Goal: Task Accomplishment & Management: Manage account settings

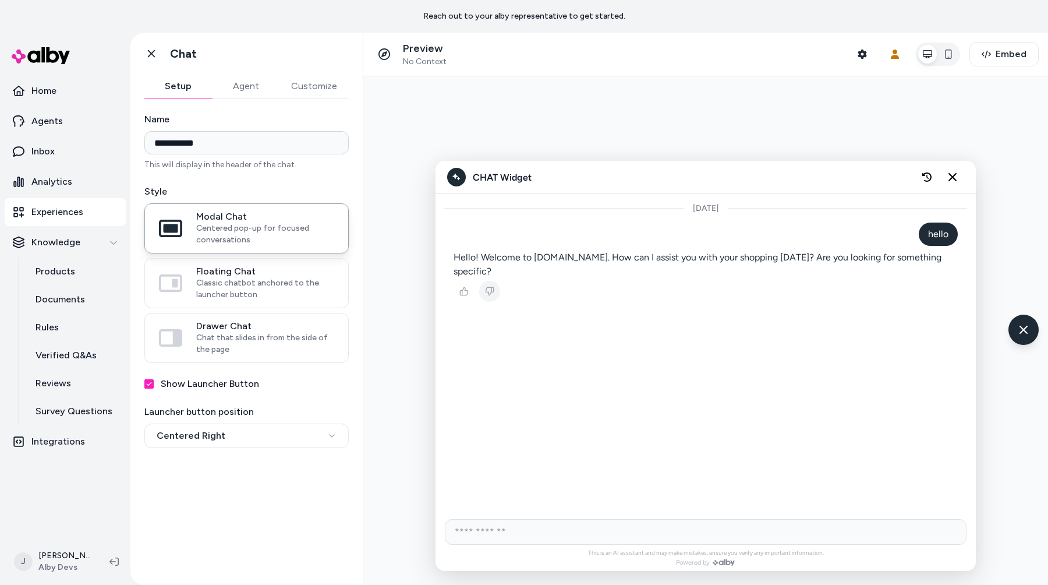
click at [572, 40] on div "Preview No Context Shopper Context User Context Embed" at bounding box center [705, 55] width 685 height 44
click at [966, 181] on div "CHAT Widget" at bounding box center [706, 177] width 541 height 33
click at [959, 182] on button "Close chat" at bounding box center [953, 177] width 24 height 24
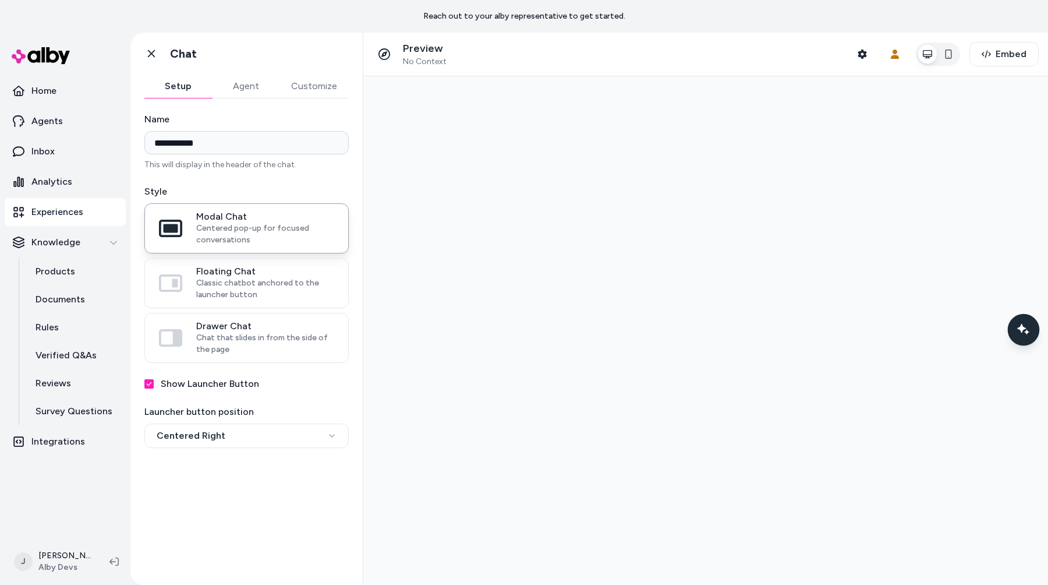
click at [1015, 324] on div "Chat with our AI assistant" at bounding box center [1024, 329] width 32 height 32
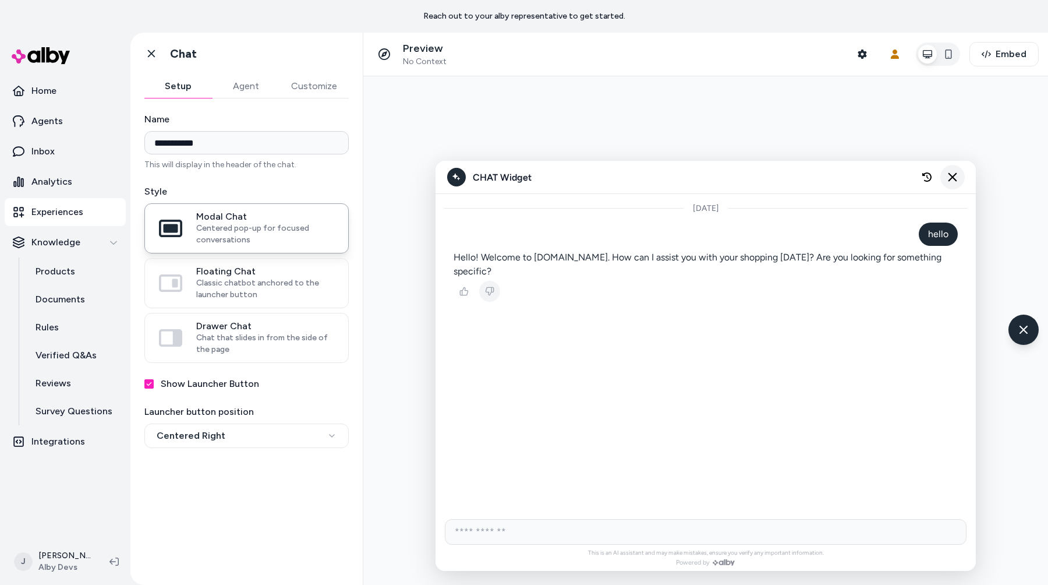
click at [951, 171] on button "Close chat" at bounding box center [953, 177] width 24 height 24
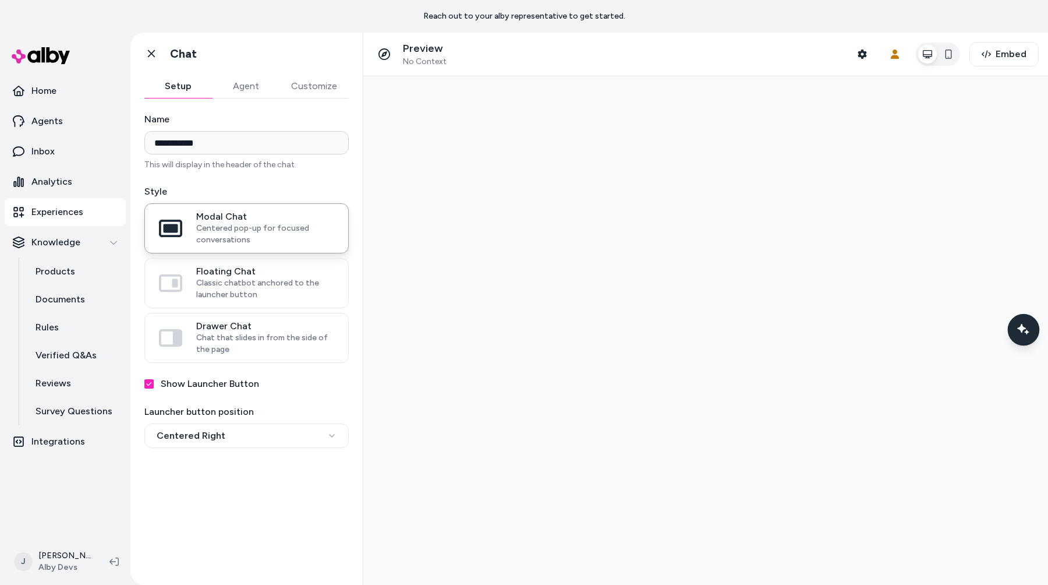
click at [1011, 324] on div "Chat with our AI assistant" at bounding box center [1024, 329] width 32 height 32
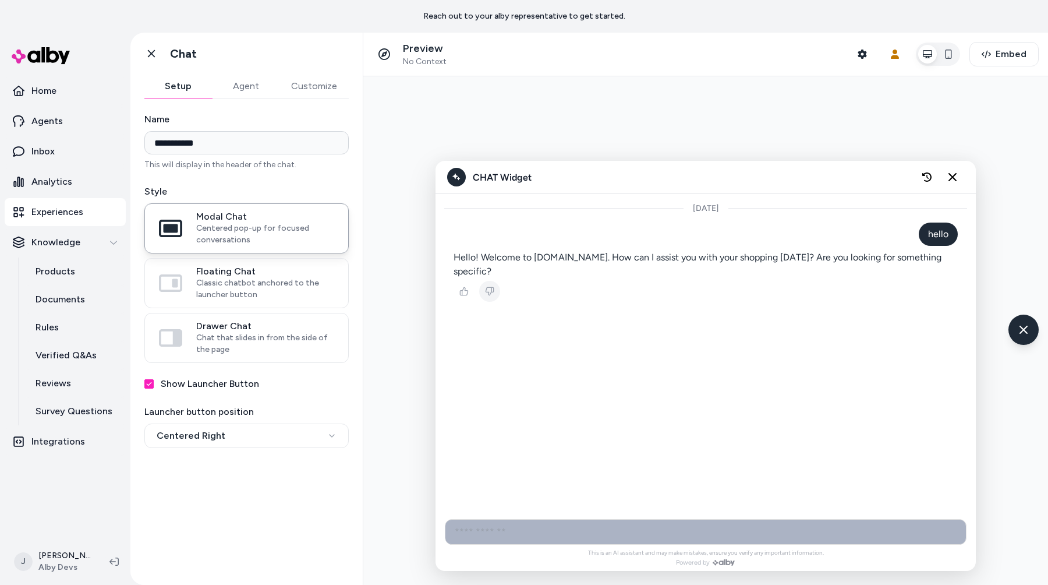
drag, startPoint x: 959, startPoint y: 176, endPoint x: 977, endPoint y: 215, distance: 43.0
click at [959, 176] on button "Close chat" at bounding box center [952, 176] width 23 height 23
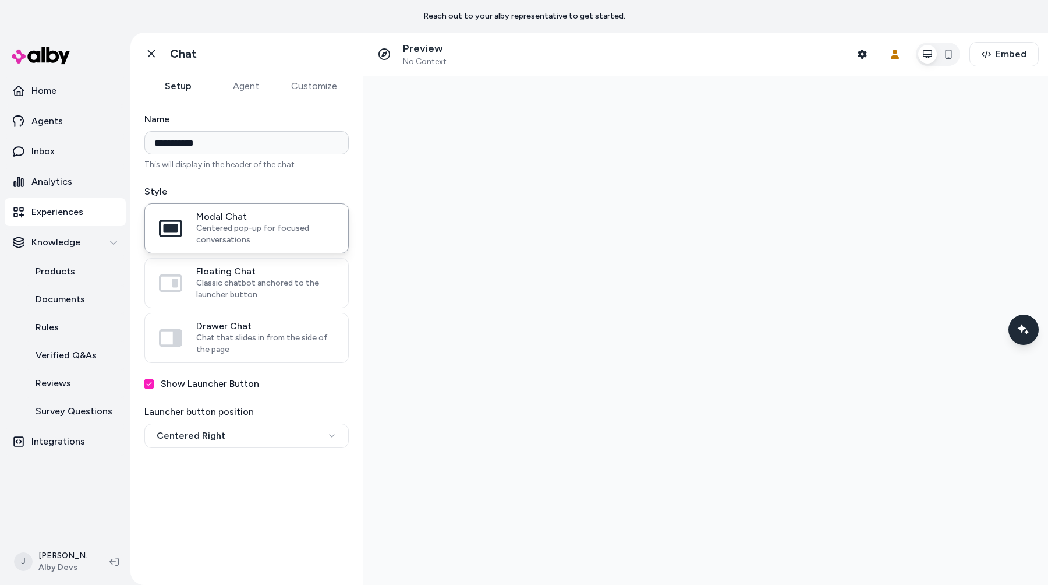
click at [1046, 327] on div at bounding box center [705, 330] width 685 height 509
click at [1029, 330] on icon "Chat with our AI assistant" at bounding box center [1023, 329] width 15 height 15
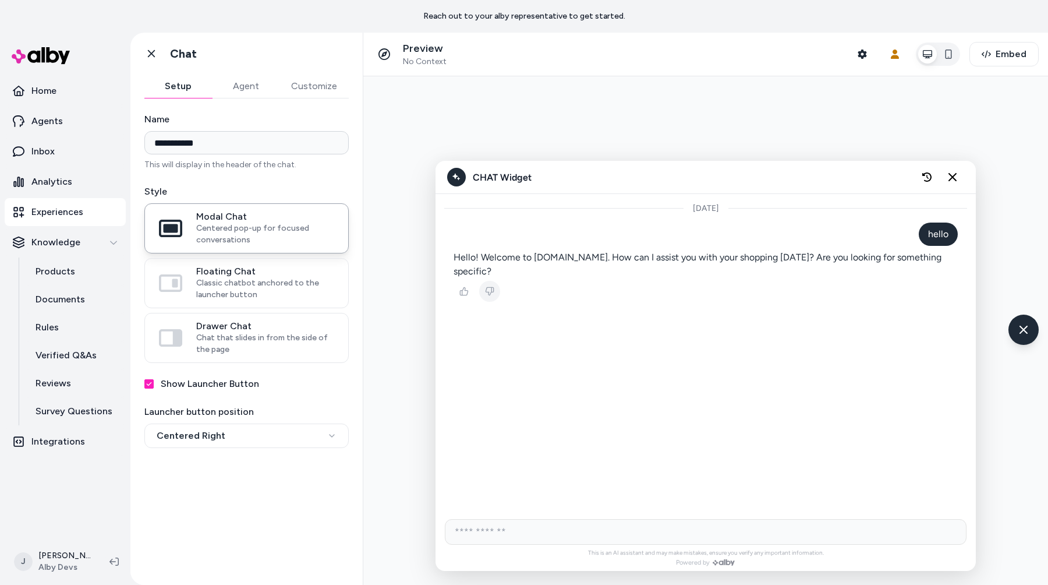
drag, startPoint x: 953, startPoint y: 178, endPoint x: 958, endPoint y: 194, distance: 17.0
click at [953, 178] on icon "Close chat" at bounding box center [952, 176] width 9 height 9
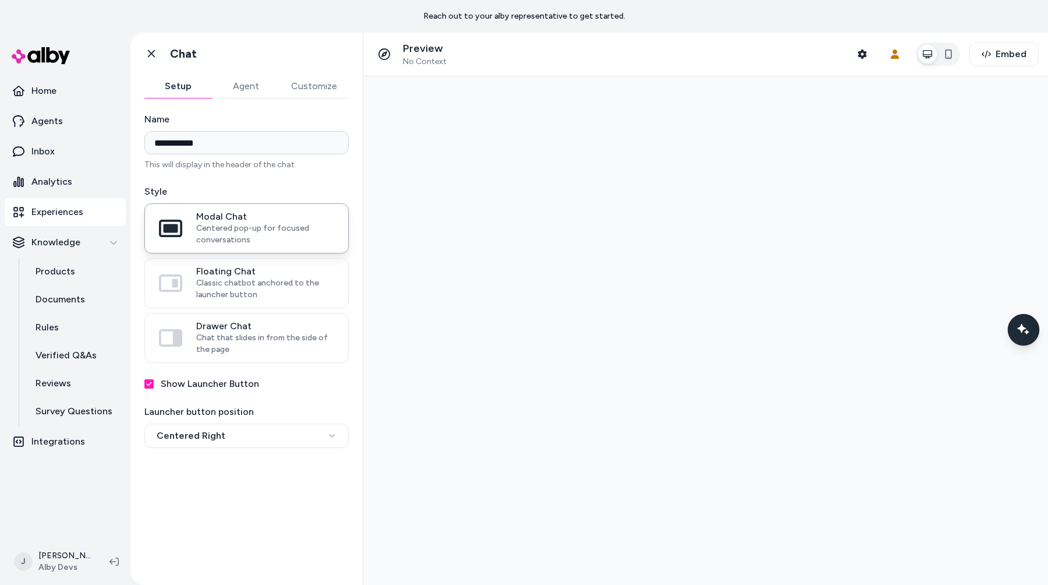
click at [1027, 334] on icon "Chat with our AI assistant" at bounding box center [1023, 329] width 15 height 15
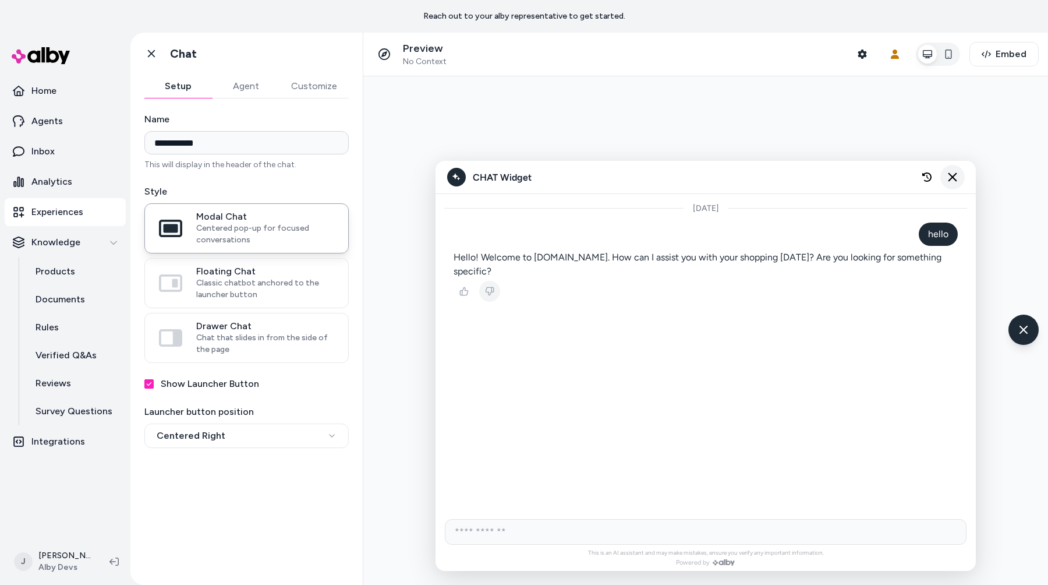
click at [957, 181] on icon "Close chat" at bounding box center [953, 177] width 10 height 10
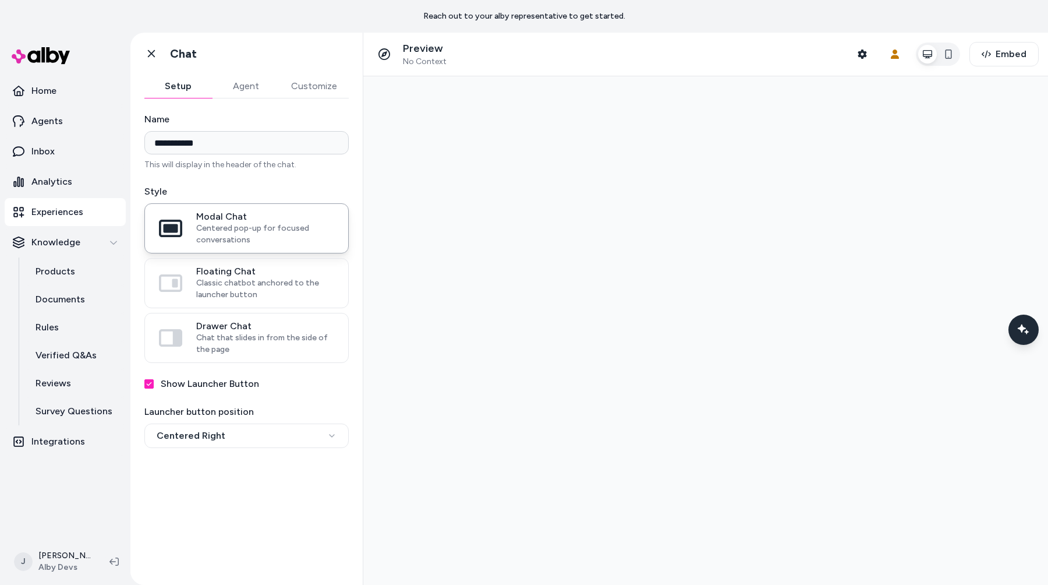
click at [1012, 310] on div at bounding box center [705, 330] width 685 height 509
click at [1014, 329] on div "Chat with our AI assistant" at bounding box center [1024, 329] width 32 height 32
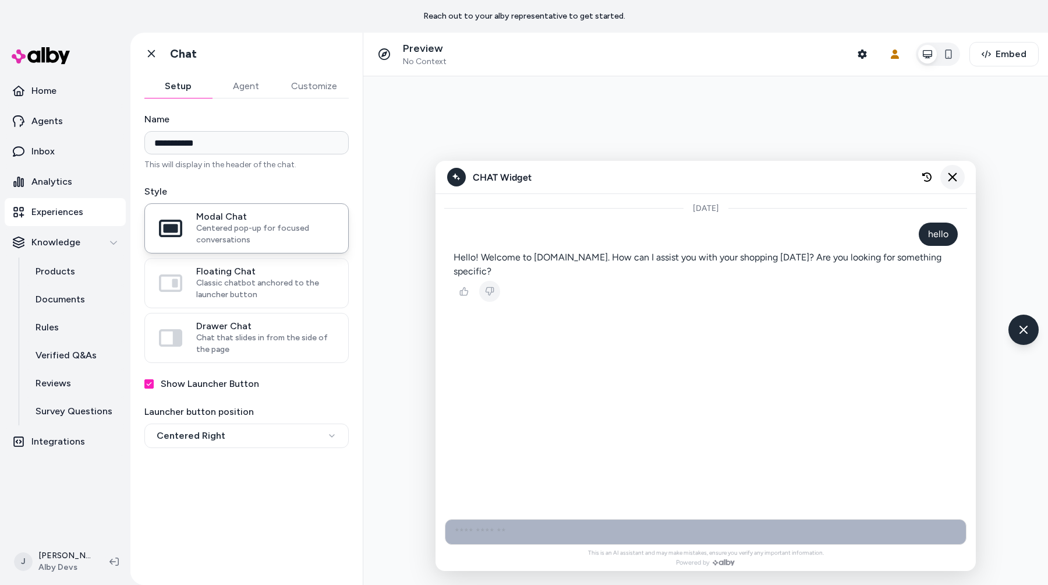
click at [952, 175] on icon "Close chat" at bounding box center [953, 177] width 10 height 10
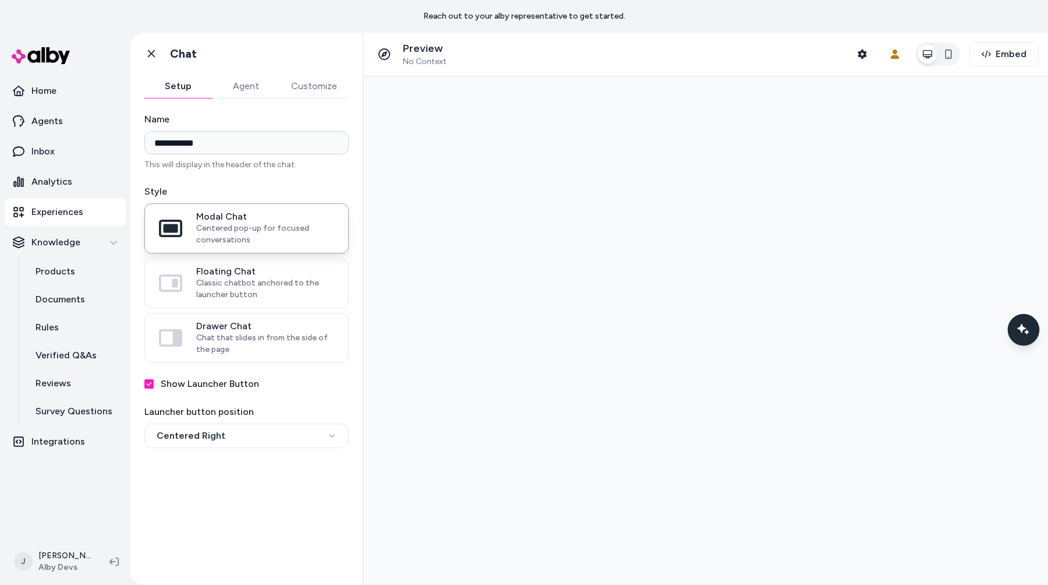
click at [1011, 339] on div "Chat with our AI assistant" at bounding box center [1024, 329] width 32 height 32
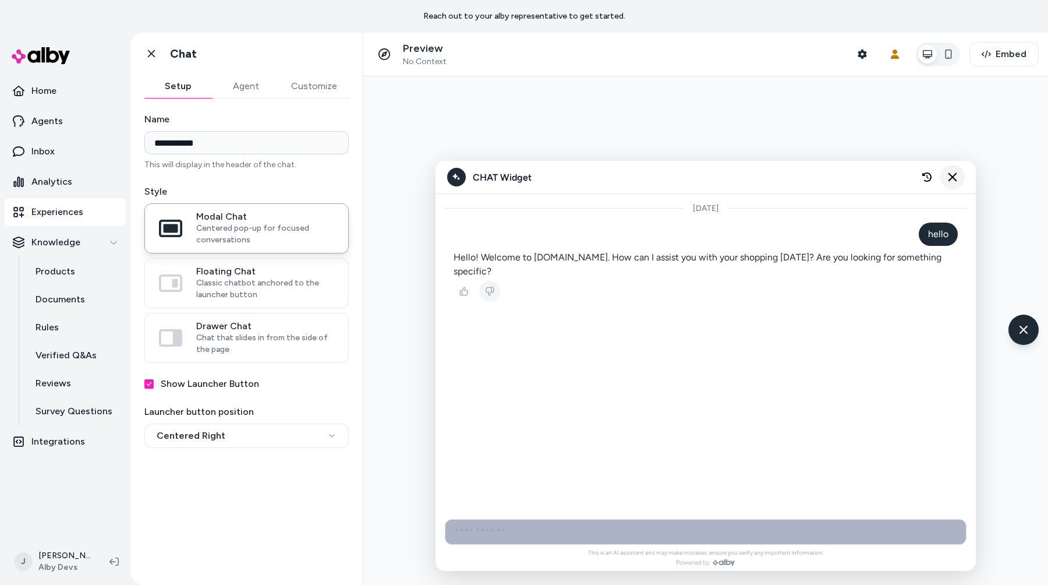
click at [960, 179] on button "Close chat" at bounding box center [953, 177] width 24 height 24
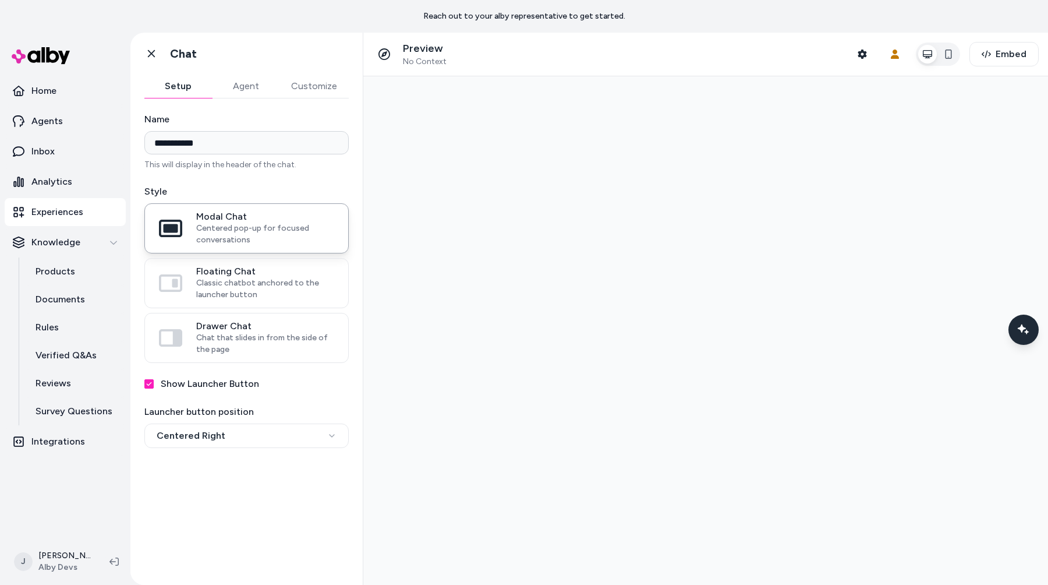
click at [1012, 309] on div at bounding box center [705, 330] width 685 height 509
click at [1004, 315] on div at bounding box center [705, 330] width 685 height 509
click at [1013, 330] on div "Chat with our AI assistant" at bounding box center [1024, 329] width 32 height 32
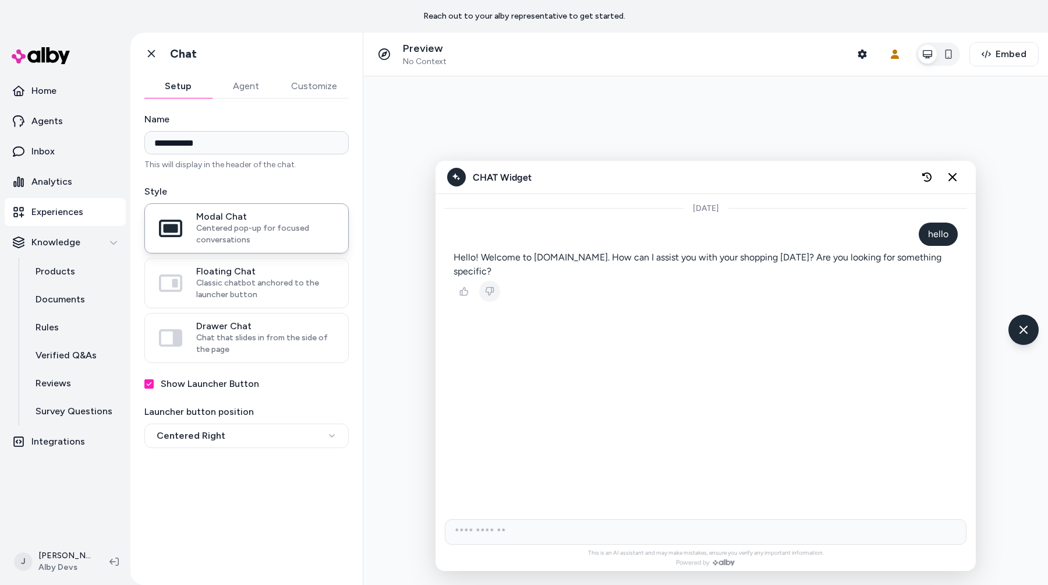
click at [383, 292] on div at bounding box center [705, 330] width 685 height 509
drag, startPoint x: 119, startPoint y: 541, endPoint x: 110, endPoint y: 557, distance: 19.3
click at [119, 541] on div "J Jason Deng Alby Devs" at bounding box center [65, 561] width 130 height 47
click at [109, 567] on button at bounding box center [114, 561] width 19 height 19
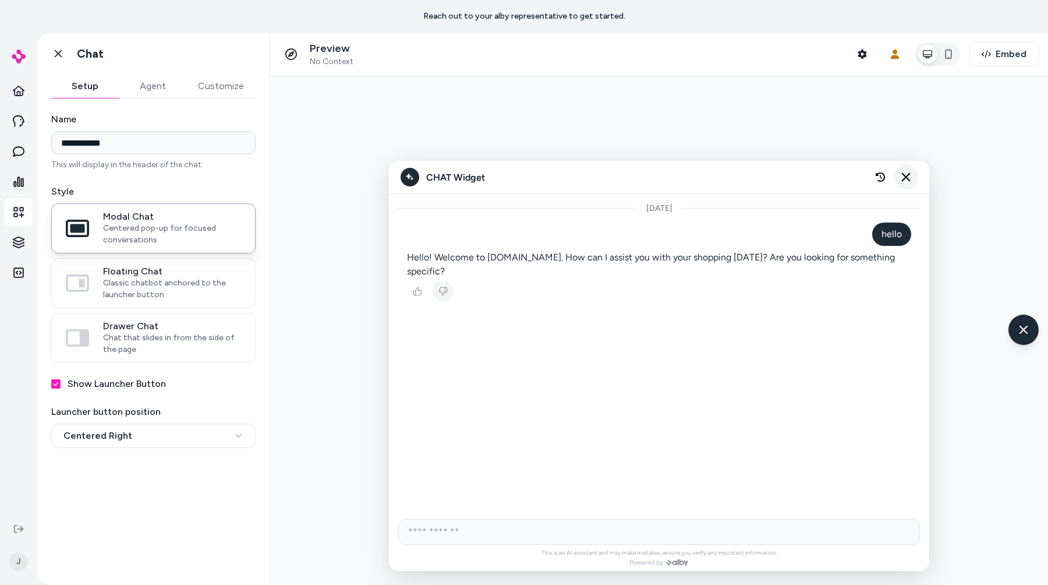
click at [899, 179] on button "Close chat" at bounding box center [906, 177] width 24 height 24
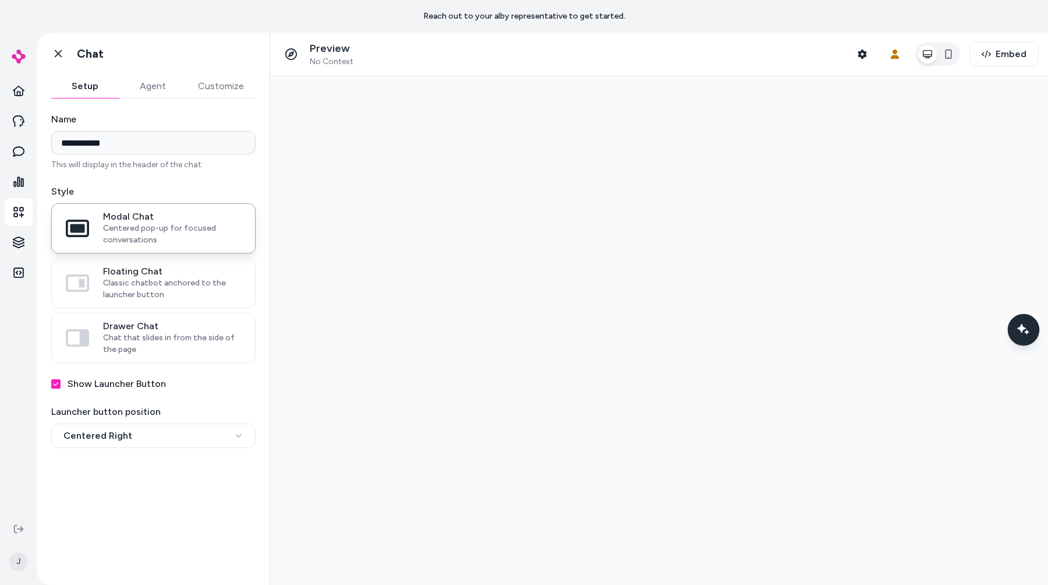
click at [1034, 330] on div "Chat with our AI assistant" at bounding box center [1024, 329] width 32 height 32
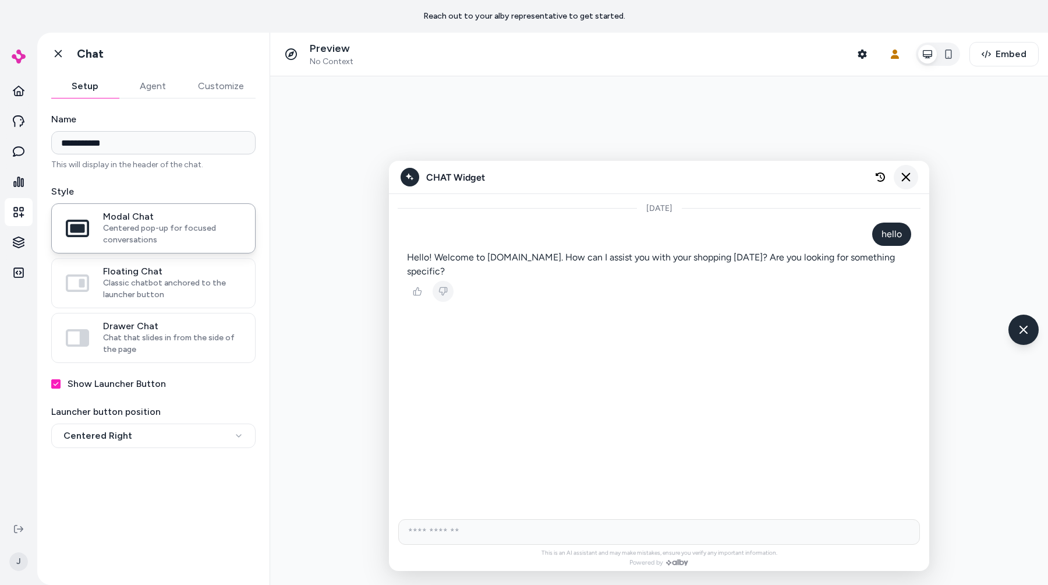
click at [905, 182] on button "Close chat" at bounding box center [906, 177] width 24 height 24
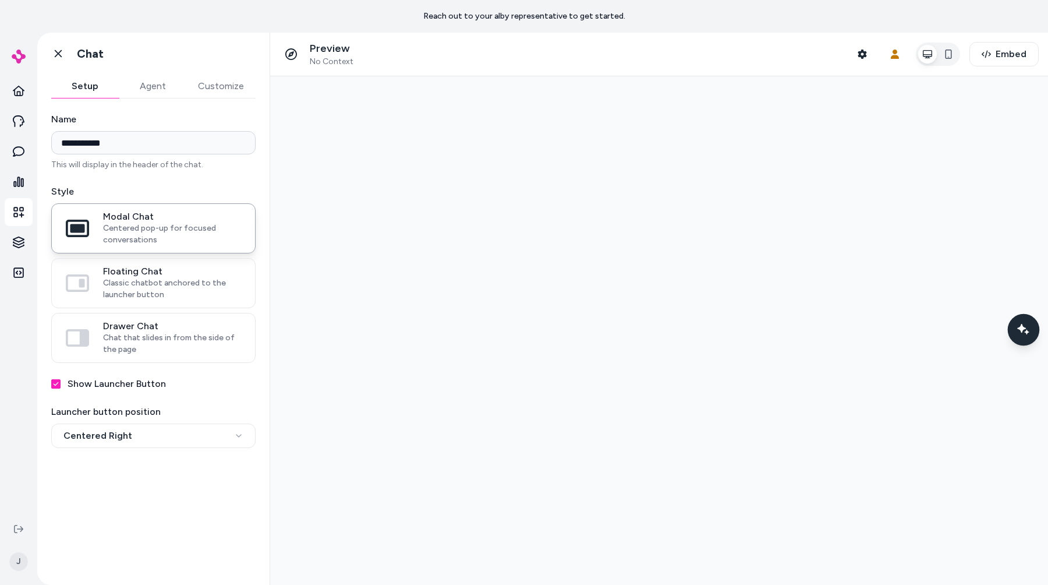
click at [1021, 336] on icon "Chat with our AI assistant" at bounding box center [1023, 329] width 15 height 15
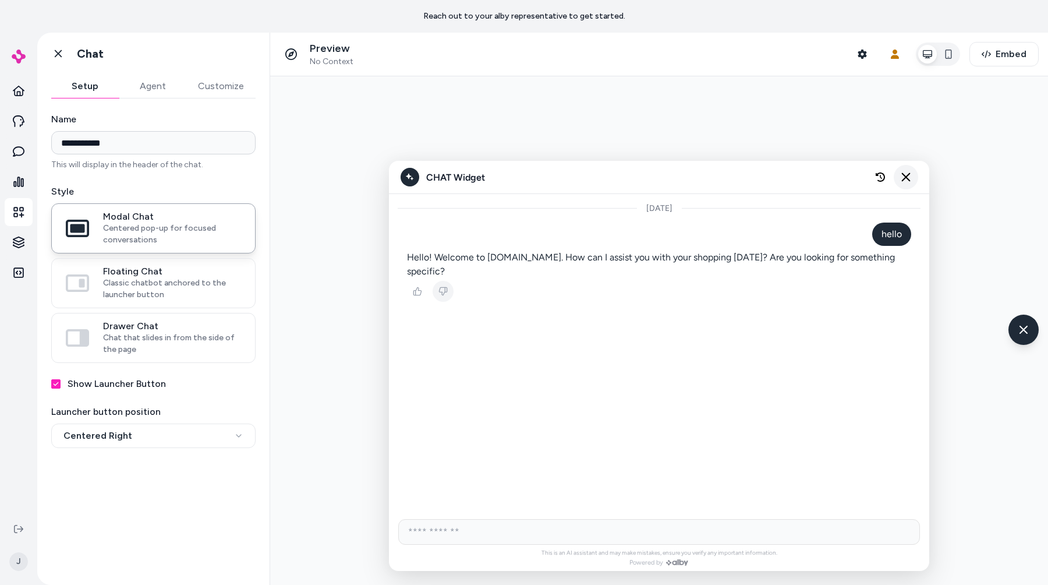
click at [902, 174] on icon "Close chat" at bounding box center [907, 177] width 10 height 10
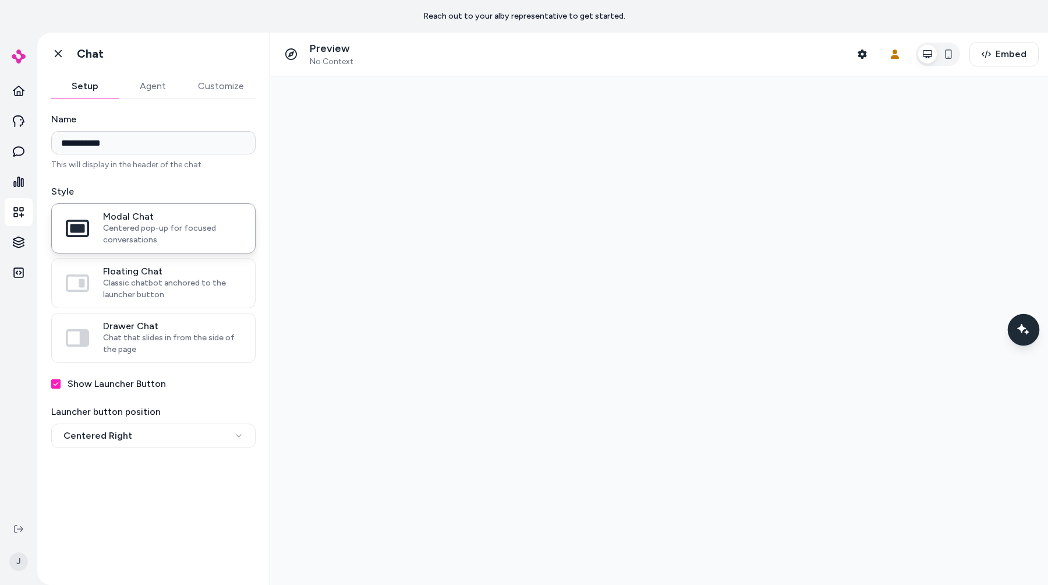
click at [1027, 336] on icon "Chat with our AI assistant" at bounding box center [1023, 329] width 15 height 15
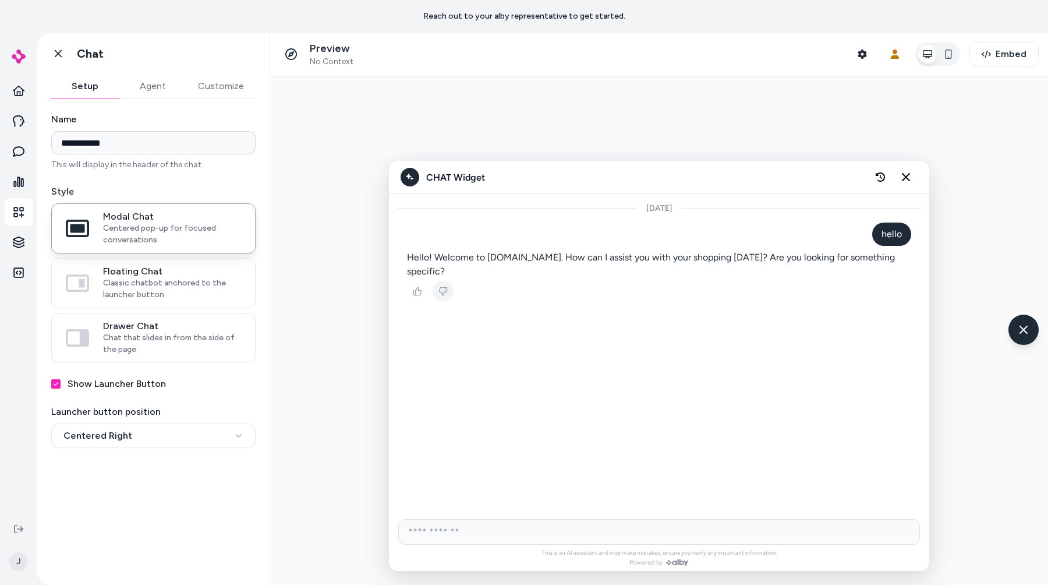
click at [909, 179] on icon "Close chat" at bounding box center [906, 177] width 8 height 8
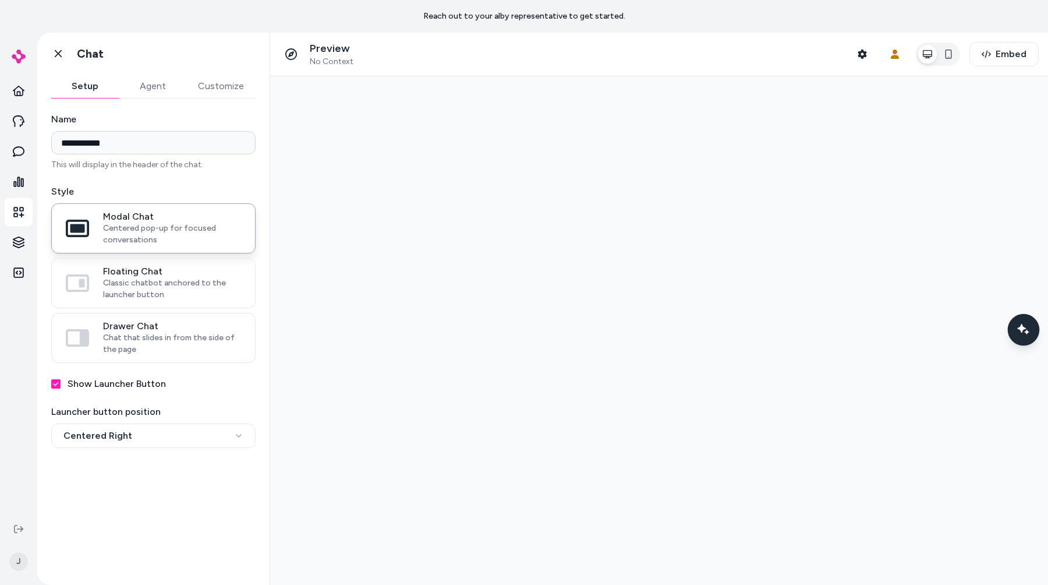
click at [1026, 324] on icon "Chat with our AI assistant" at bounding box center [1023, 329] width 15 height 15
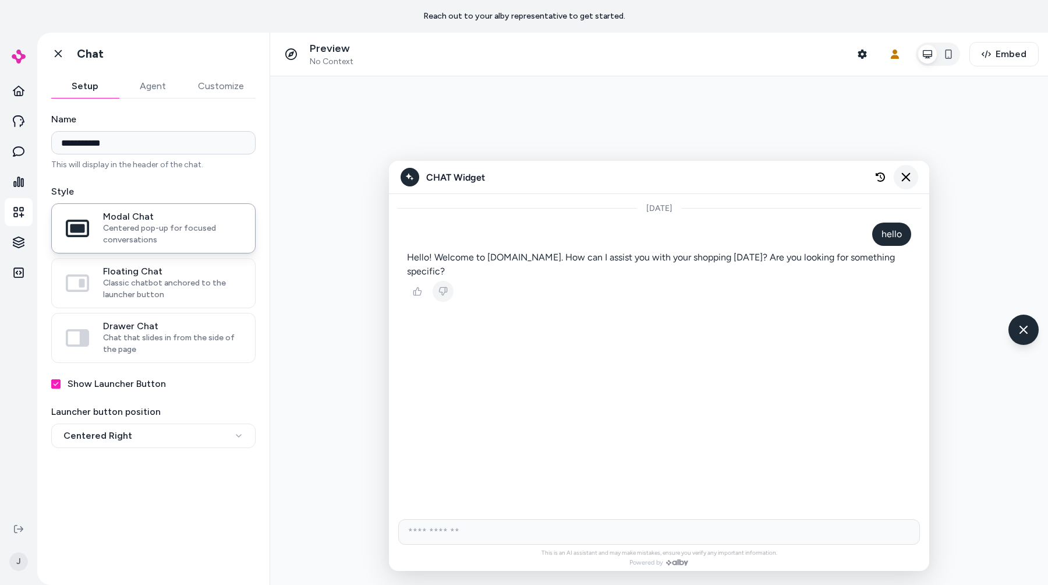
click at [900, 175] on button "Close chat" at bounding box center [906, 177] width 24 height 24
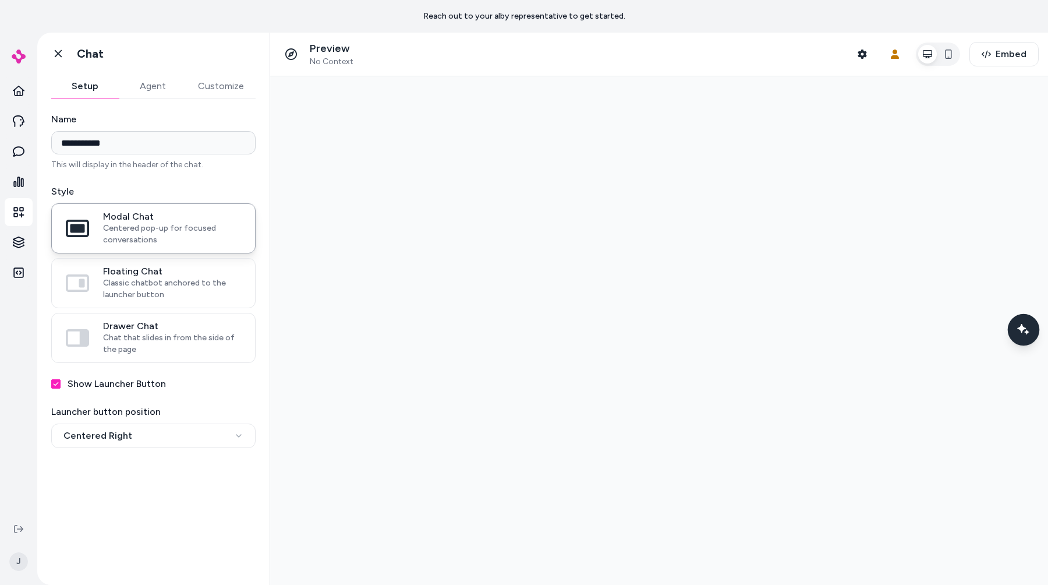
click at [1027, 334] on icon "Chat with our AI assistant" at bounding box center [1023, 329] width 15 height 15
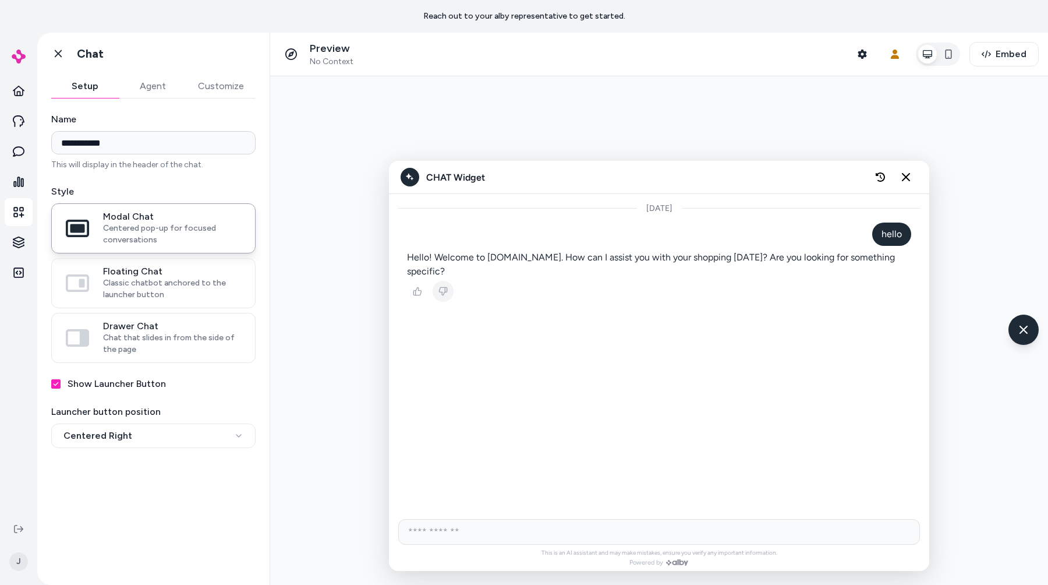
click at [469, 165] on div "CHAT Widget" at bounding box center [659, 177] width 541 height 33
click at [454, 172] on span "CHAT Widget" at bounding box center [455, 177] width 59 height 11
click at [502, 177] on div "CHAT Widget" at bounding box center [659, 177] width 541 height 33
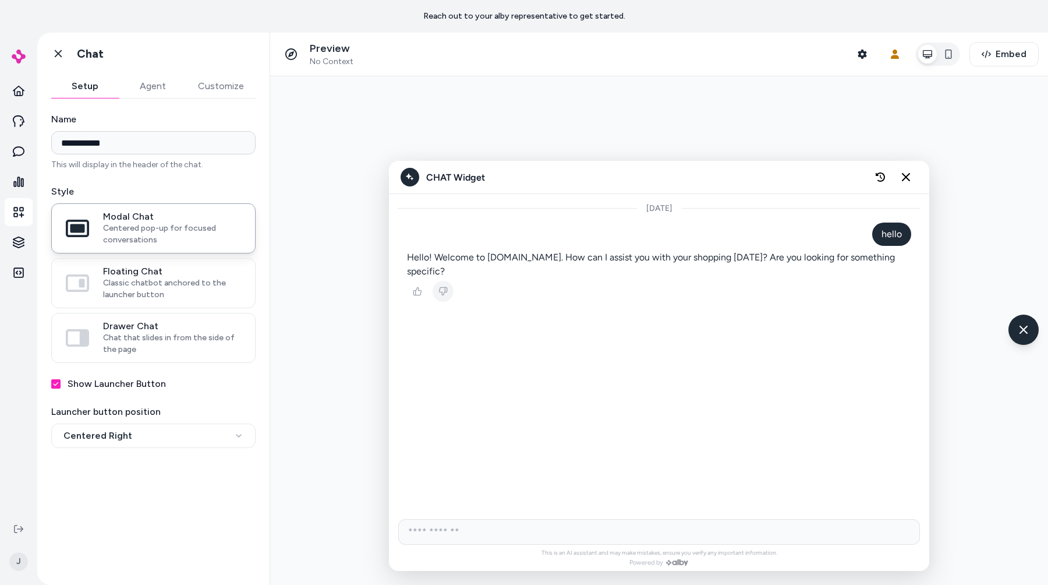
click at [48, 35] on div "Go back Chat" at bounding box center [153, 54] width 232 height 42
click at [54, 48] on icon at bounding box center [58, 54] width 12 height 12
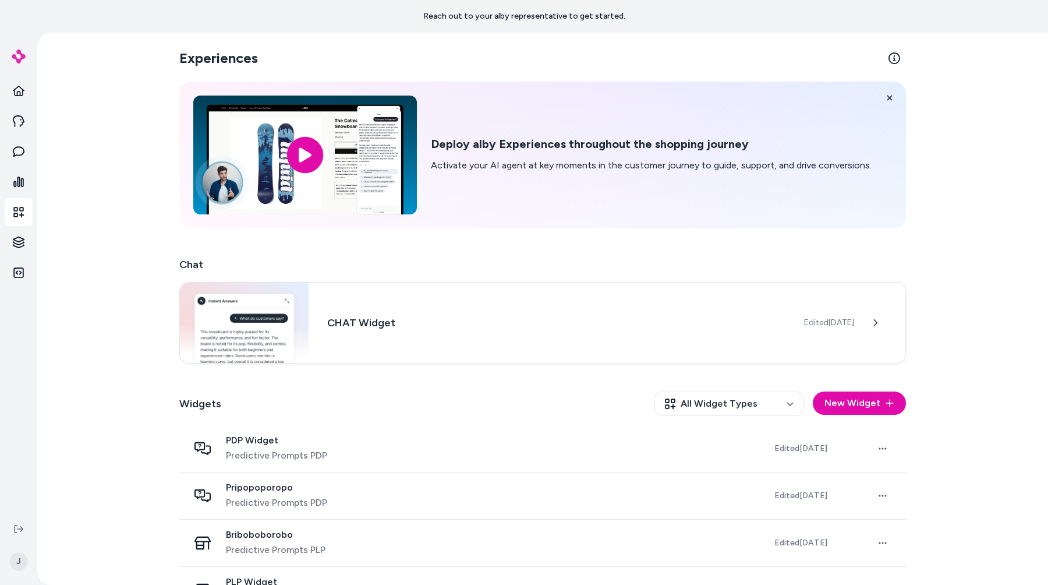
scroll to position [179, 0]
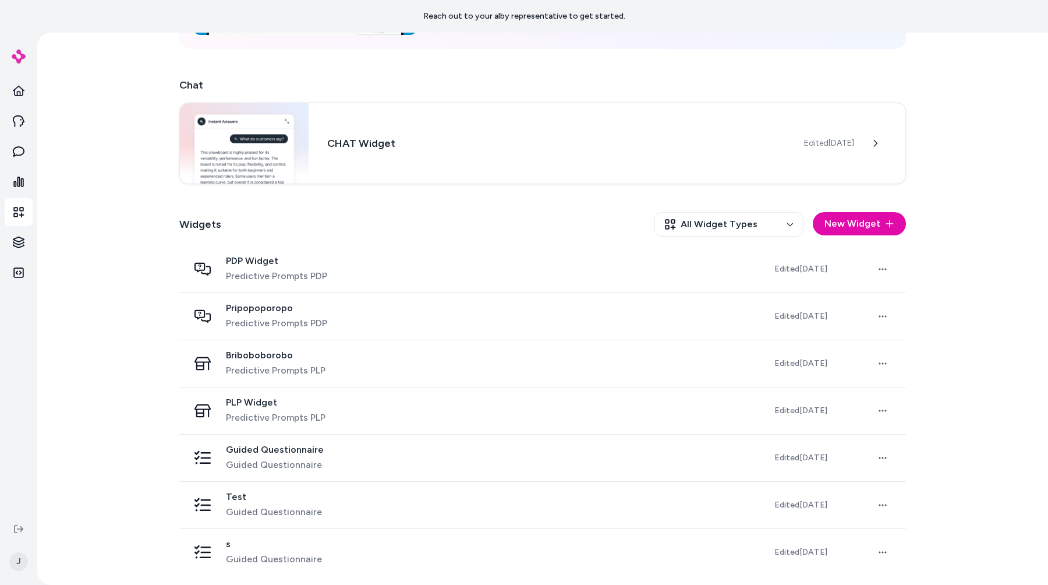
click at [881, 270] on html "Reach out to your alby representative to get started. Home Agents Inbox Analyti…" at bounding box center [524, 292] width 1048 height 585
click at [868, 291] on link "Edit" at bounding box center [883, 296] width 69 height 21
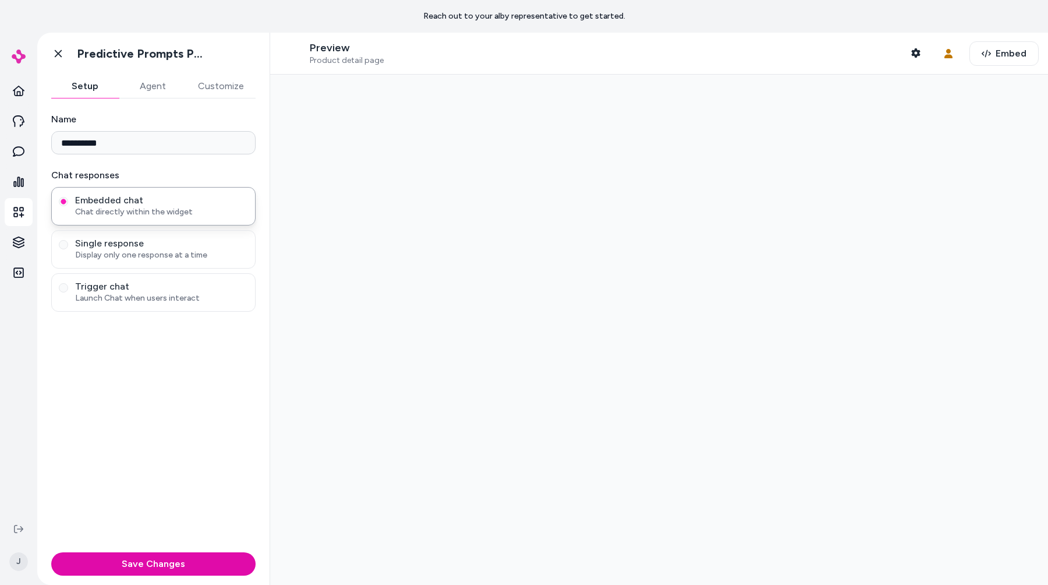
click at [60, 51] on icon at bounding box center [58, 54] width 12 height 12
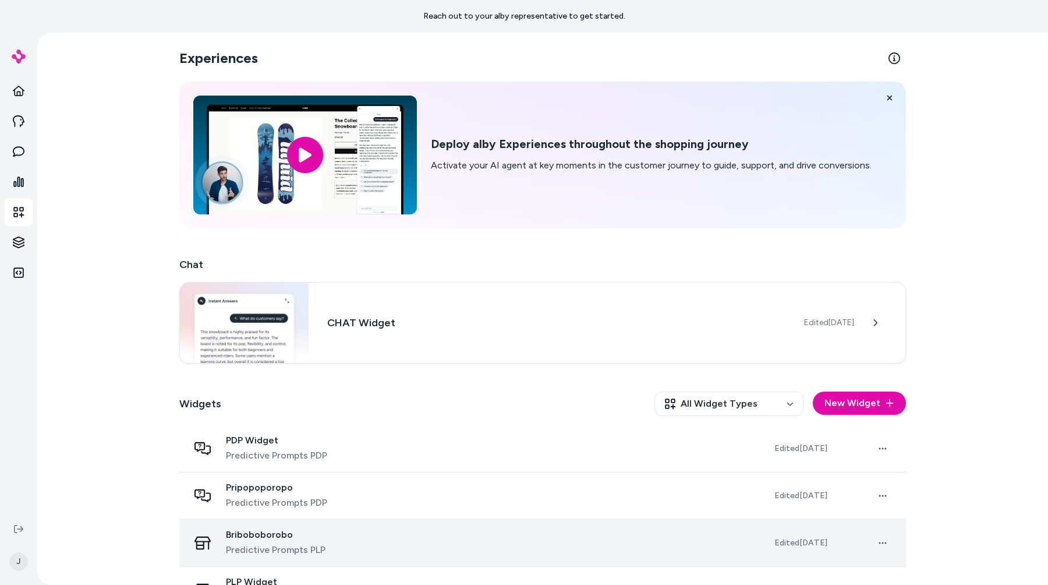
scroll to position [179, 0]
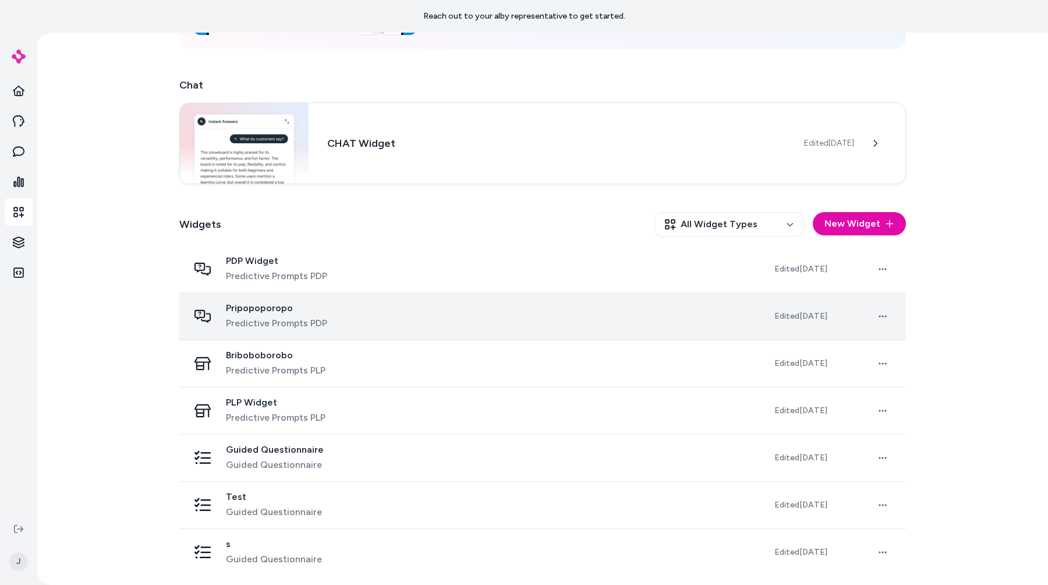
click at [401, 331] on td "Pripopoporopo Predictive Prompts PDP" at bounding box center [472, 315] width 586 height 47
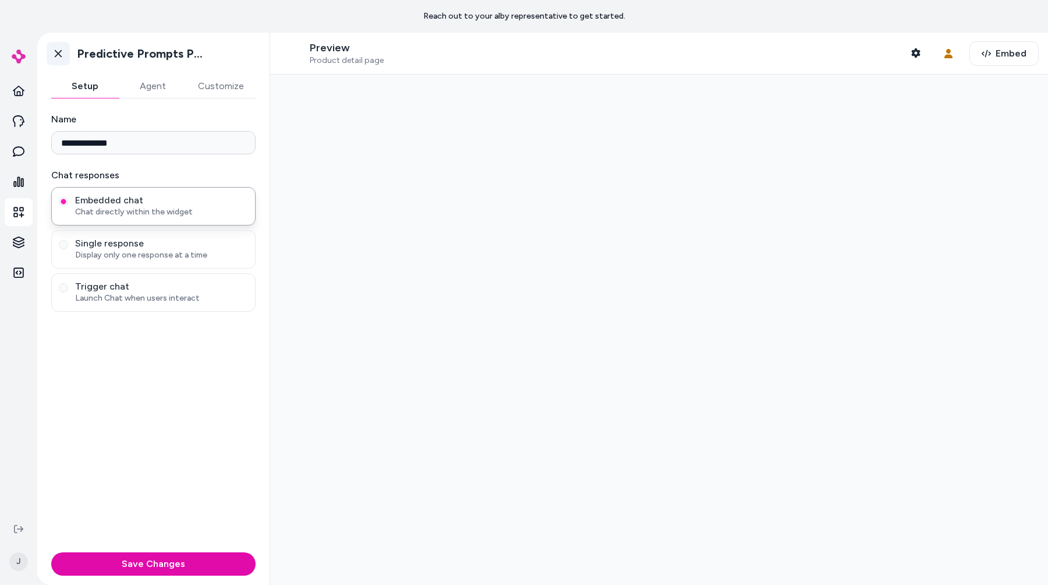
click at [68, 52] on link "Go back" at bounding box center [58, 53] width 23 height 23
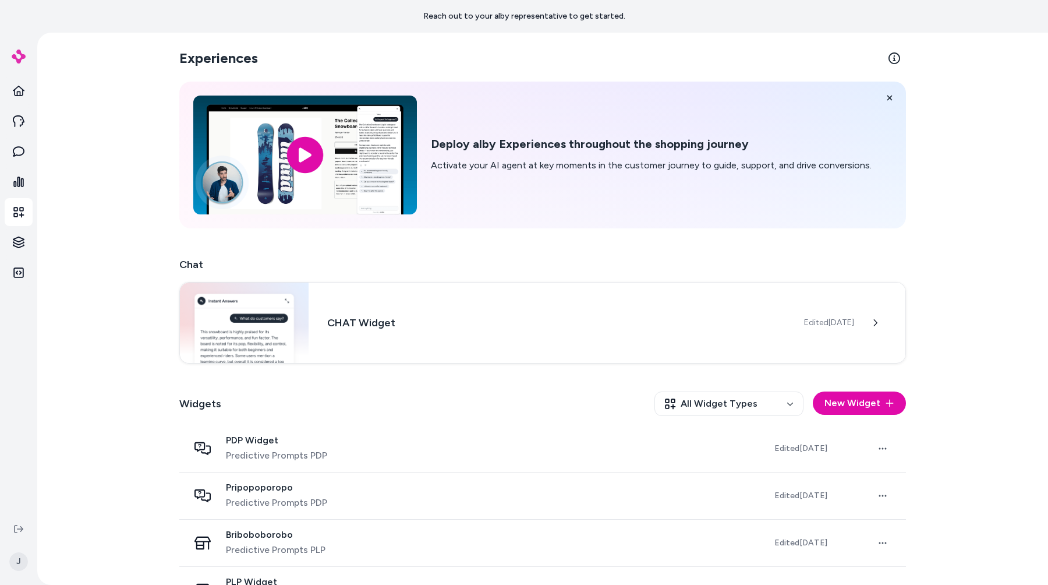
click at [130, 158] on div "Experiences Deploy alby Experiences throughout the shopping journey Activate yo…" at bounding box center [542, 309] width 1011 height 552
click at [14, 531] on icon at bounding box center [18, 529] width 9 height 8
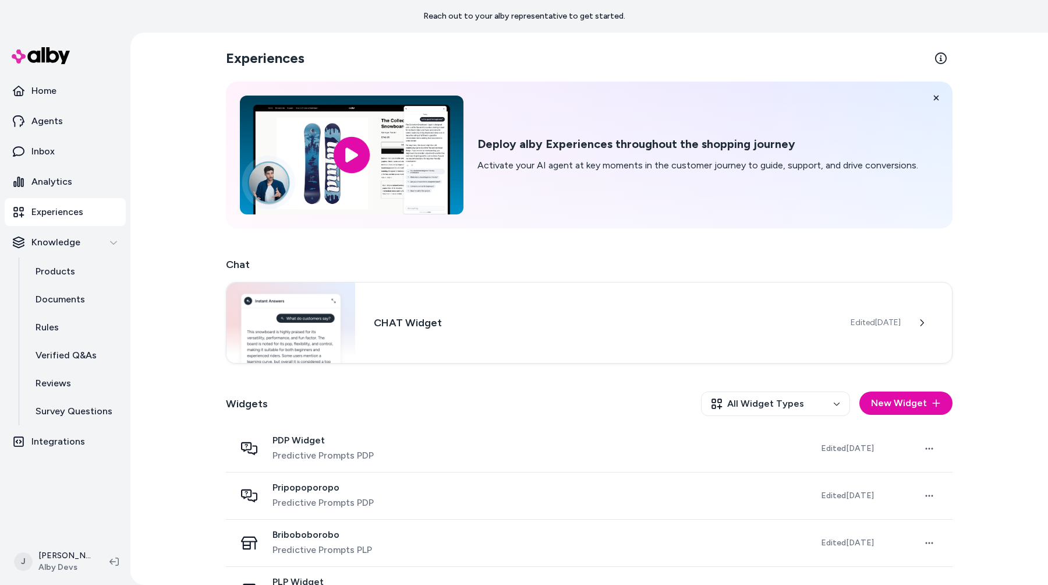
drag, startPoint x: 125, startPoint y: 552, endPoint x: 110, endPoint y: 573, distance: 25.9
click at [125, 552] on div "J Jason Deng Alby Devs" at bounding box center [65, 561] width 130 height 47
click at [110, 577] on div "J Jason Deng Alby Devs" at bounding box center [65, 561] width 130 height 47
click at [117, 566] on button at bounding box center [114, 561] width 19 height 19
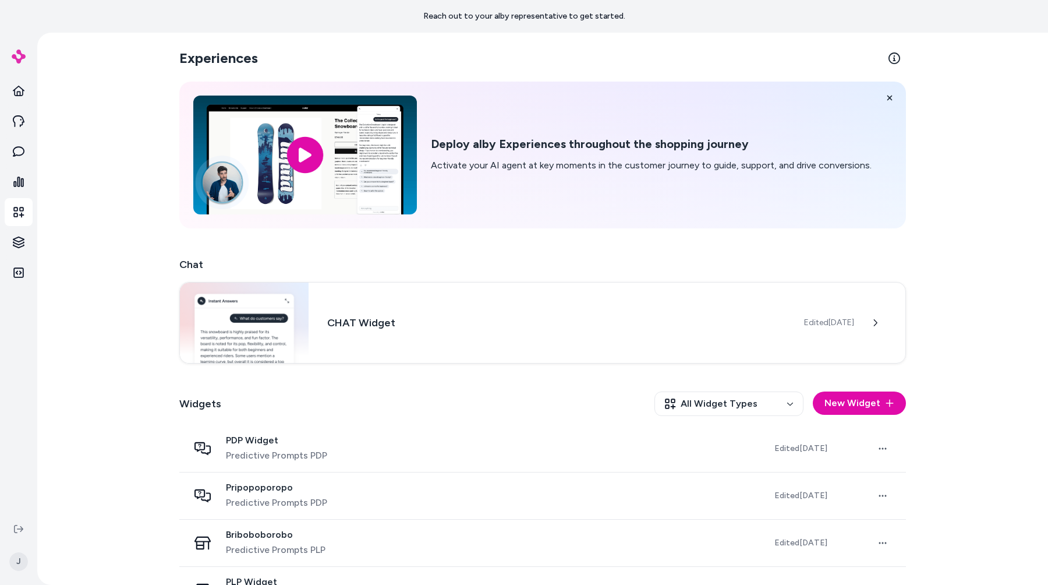
click at [114, 198] on div "Experiences Deploy alby Experiences throughout the shopping journey Activate yo…" at bounding box center [542, 309] width 1011 height 552
click at [9, 81] on link "Home" at bounding box center [19, 91] width 28 height 28
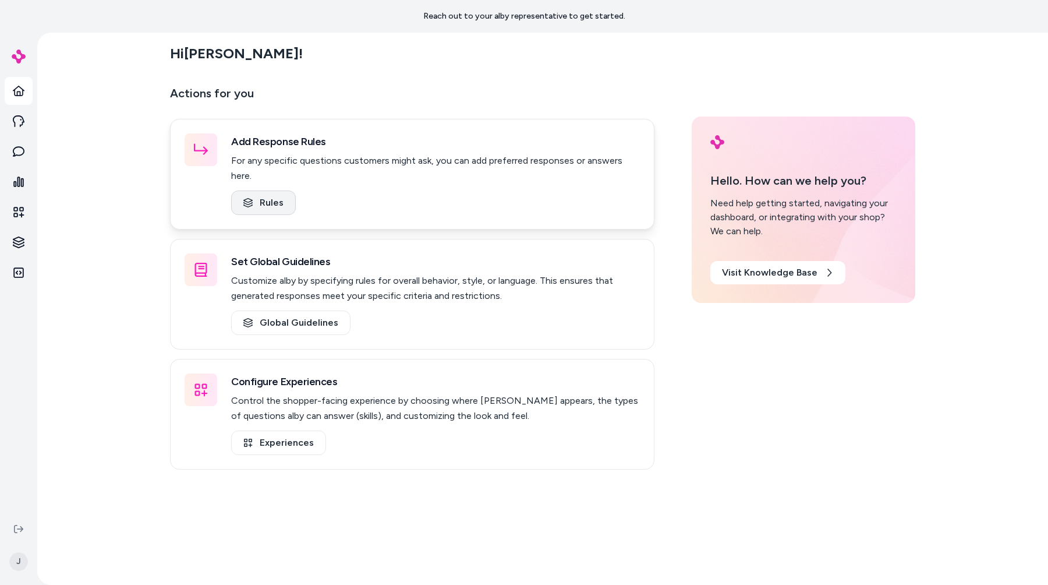
click at [243, 190] on link "Rules" at bounding box center [263, 202] width 65 height 24
click at [305, 210] on div "Add Response Rules For any specific questions customers might ask, you can add …" at bounding box center [412, 174] width 485 height 111
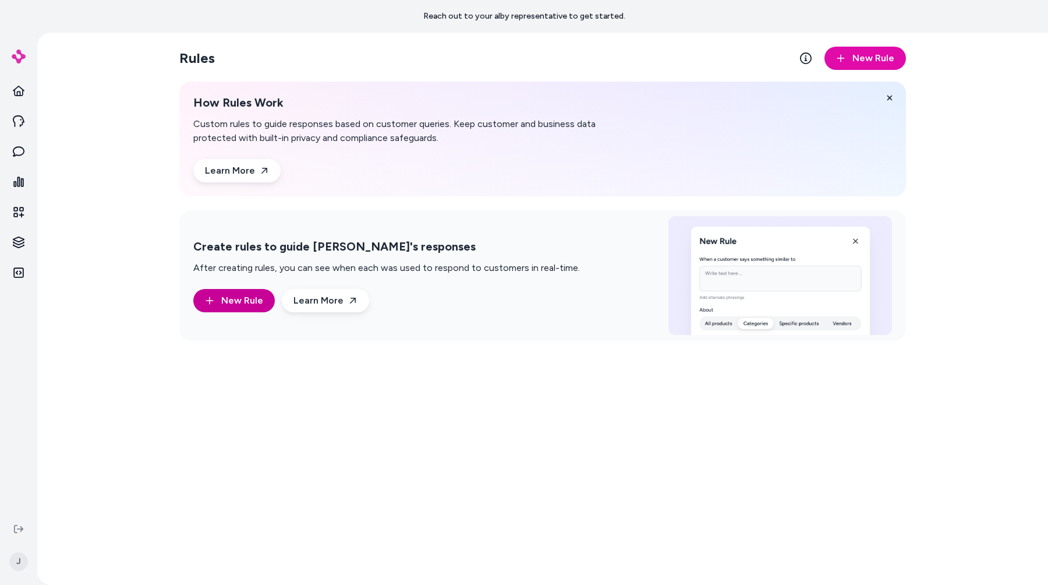
click at [238, 294] on span "New Rule" at bounding box center [242, 301] width 42 height 14
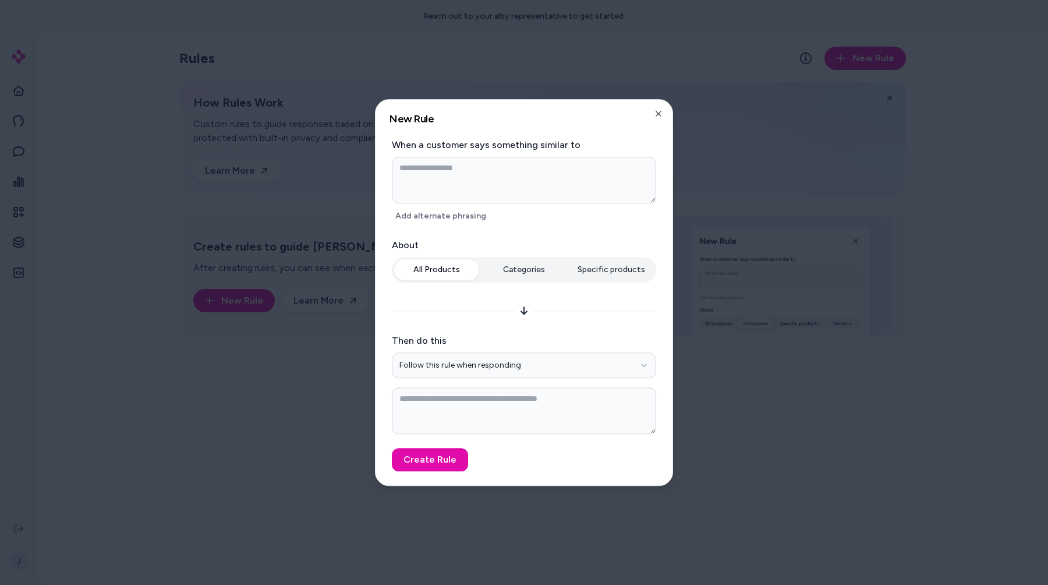
click at [142, 268] on div at bounding box center [524, 292] width 1048 height 585
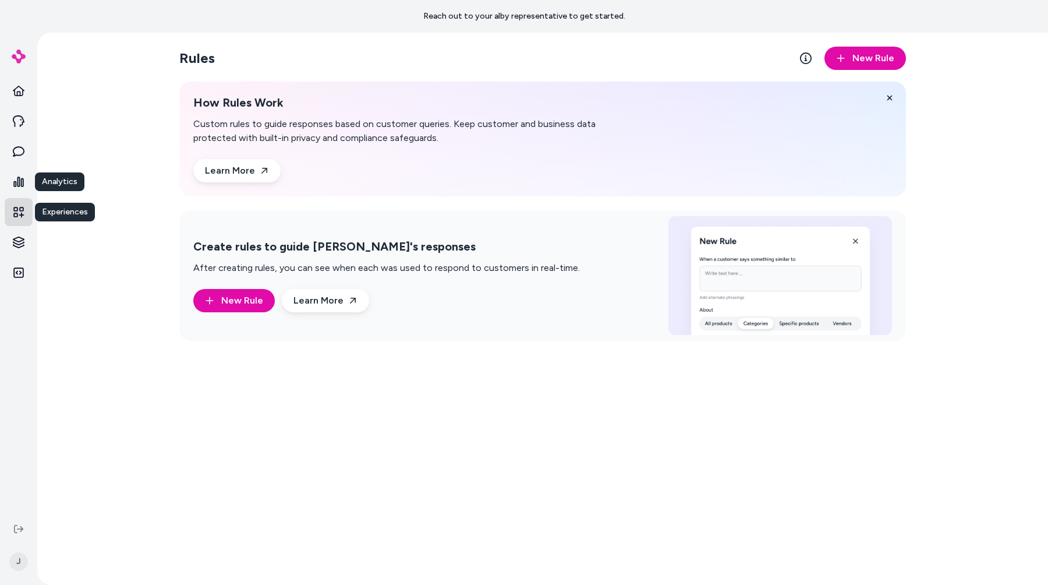
click at [26, 209] on link "Experiences" at bounding box center [19, 212] width 28 height 28
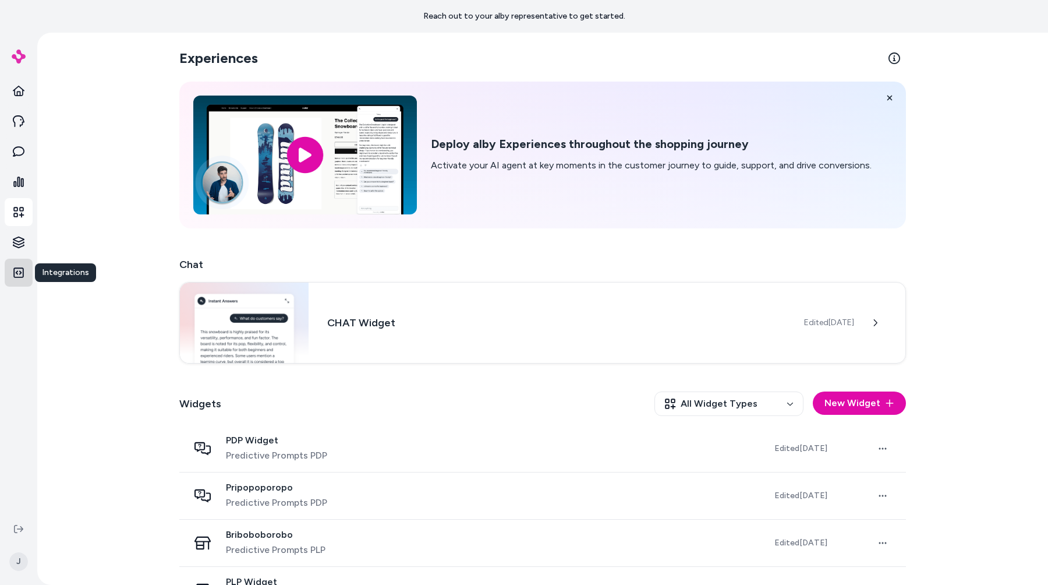
click at [32, 271] on link "Integrations" at bounding box center [19, 273] width 28 height 28
click at [21, 271] on icon at bounding box center [19, 273] width 12 height 12
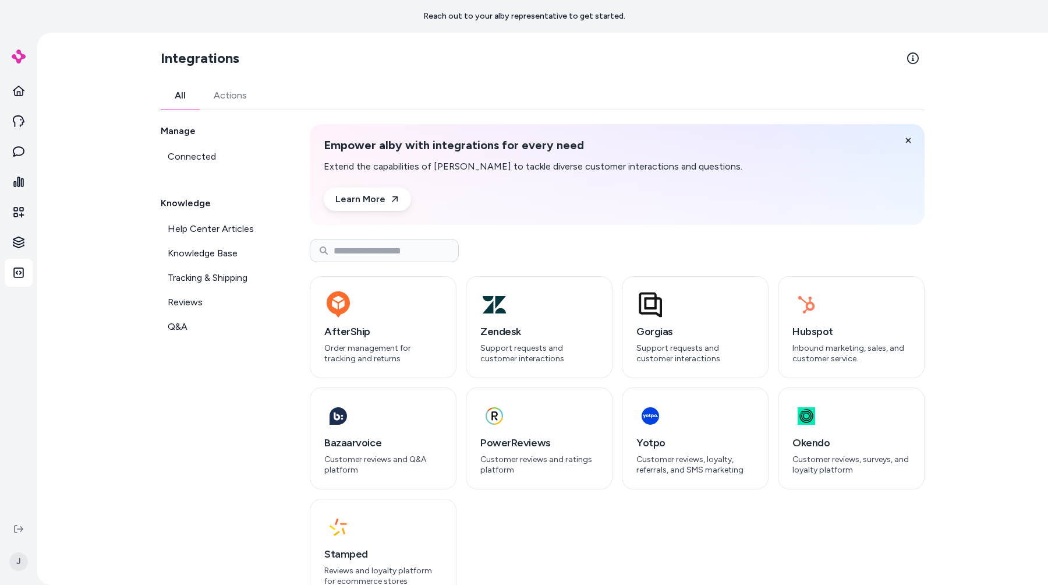
click at [99, 429] on div "Integrations All Actions Manage Connected Knowledge Help Center Articles Knowle…" at bounding box center [542, 309] width 1011 height 552
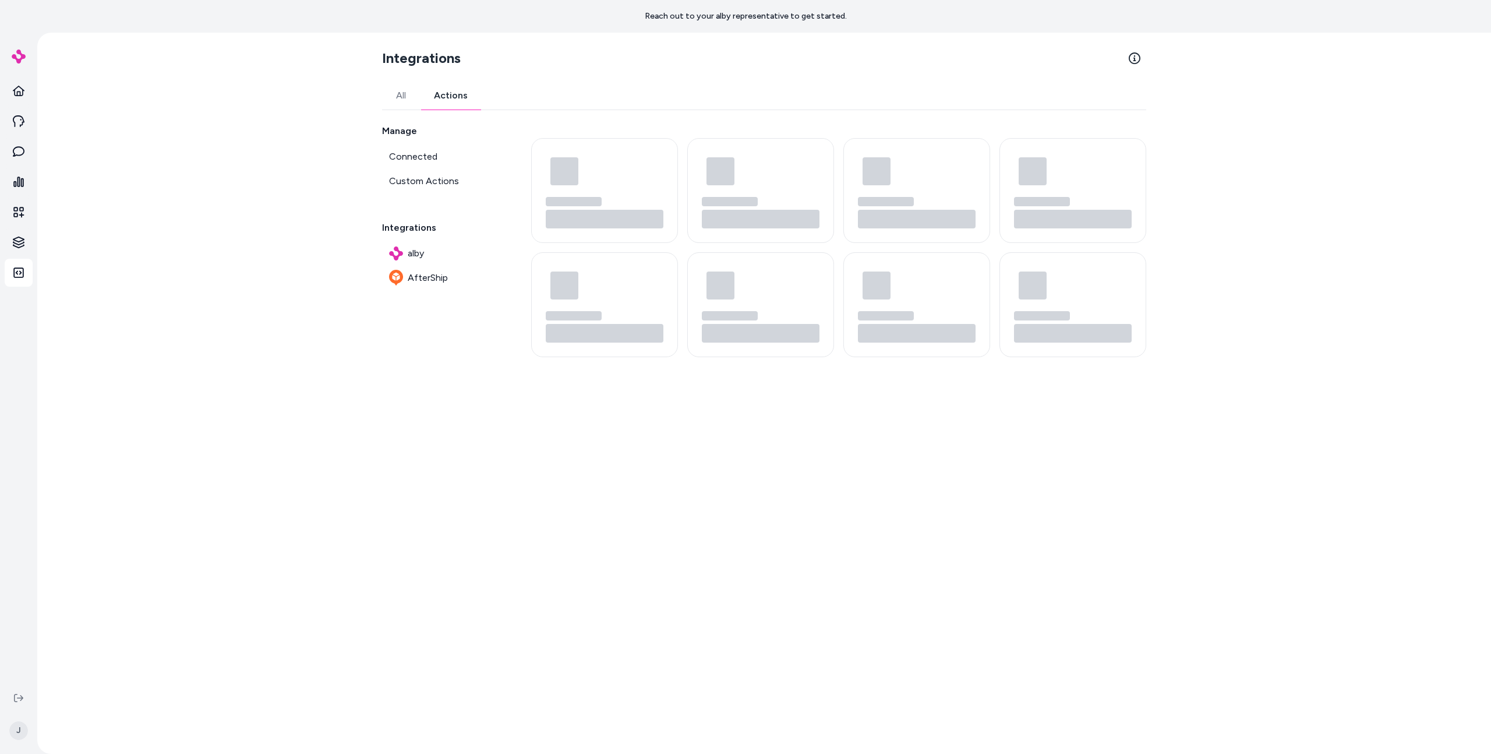
click at [443, 91] on button "Actions" at bounding box center [451, 96] width 62 height 28
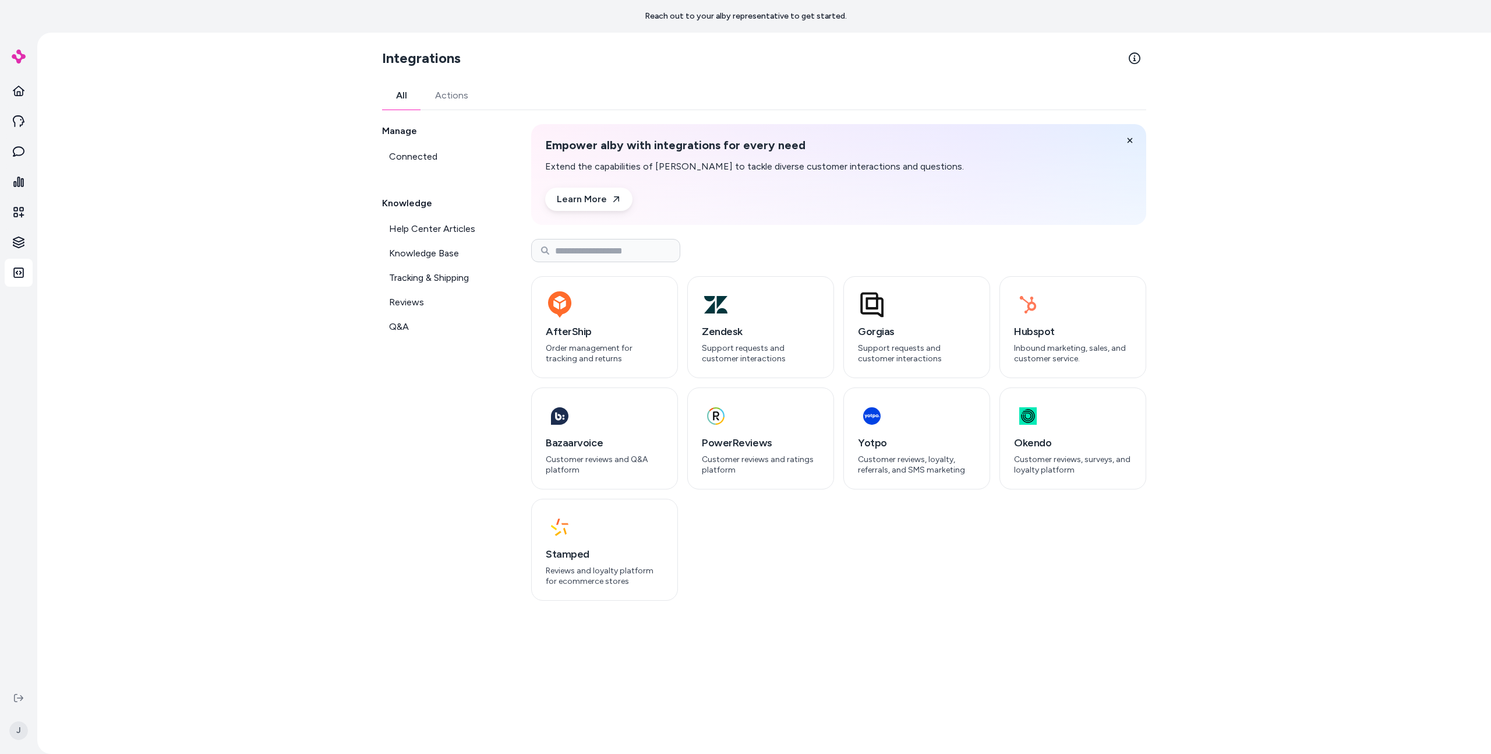
click at [414, 97] on button "All" at bounding box center [401, 96] width 39 height 28
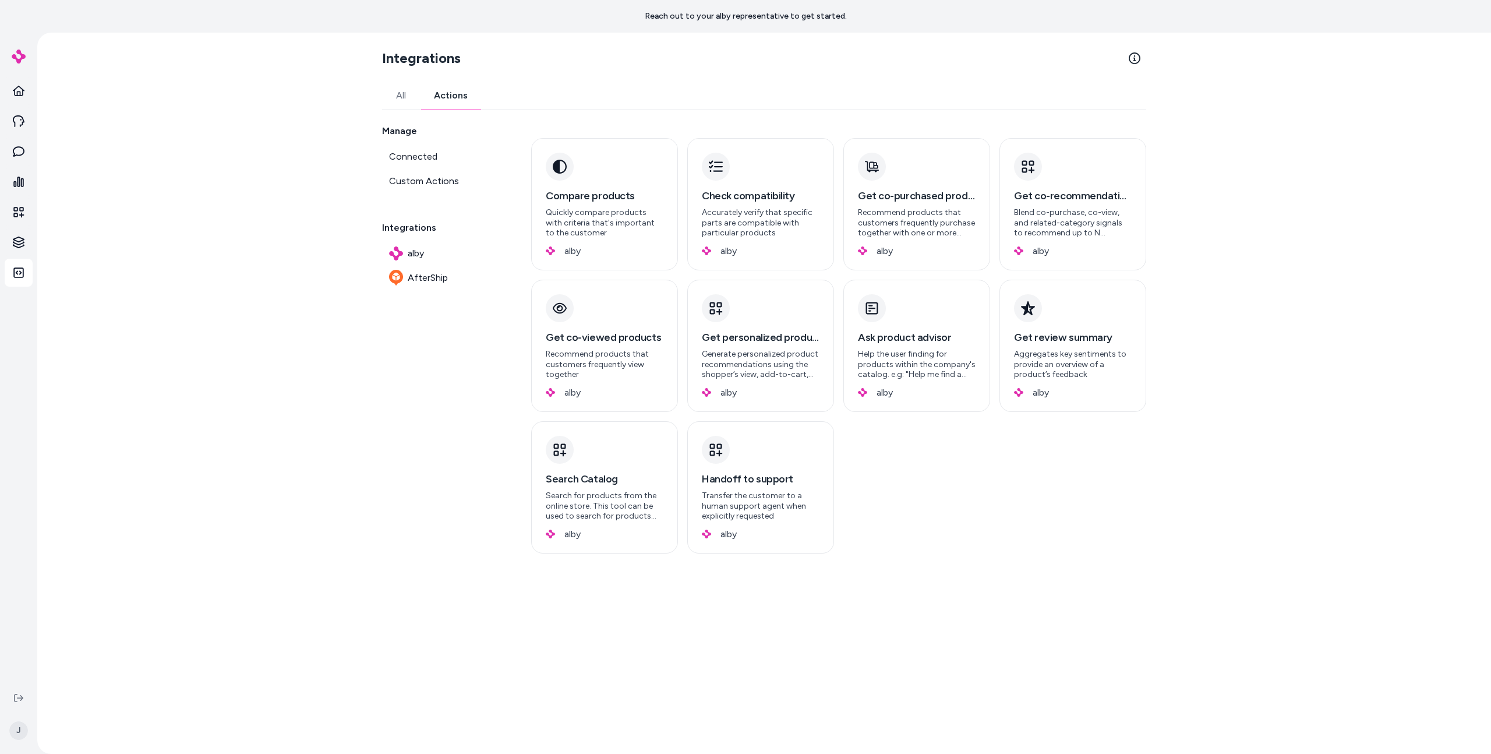
click at [441, 98] on button "Actions" at bounding box center [451, 96] width 62 height 28
click at [399, 97] on button "All" at bounding box center [401, 96] width 38 height 28
click at [453, 101] on button "Actions" at bounding box center [451, 96] width 62 height 28
click at [313, 135] on div "Integrations All Actions Manage Connected Custom Actions Integrations alby Afte…" at bounding box center [764, 393] width 1454 height 721
click at [399, 83] on div "Integrations All Actions Manage Connected Custom Actions Integrations alby Afte…" at bounding box center [764, 393] width 783 height 721
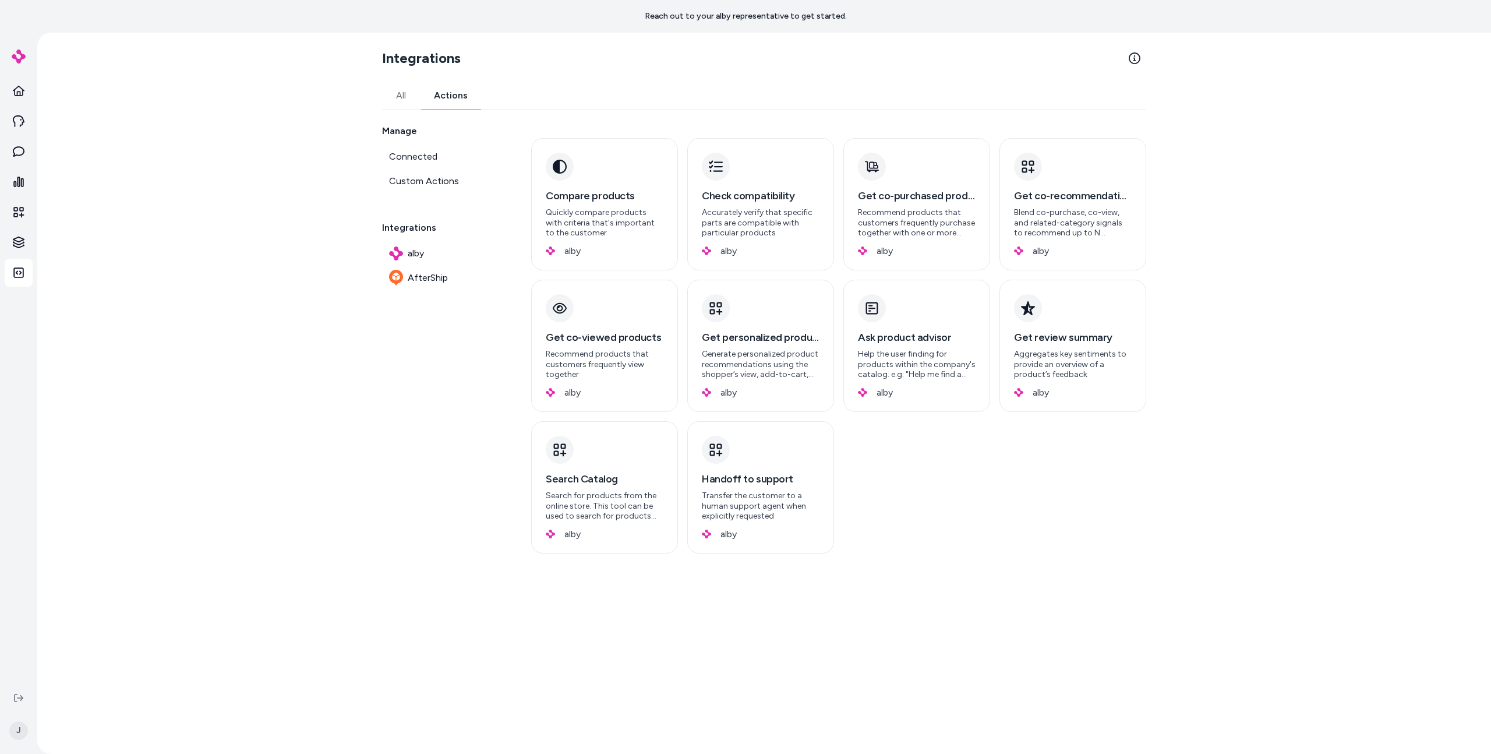
click at [399, 94] on button "All" at bounding box center [401, 96] width 38 height 28
click at [452, 107] on button "Actions" at bounding box center [451, 96] width 62 height 28
click at [395, 100] on button "All" at bounding box center [401, 96] width 38 height 28
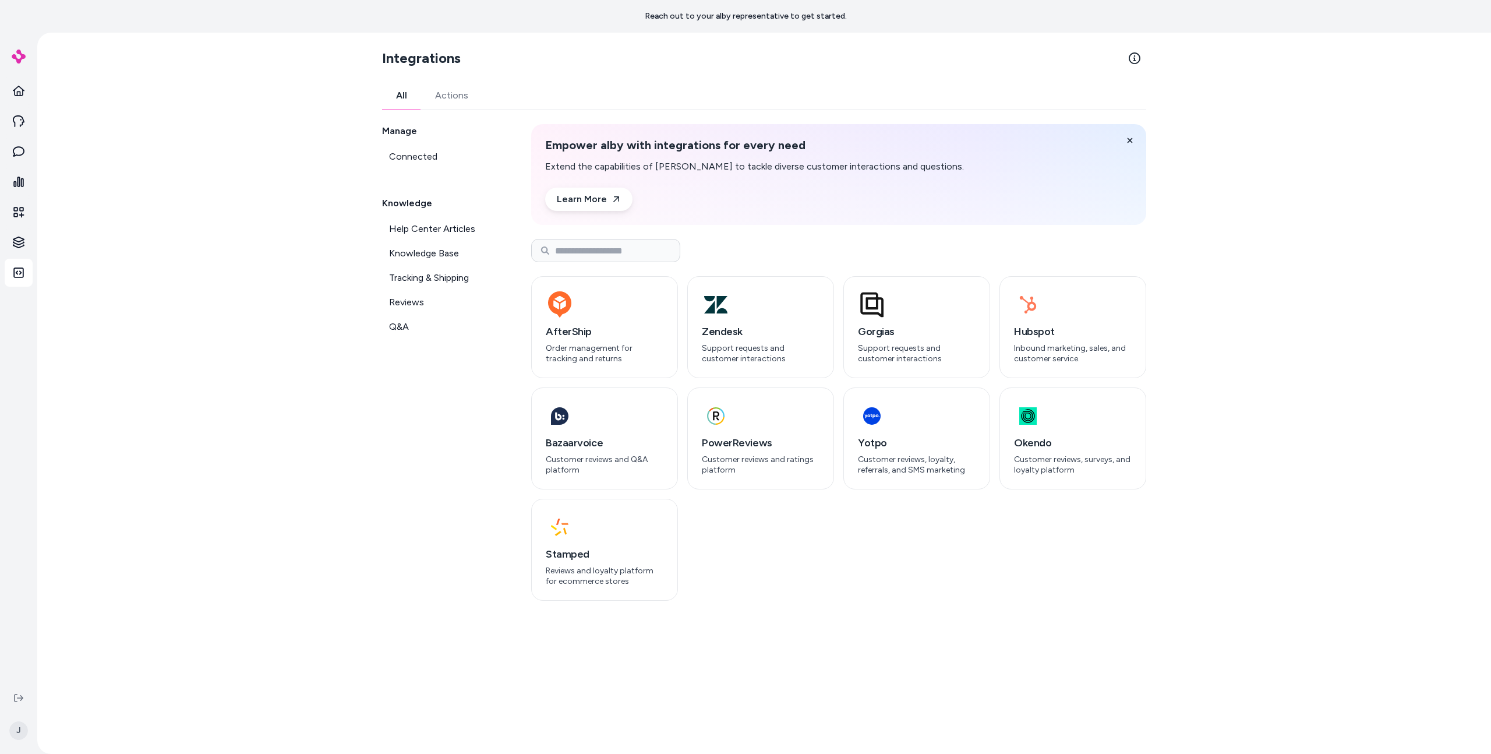
click at [423, 92] on button "Actions" at bounding box center [451, 96] width 61 height 28
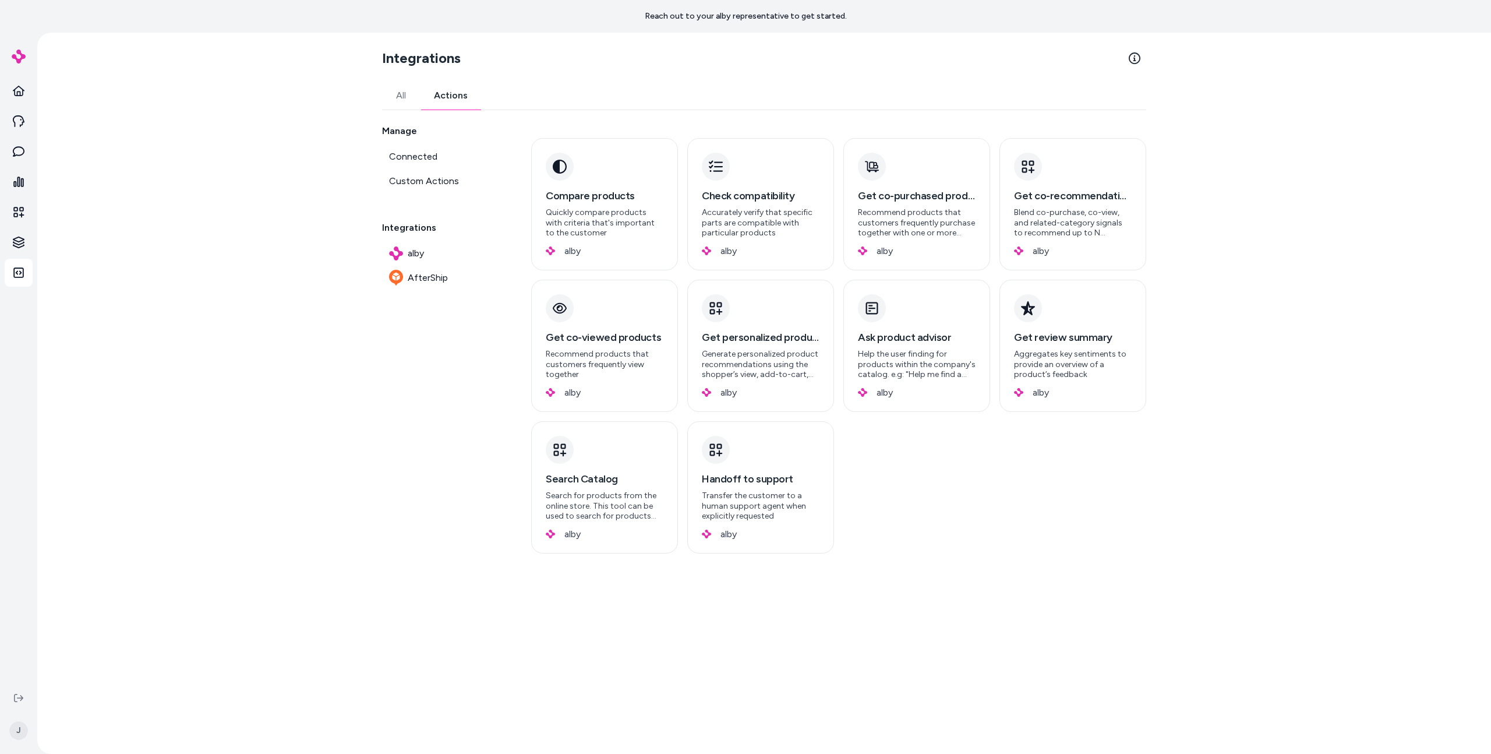
click at [369, 87] on div "Integrations All Actions Manage Connected Custom Actions Integrations alby Afte…" at bounding box center [764, 393] width 1454 height 721
click at [423, 110] on div "All Actions Manage Connected Custom Actions Integrations alby AfterShip Compare…" at bounding box center [764, 332] width 764 height 500
click at [376, 89] on div "Integrations All Actions Manage Connected Custom Actions Integrations alby Afte…" at bounding box center [764, 393] width 783 height 721
click at [401, 96] on button "All" at bounding box center [401, 96] width 38 height 28
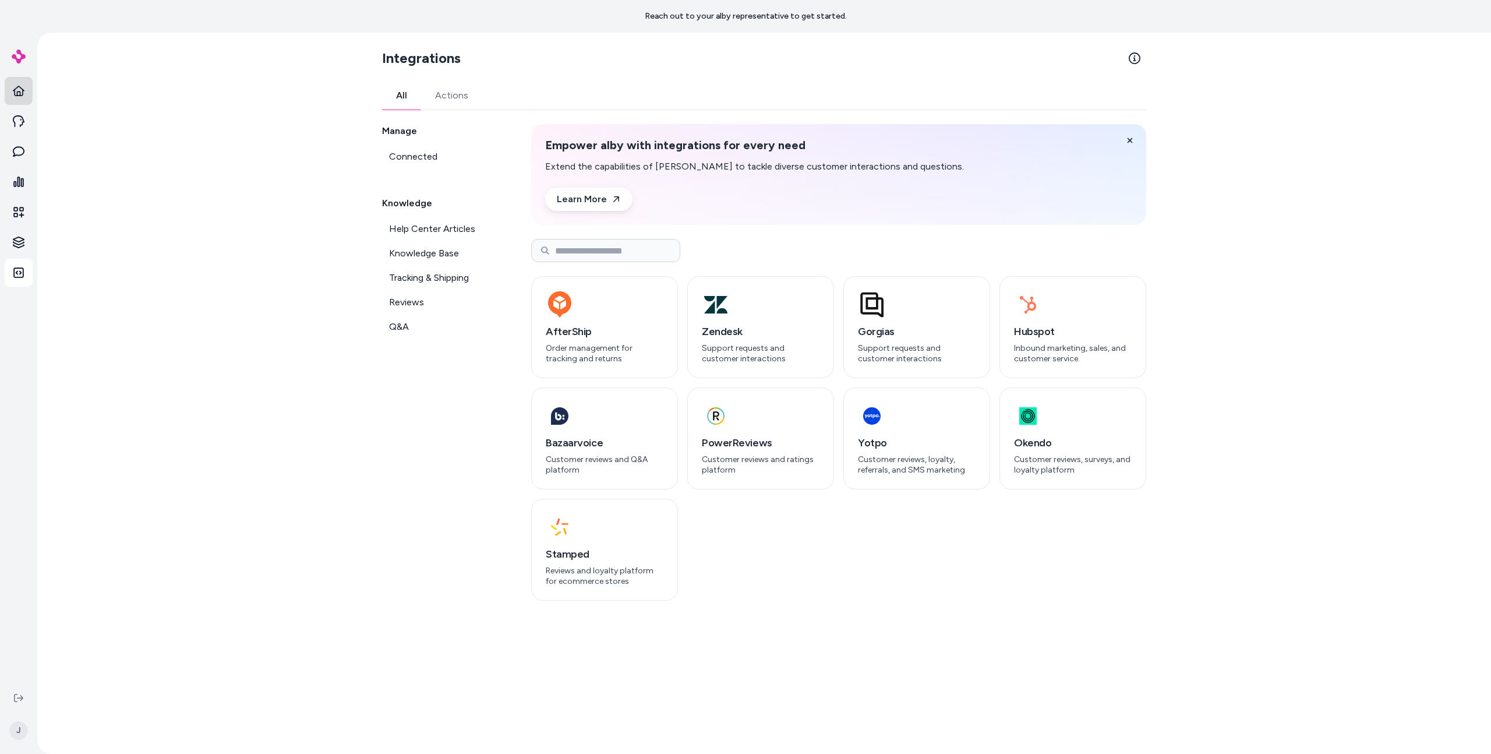
drag, startPoint x: 210, startPoint y: 104, endPoint x: 23, endPoint y: 89, distance: 187.0
click at [209, 104] on div "Integrations All Actions Manage Connected Knowledge Help Center Articles Knowle…" at bounding box center [764, 393] width 1454 height 721
click at [22, 88] on icon at bounding box center [19, 91] width 12 height 12
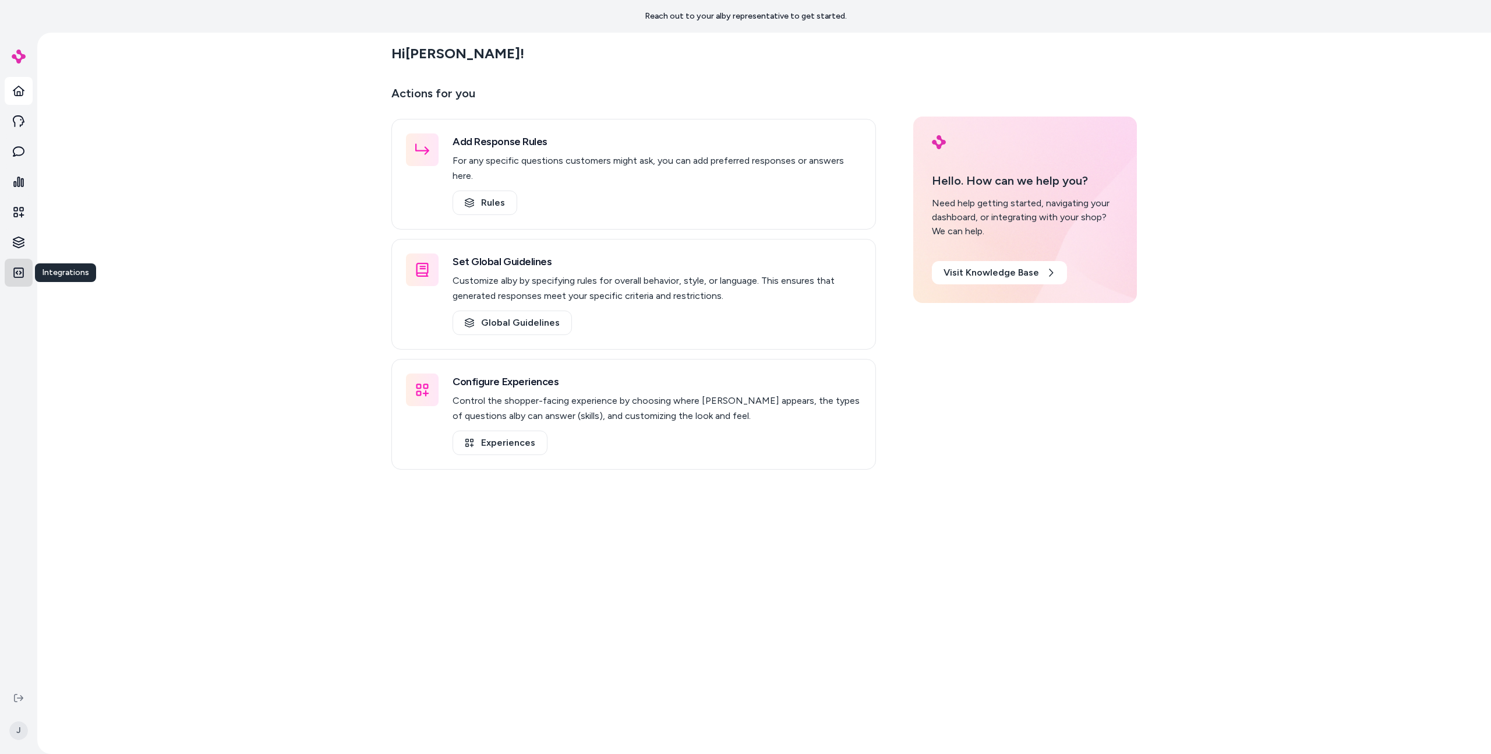
click at [15, 281] on link "Integrations" at bounding box center [19, 273] width 28 height 28
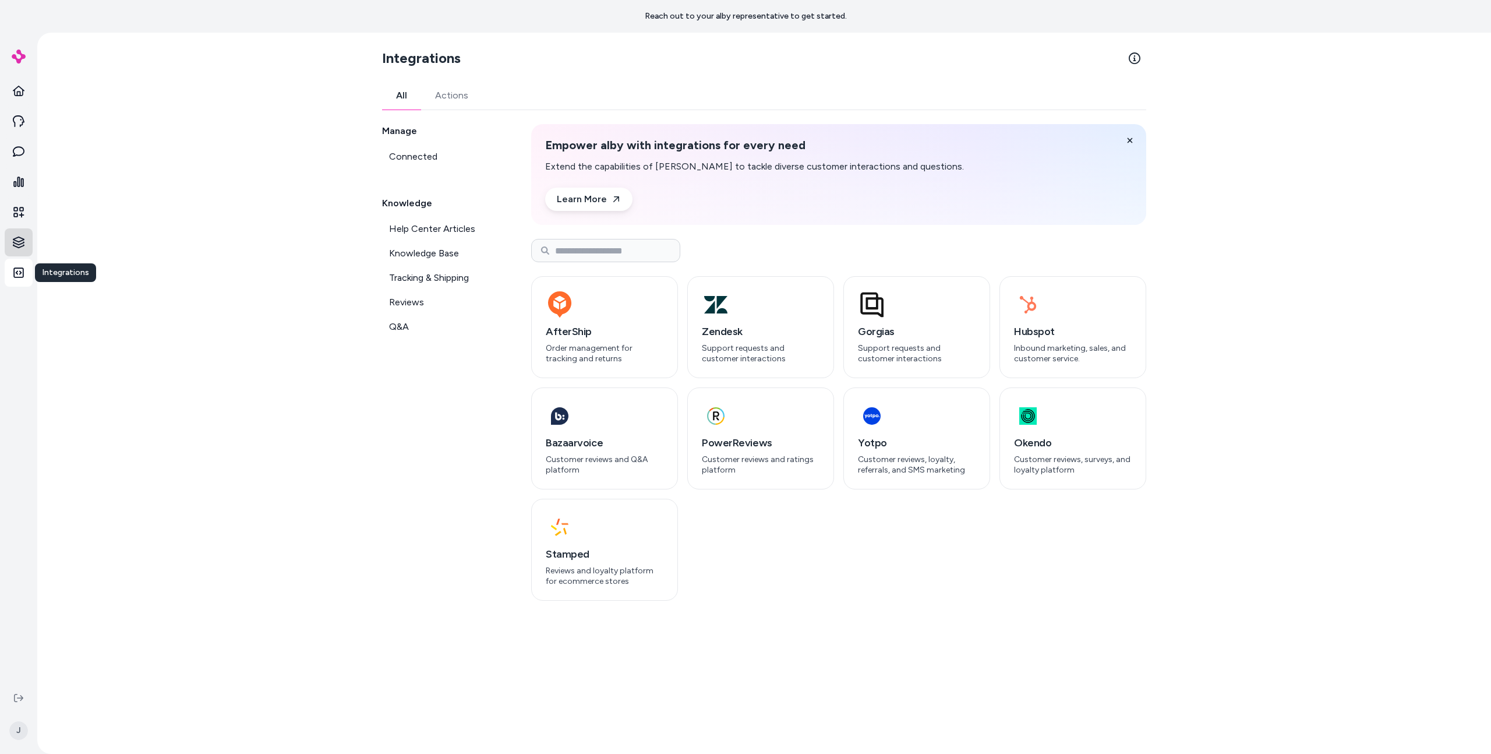
click at [15, 245] on html "Reach out to your alby representative to get started. Home Agents Inbox Analyti…" at bounding box center [745, 377] width 1491 height 754
click at [87, 247] on link "Products" at bounding box center [84, 241] width 86 height 21
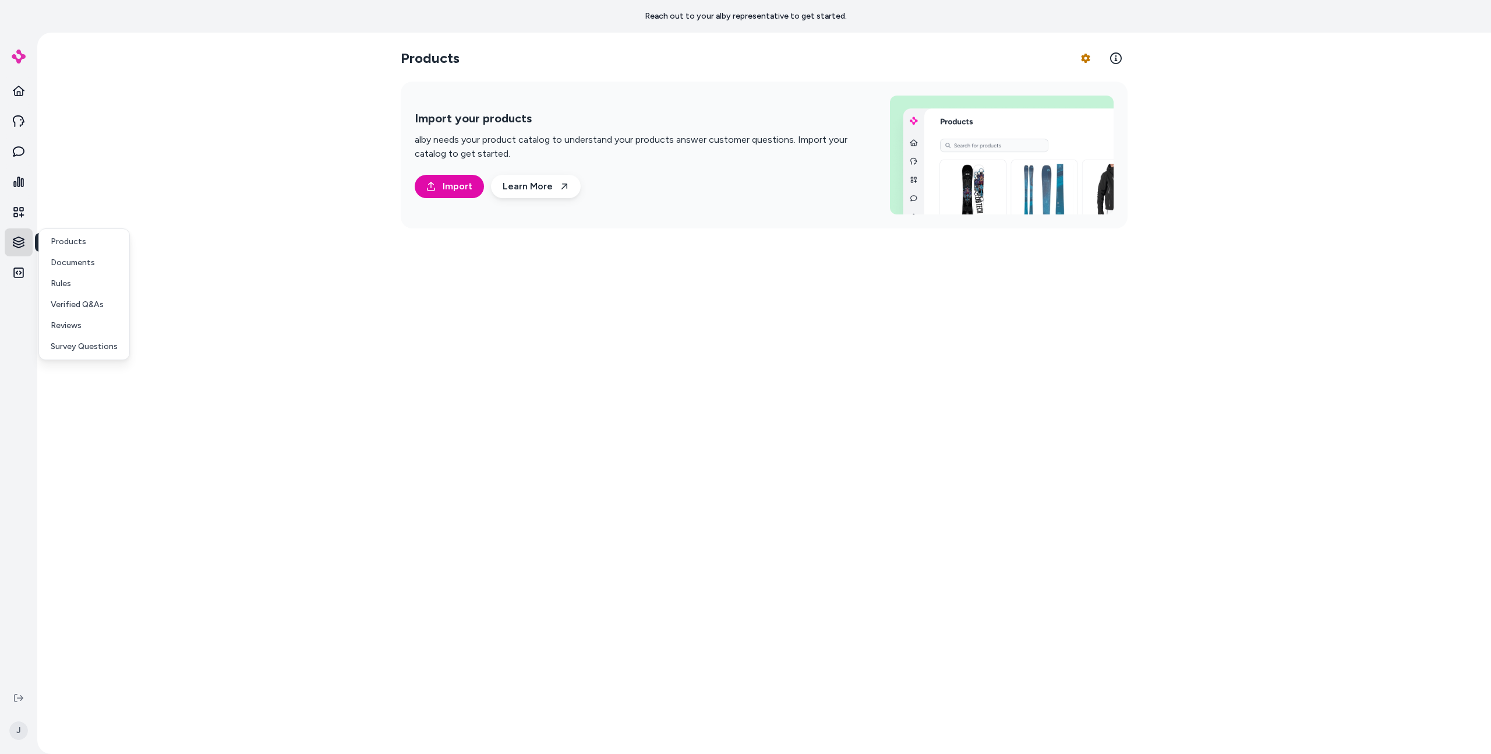
click at [27, 236] on html "Reach out to your alby representative to get started. Home Agents Inbox Analyti…" at bounding box center [745, 377] width 1491 height 754
click at [84, 262] on p "Documents" at bounding box center [73, 263] width 44 height 12
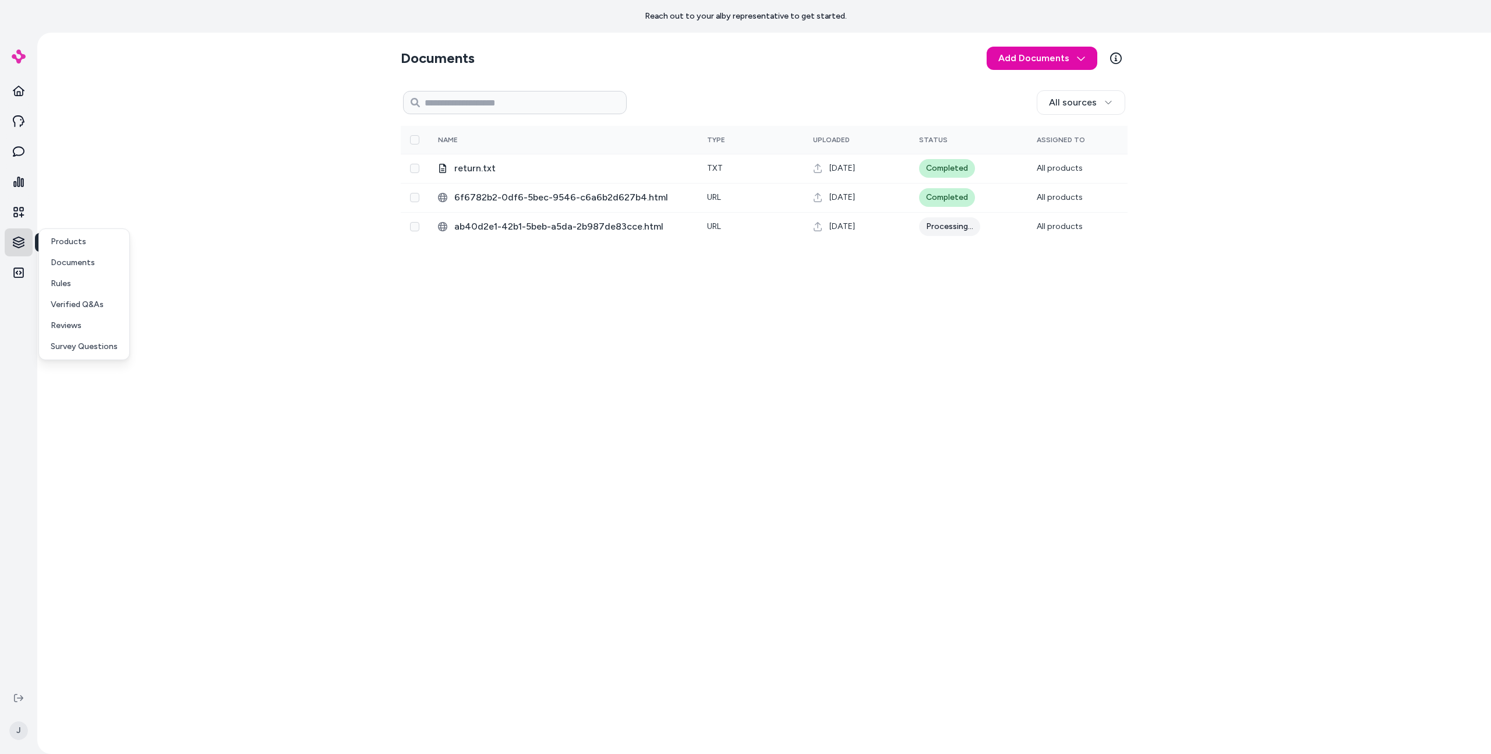
click at [17, 249] on html "Reach out to your alby representative to get started. Home Agents Inbox Analyti…" at bounding box center [745, 377] width 1491 height 754
click at [66, 286] on p "Rules" at bounding box center [61, 284] width 20 height 12
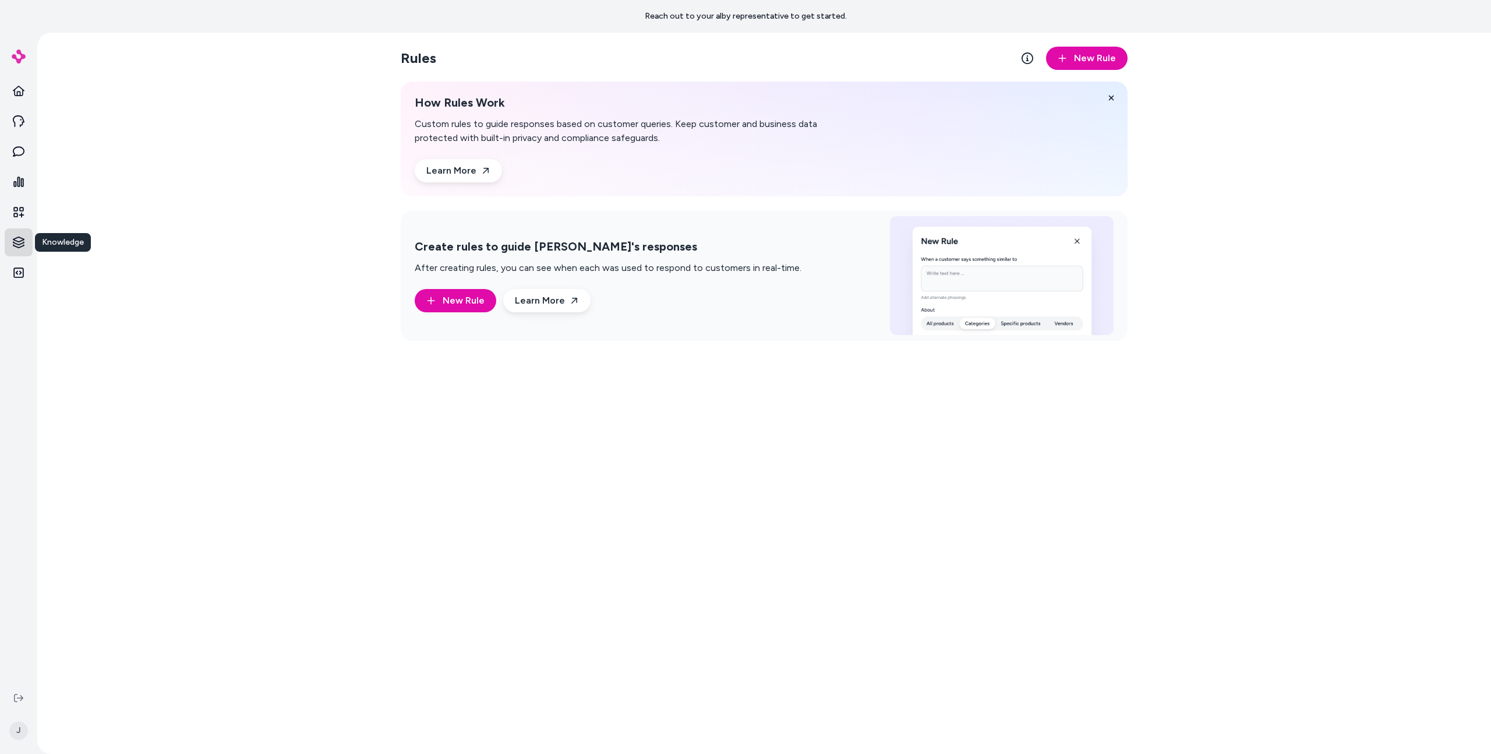
click at [25, 246] on html "Reach out to your alby representative to get started. Home Agents Inbox Analyti…" at bounding box center [745, 377] width 1491 height 754
click at [87, 317] on link "Reviews" at bounding box center [84, 325] width 86 height 21
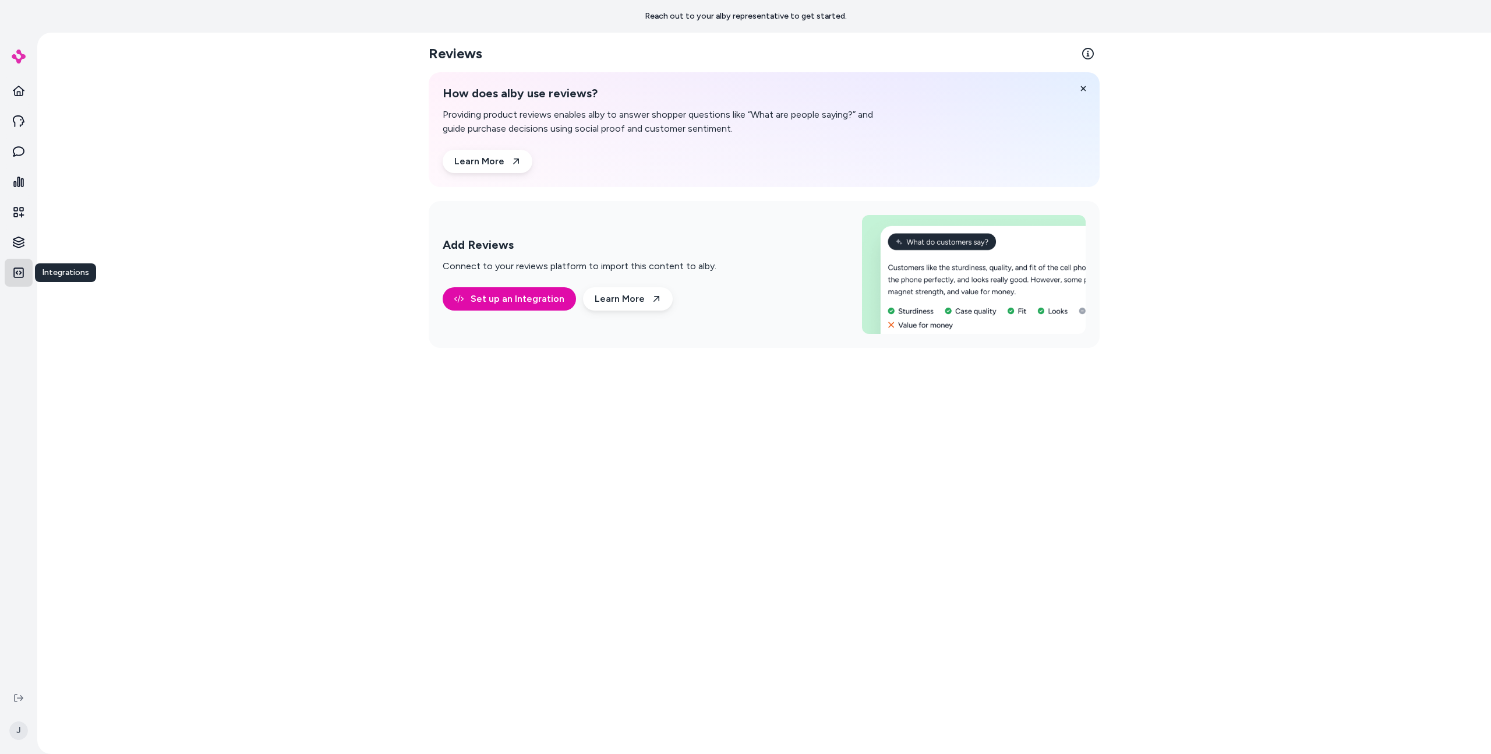
click at [27, 262] on link "Integrations" at bounding box center [19, 273] width 28 height 28
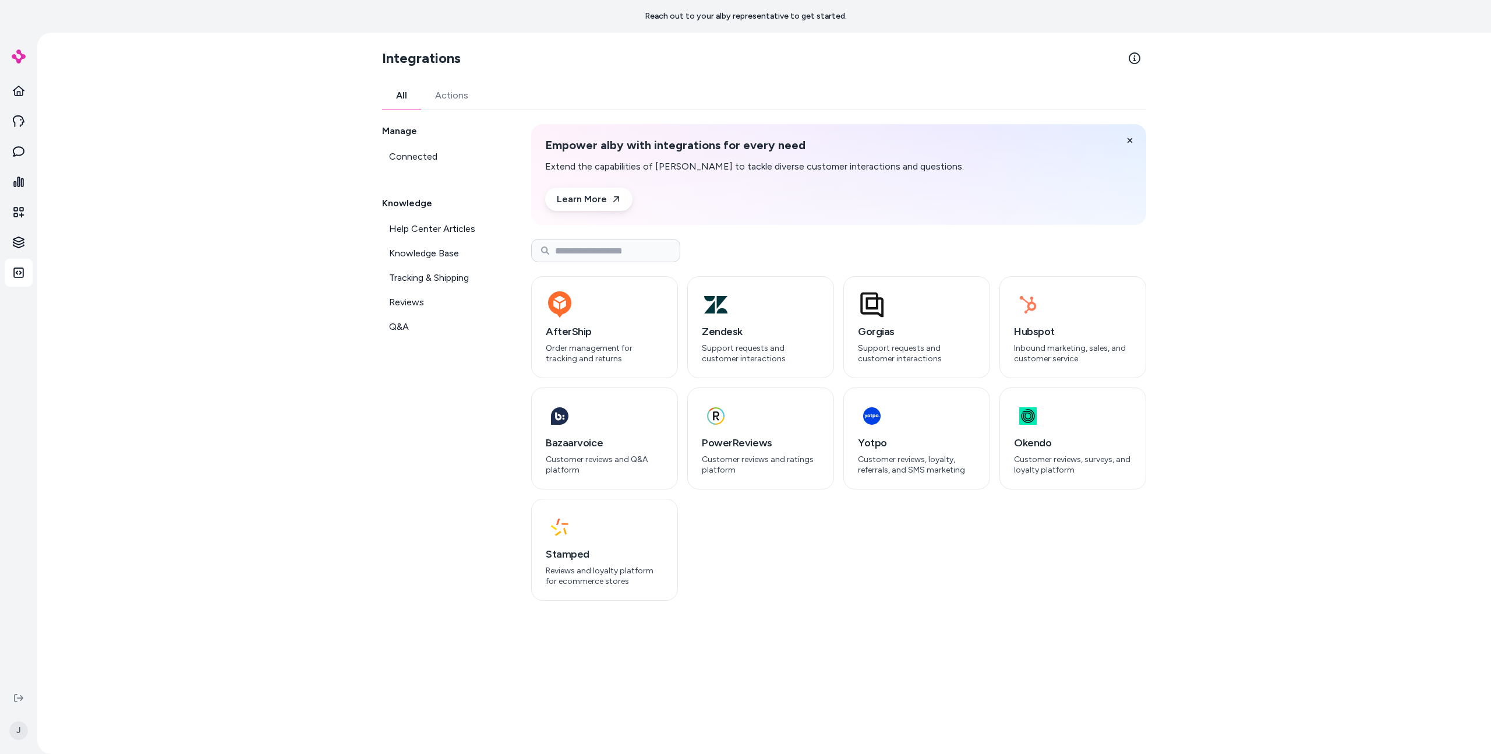
click at [322, 79] on div "Integrations All Actions Manage Connected Knowledge Help Center Articles Knowle…" at bounding box center [764, 393] width 1454 height 721
click at [252, 164] on div "Integrations All Actions Manage Connected Knowledge Help Center Articles Knowle…" at bounding box center [764, 393] width 1454 height 721
click at [427, 89] on button "Actions" at bounding box center [451, 96] width 61 height 28
click at [412, 95] on button "All" at bounding box center [401, 96] width 39 height 28
click at [19, 95] on icon at bounding box center [19, 91] width 12 height 10
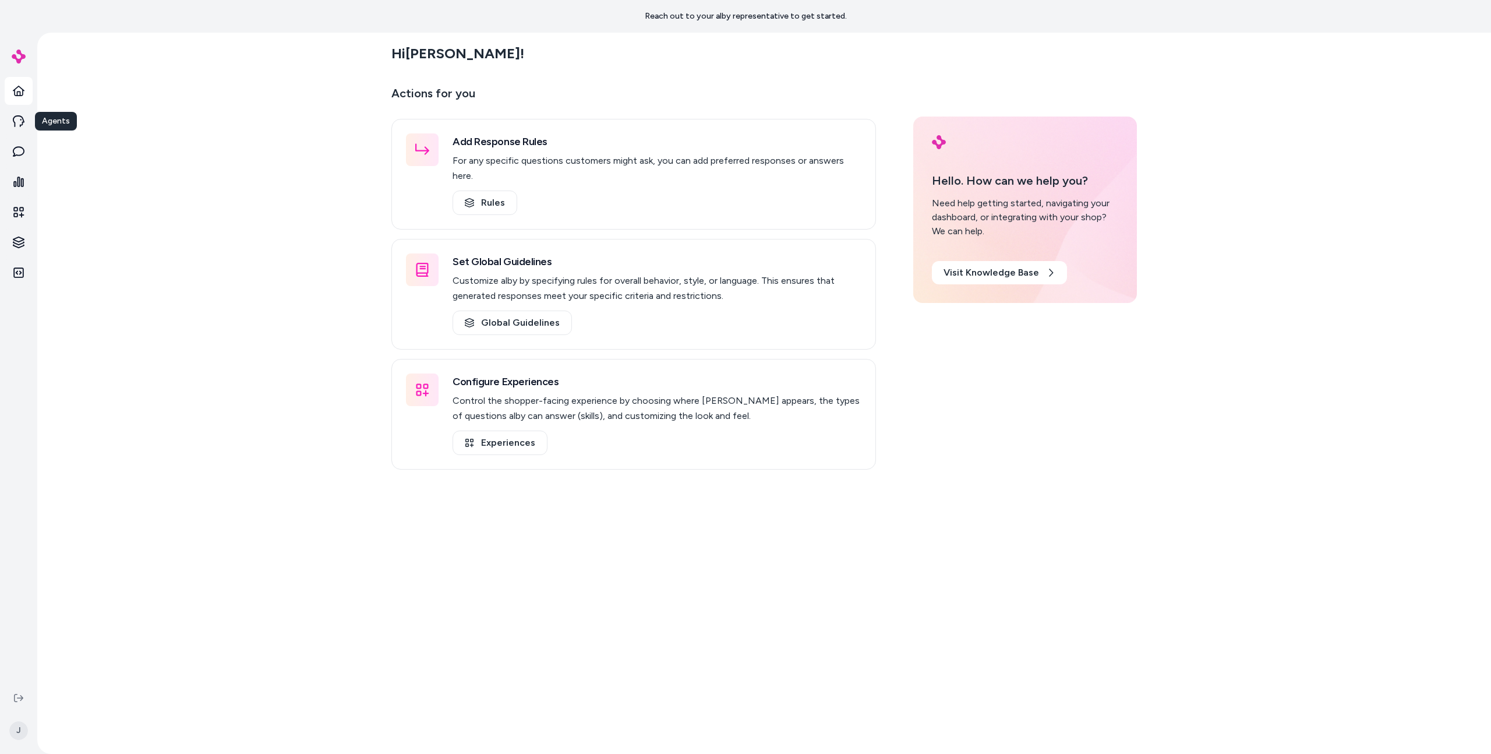
click at [281, 130] on div "Hi [PERSON_NAME] ! Actions for you Add Response Rules For any specific question…" at bounding box center [764, 393] width 1454 height 721
click at [508, 190] on link "Rules" at bounding box center [485, 202] width 65 height 24
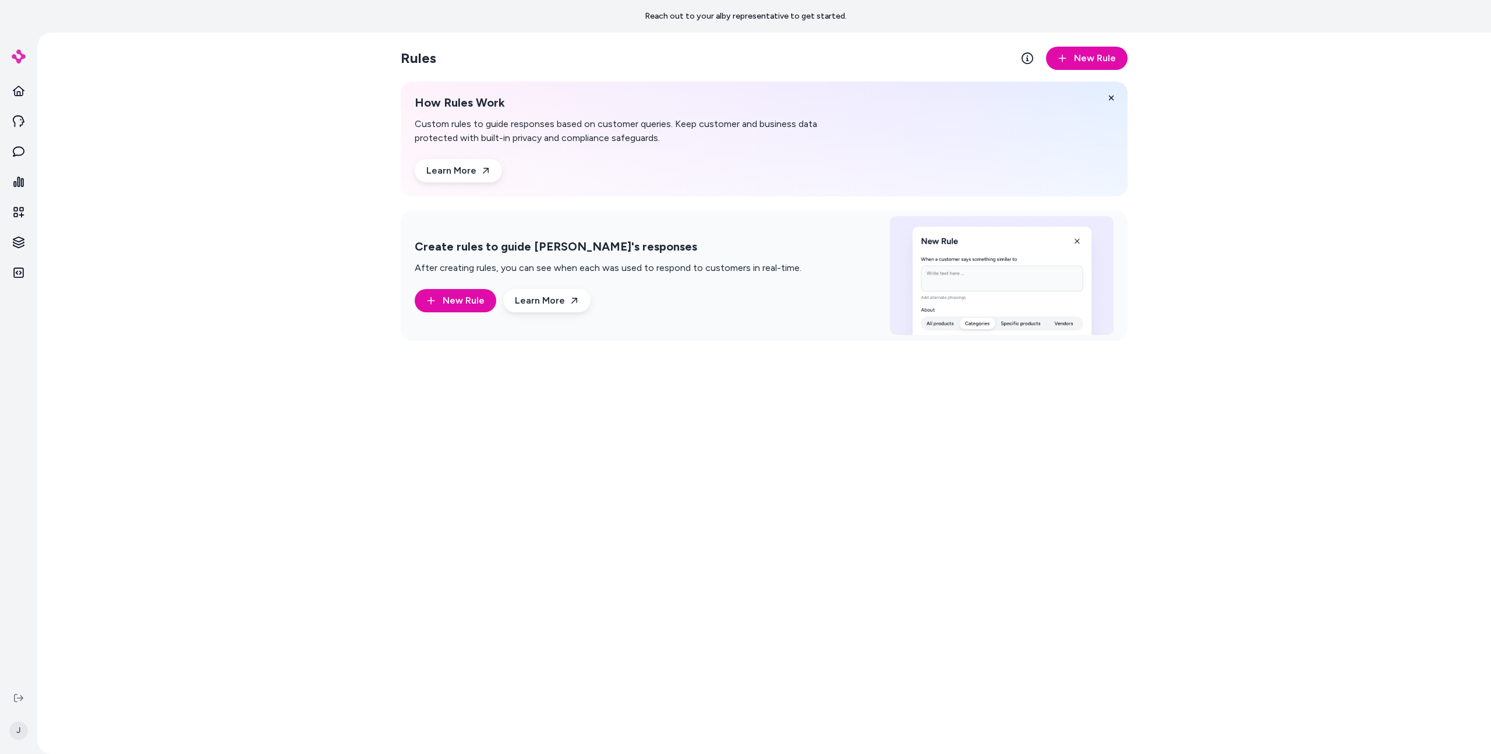
click at [267, 249] on div "Rules New Rule How Rules Work Custom rules to guide responses based on customer…" at bounding box center [764, 393] width 1454 height 721
click at [473, 305] on span "New Rule" at bounding box center [464, 301] width 42 height 14
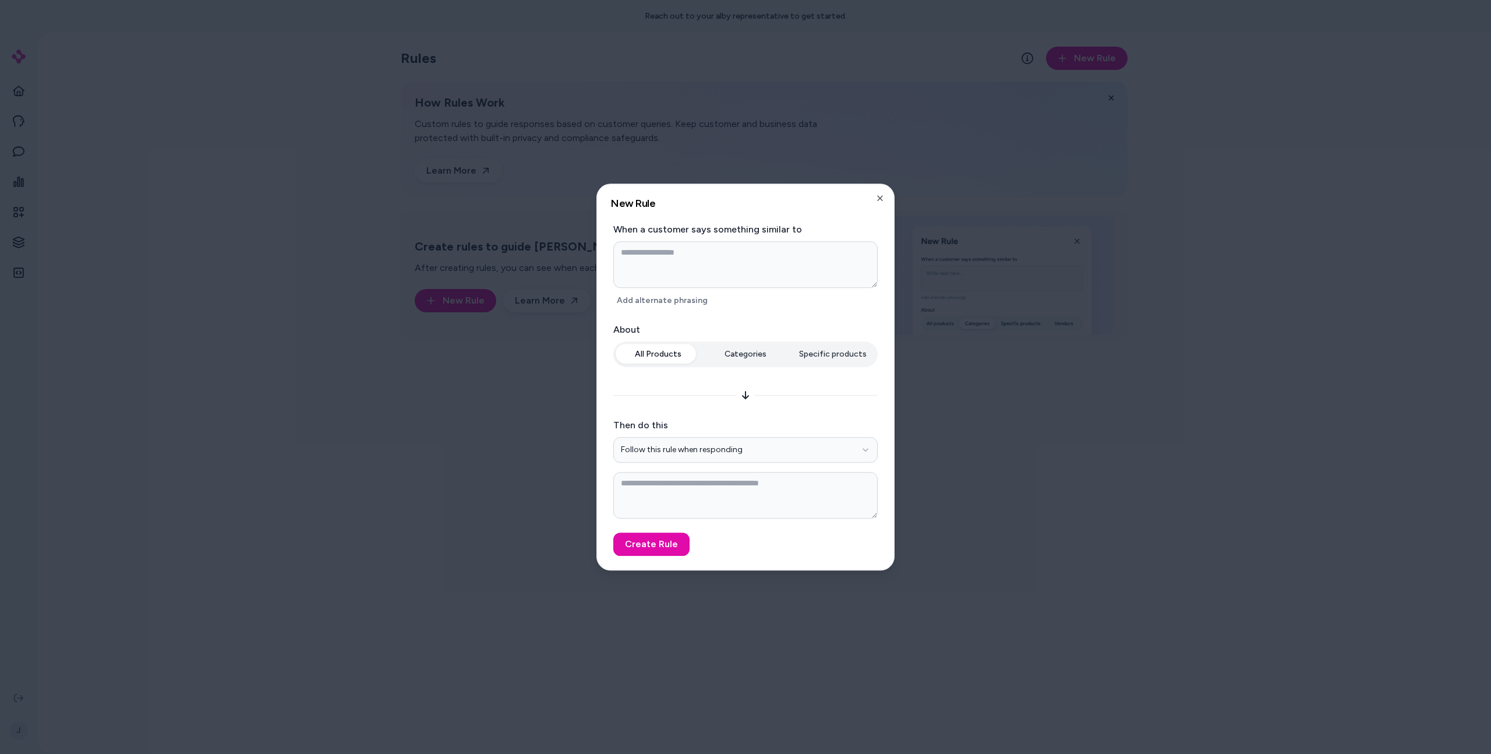
drag, startPoint x: 197, startPoint y: 249, endPoint x: 313, endPoint y: 259, distance: 116.3
click at [197, 250] on div at bounding box center [745, 377] width 1491 height 754
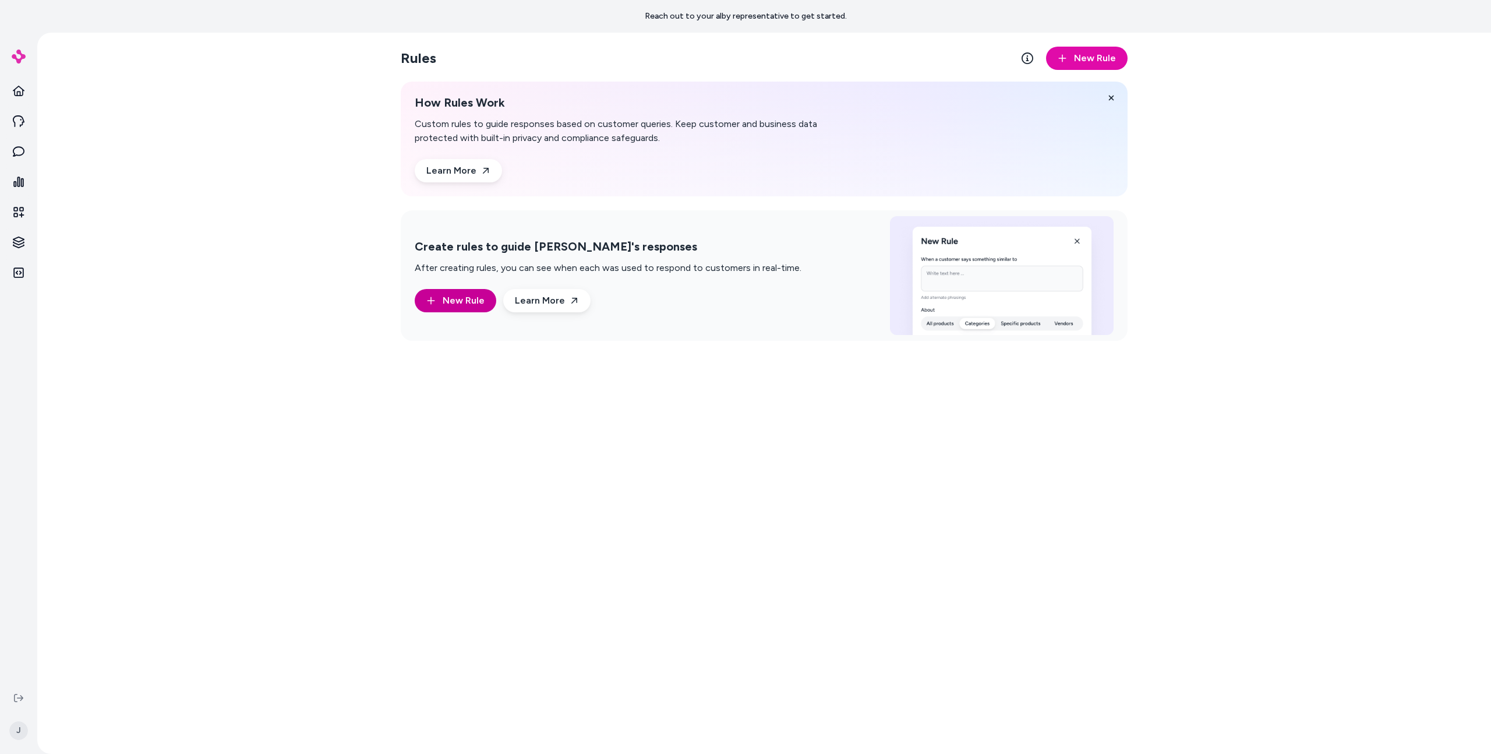
click at [450, 294] on span "New Rule" at bounding box center [464, 301] width 42 height 14
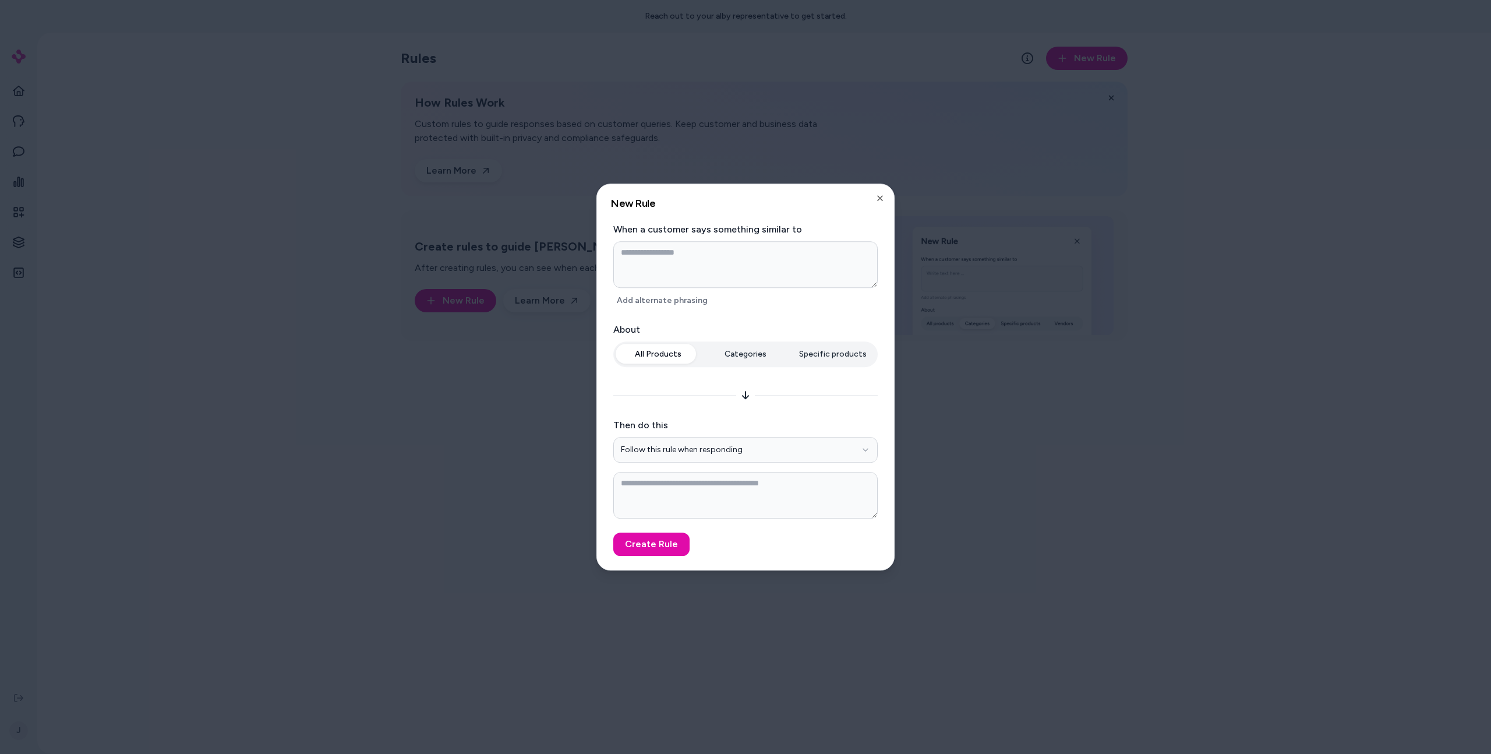
click at [295, 232] on div at bounding box center [745, 377] width 1491 height 754
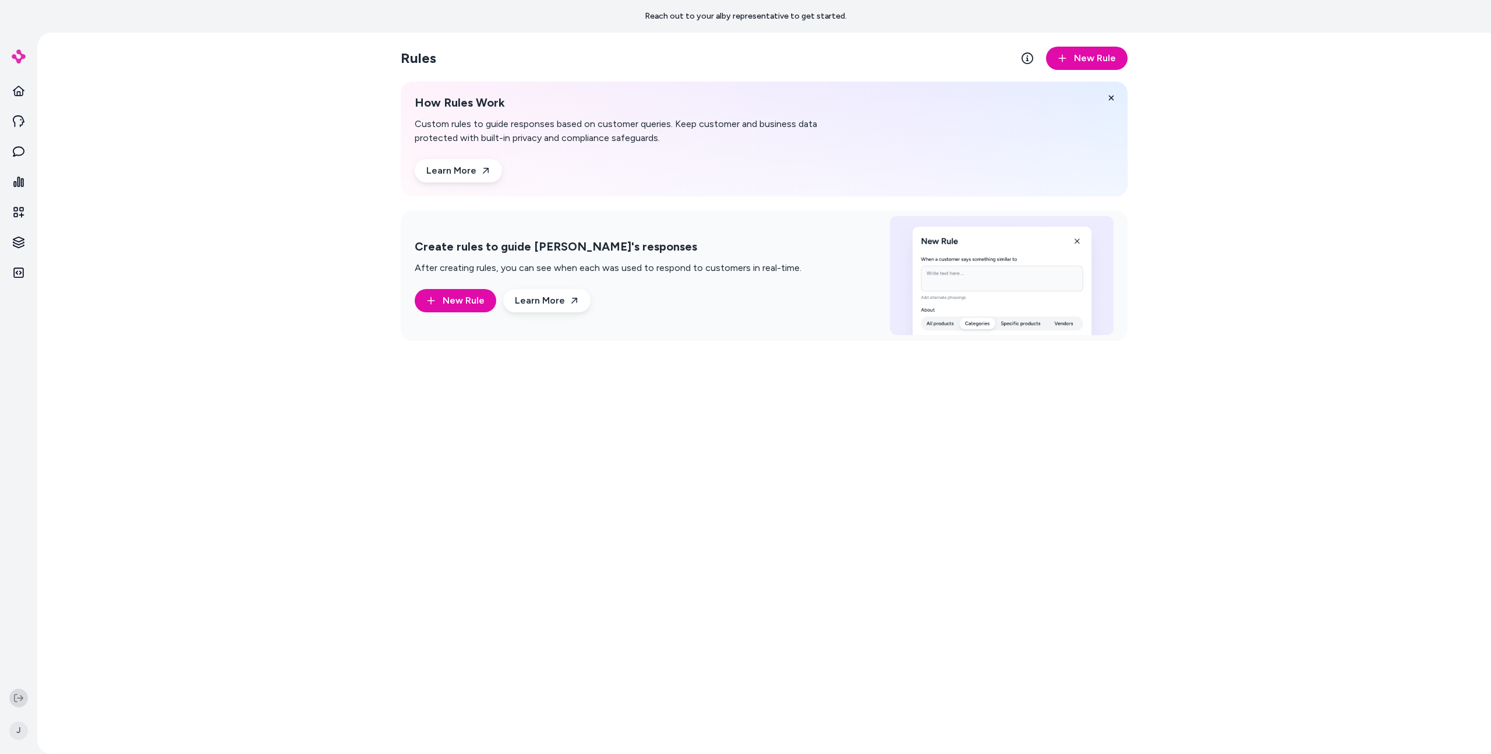
drag, startPoint x: 6, startPoint y: 684, endPoint x: 11, endPoint y: 691, distance: 8.7
click at [11, 584] on div "J" at bounding box center [18, 719] width 37 height 70
click at [12, 584] on button at bounding box center [18, 697] width 19 height 19
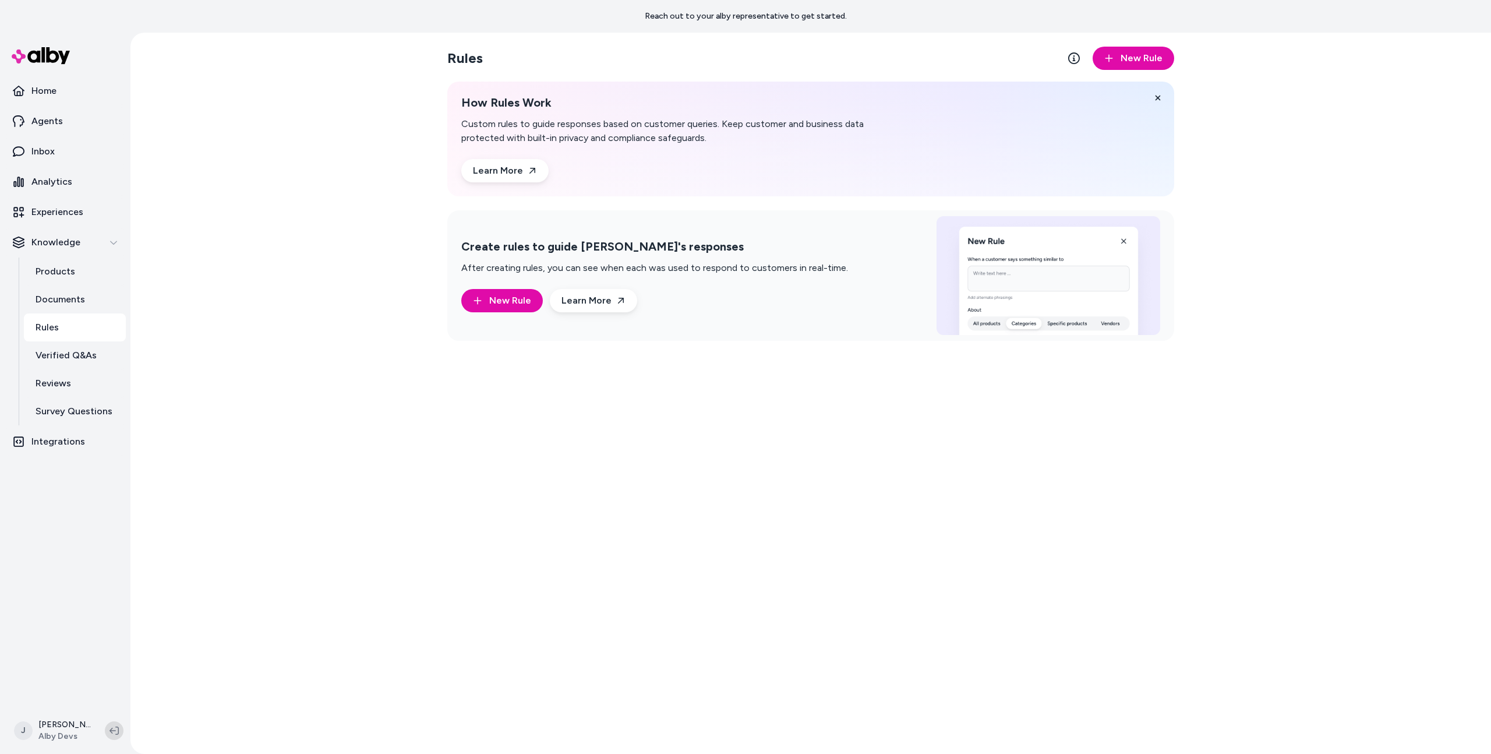
click at [114, 584] on icon at bounding box center [114, 730] width 9 height 9
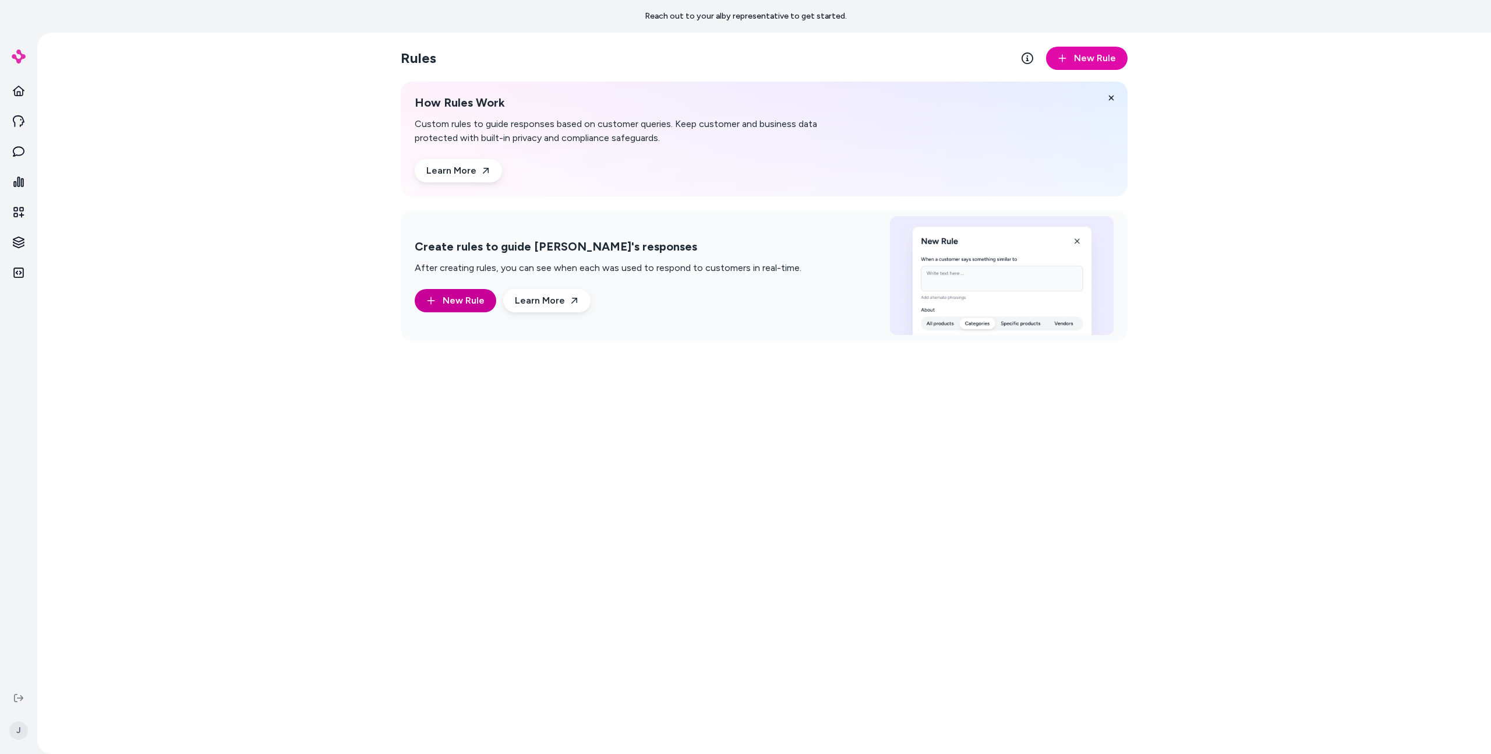
click at [447, 305] on span "New Rule" at bounding box center [464, 301] width 42 height 14
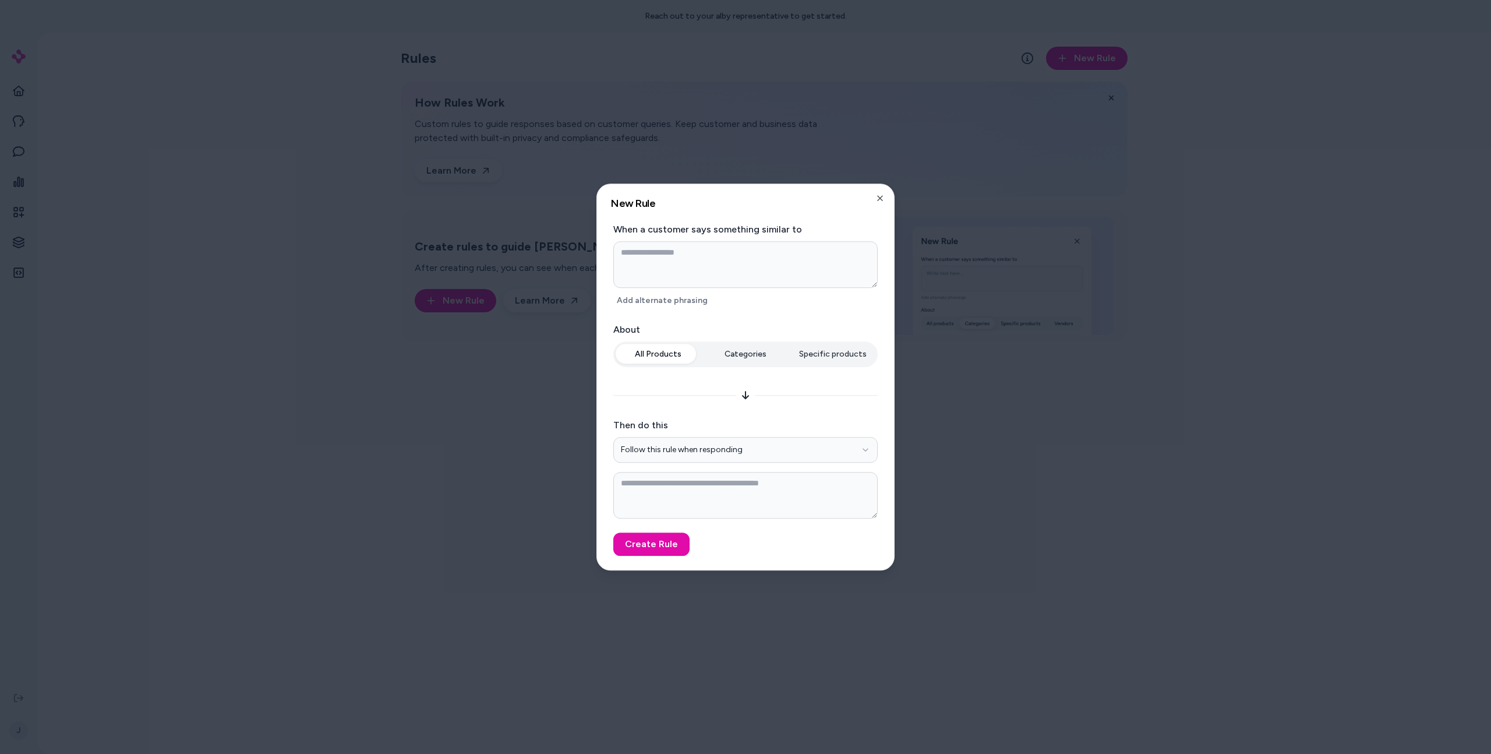
click at [449, 299] on div at bounding box center [745, 377] width 1491 height 754
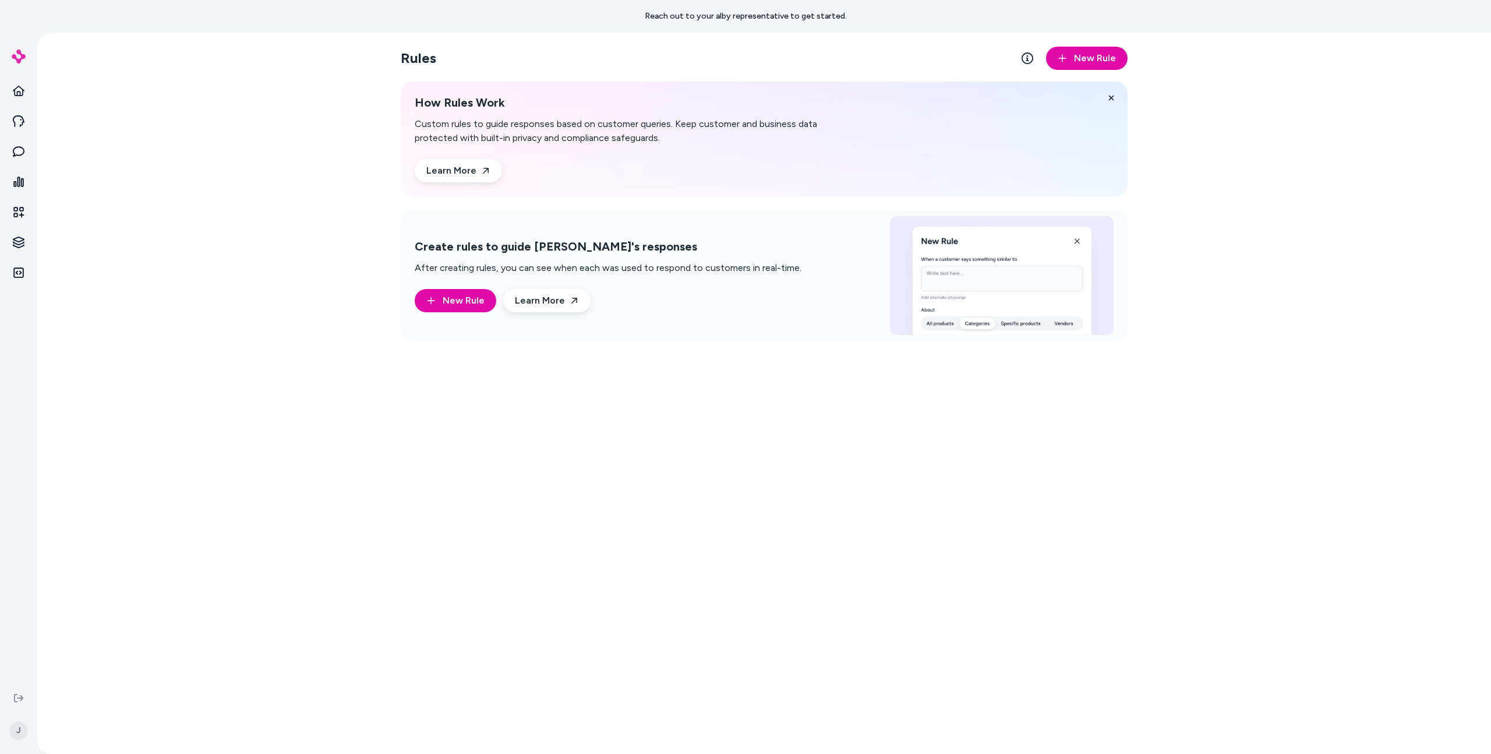
drag, startPoint x: 392, startPoint y: 326, endPoint x: 396, endPoint y: 321, distance: 6.3
click at [392, 326] on div "Rules New Rule How Rules Work Custom rules to guide responses based on customer…" at bounding box center [764, 393] width 746 height 721
click at [415, 301] on button "New Rule" at bounding box center [456, 300] width 82 height 23
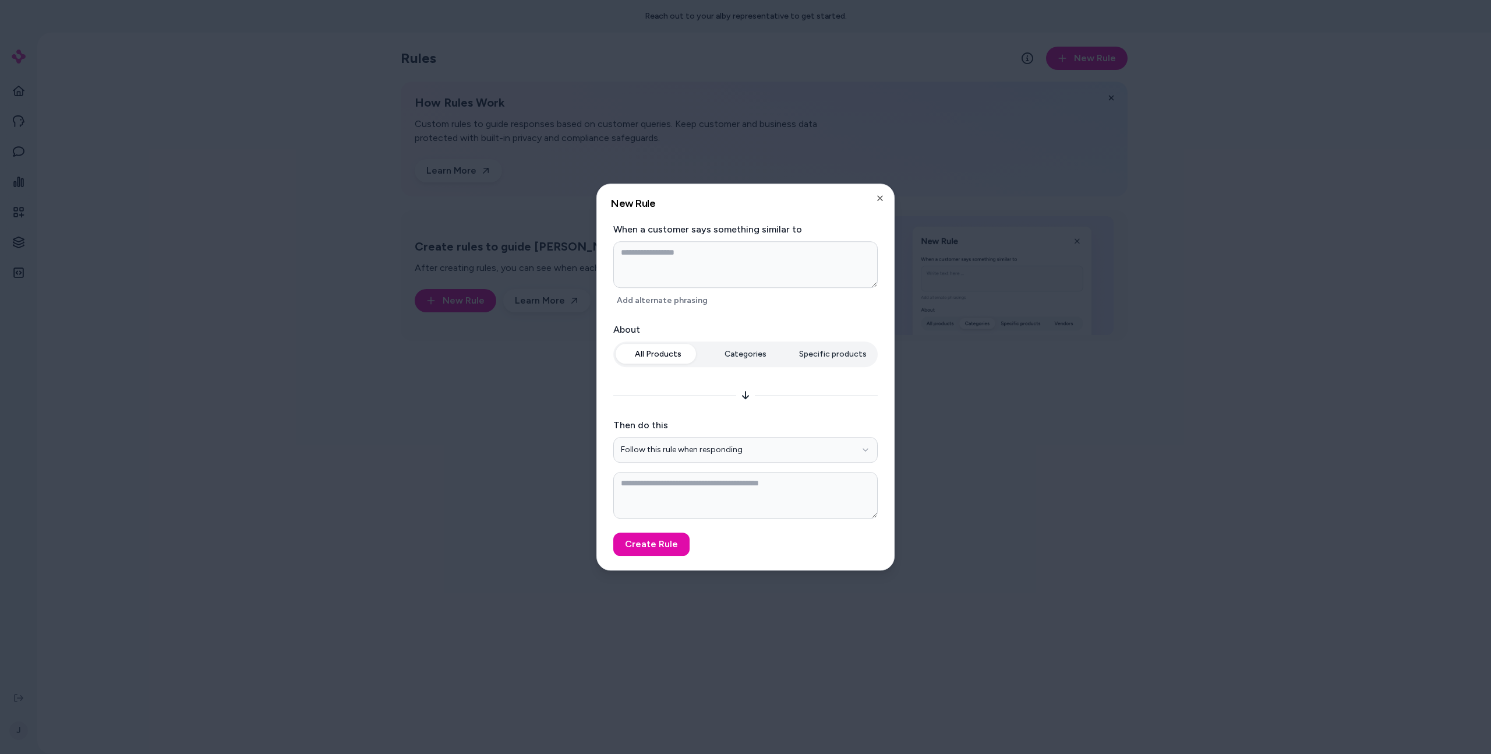
click at [712, 300] on div "When a customer says something similar to Add alternate phrasing" at bounding box center [745, 266] width 264 height 86
drag, startPoint x: 700, startPoint y: 273, endPoint x: 700, endPoint y: 333, distance: 60.6
click at [700, 273] on textarea at bounding box center [745, 264] width 264 height 47
type textarea "*"
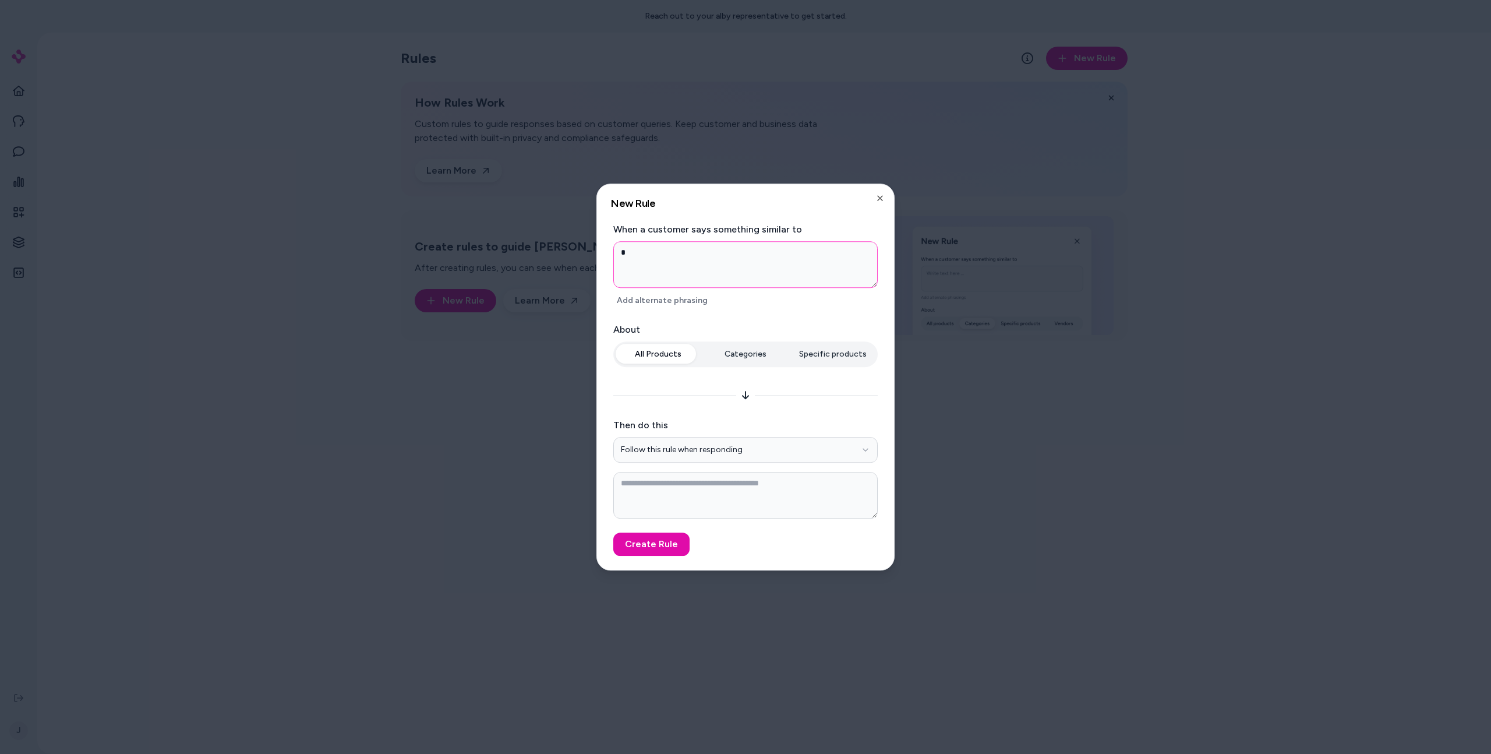
type textarea "*"
type textarea "**"
type textarea "*"
drag, startPoint x: 682, startPoint y: 500, endPoint x: 665, endPoint y: 553, distance: 55.1
click at [682, 500] on textarea "*" at bounding box center [745, 495] width 264 height 47
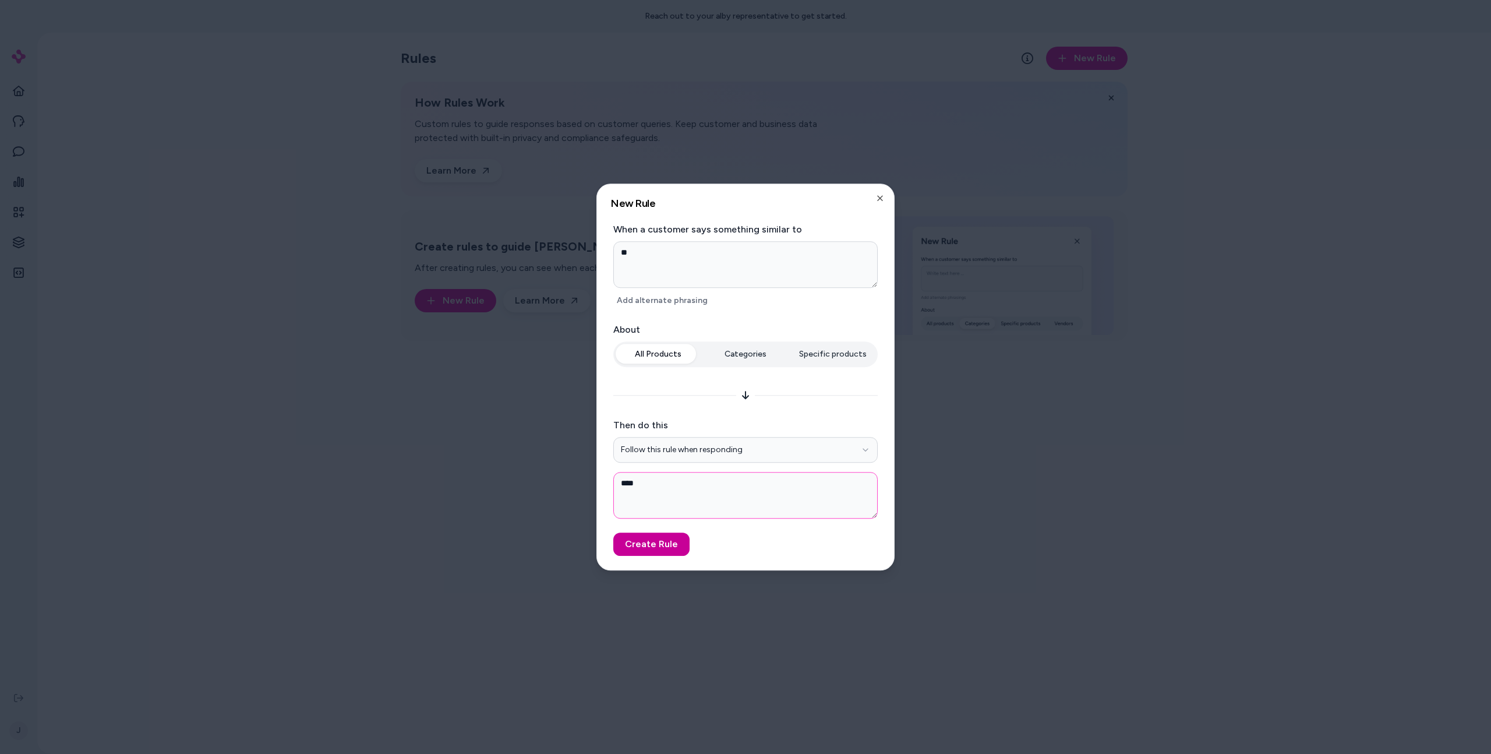
type textarea "****"
click at [664, 552] on button "Create Rule" at bounding box center [651, 543] width 76 height 23
type textarea "*"
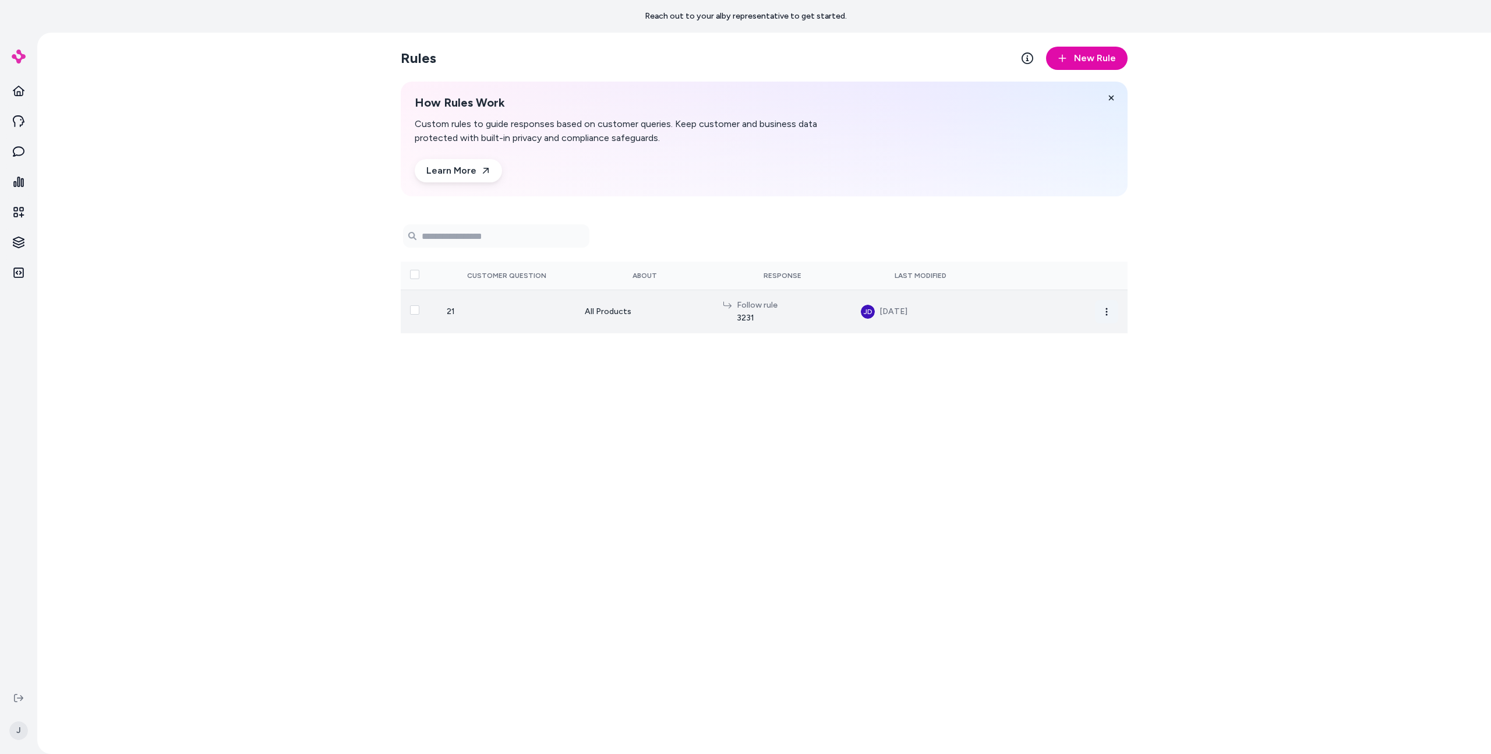
click at [1048, 309] on icon "button" at bounding box center [1106, 311] width 9 height 9
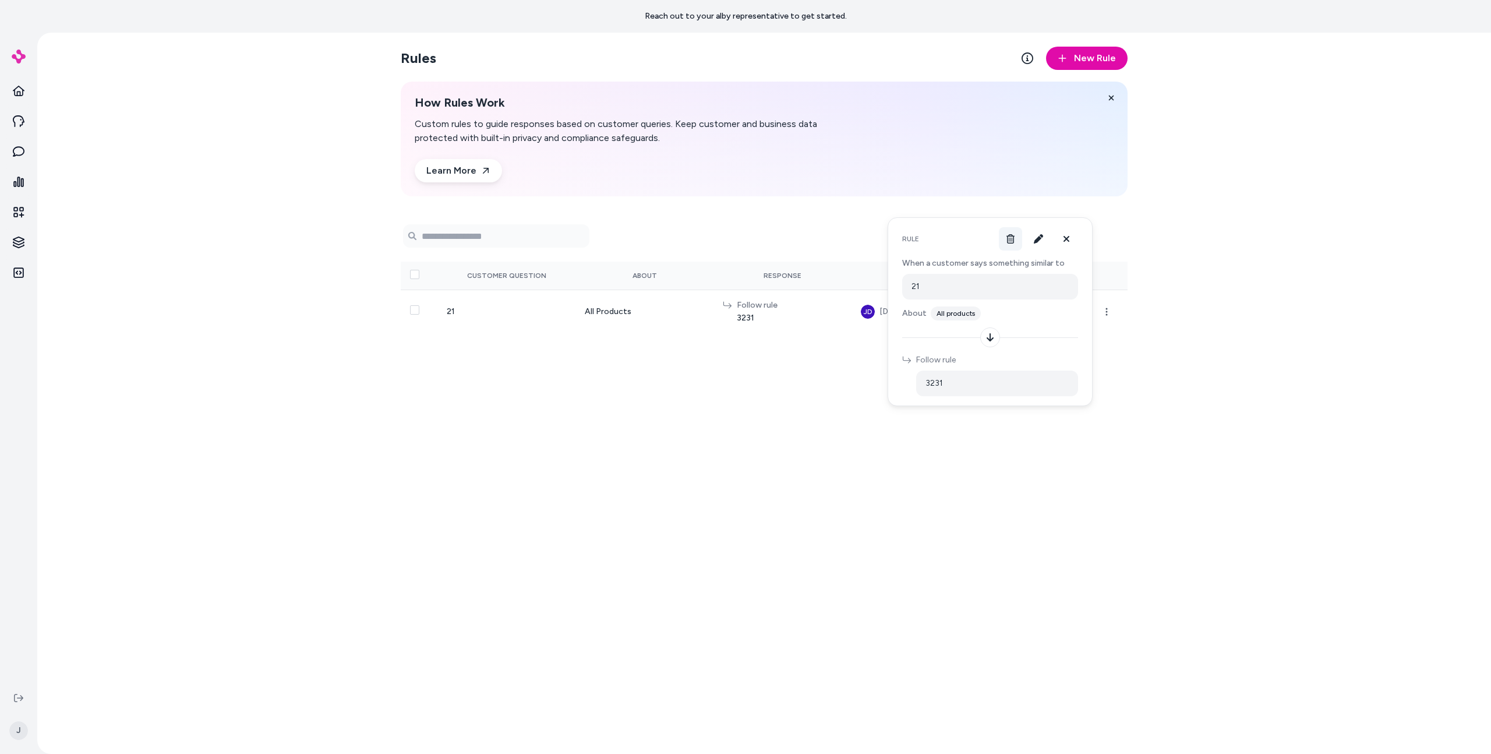
click at [1011, 239] on icon at bounding box center [1011, 238] width 8 height 9
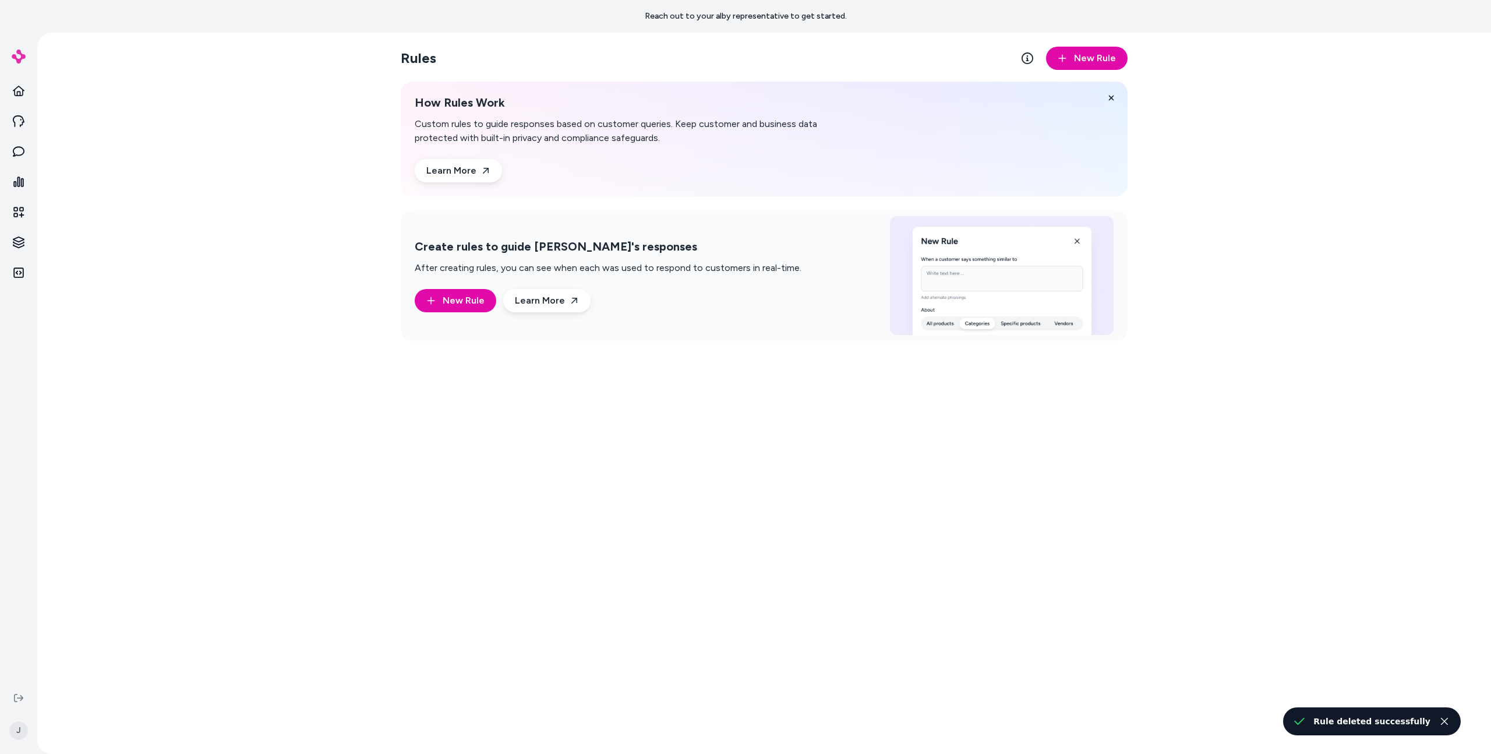
click at [1048, 298] on div "Rules New Rule How Rules Work Custom rules to guide responses based on customer…" at bounding box center [764, 393] width 1454 height 721
click at [1048, 204] on div "Rules New Rule How Rules Work Custom rules to guide responses based on customer…" at bounding box center [764, 393] width 746 height 721
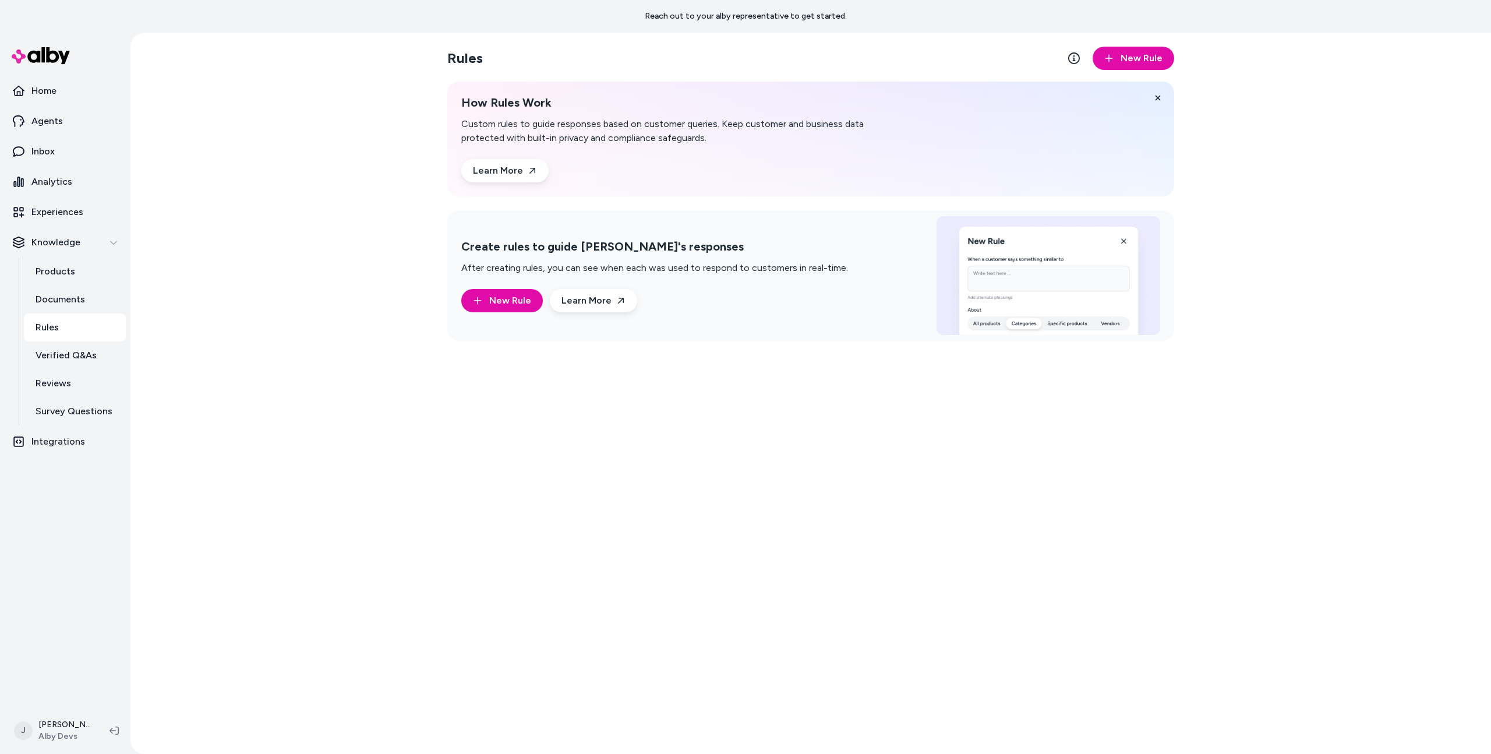
click at [130, 726] on div "Rules New Rule How Rules Work Custom rules to guide responses based on customer…" at bounding box center [810, 393] width 1361 height 721
click at [117, 732] on icon at bounding box center [114, 730] width 9 height 9
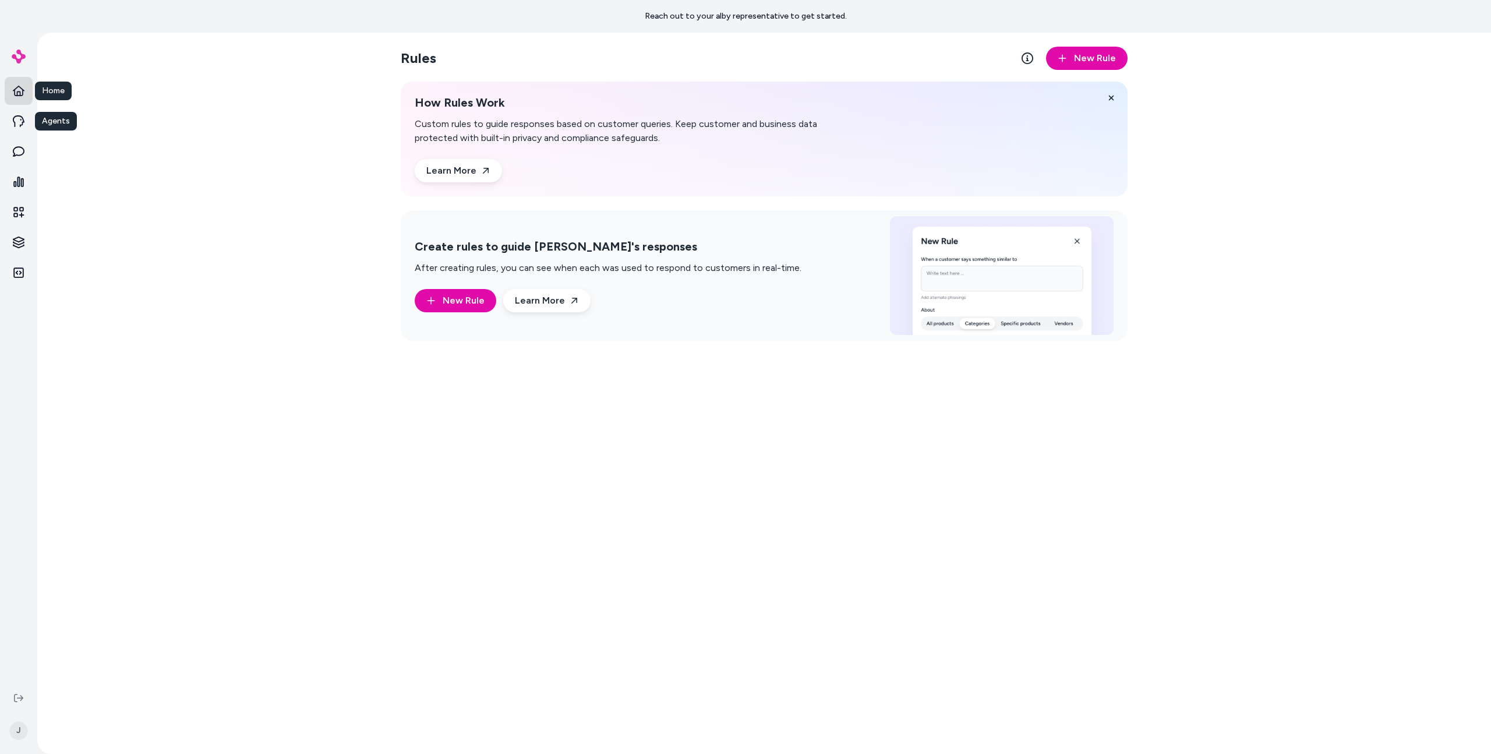
click at [27, 97] on link "Home" at bounding box center [19, 91] width 28 height 28
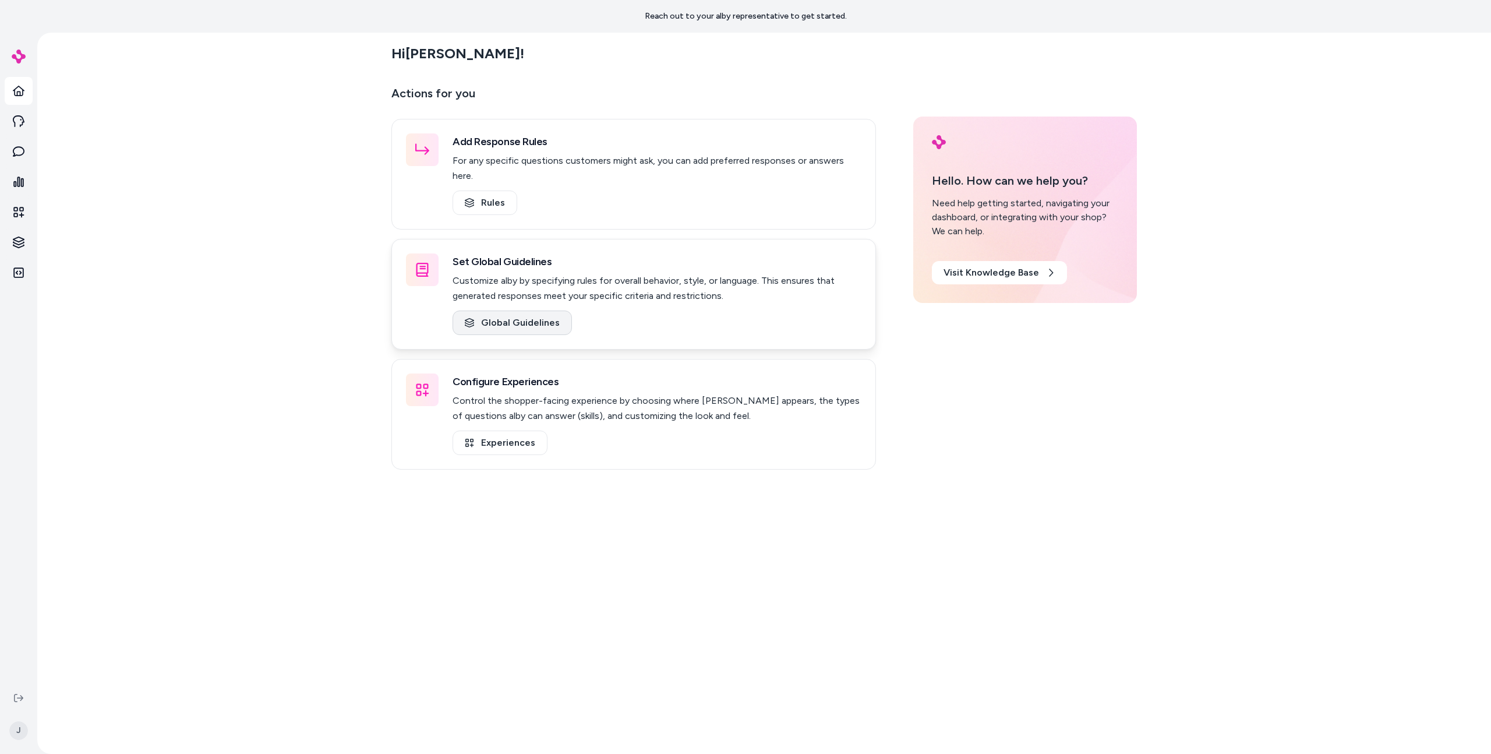
click at [505, 310] on link "Global Guidelines" at bounding box center [512, 322] width 119 height 24
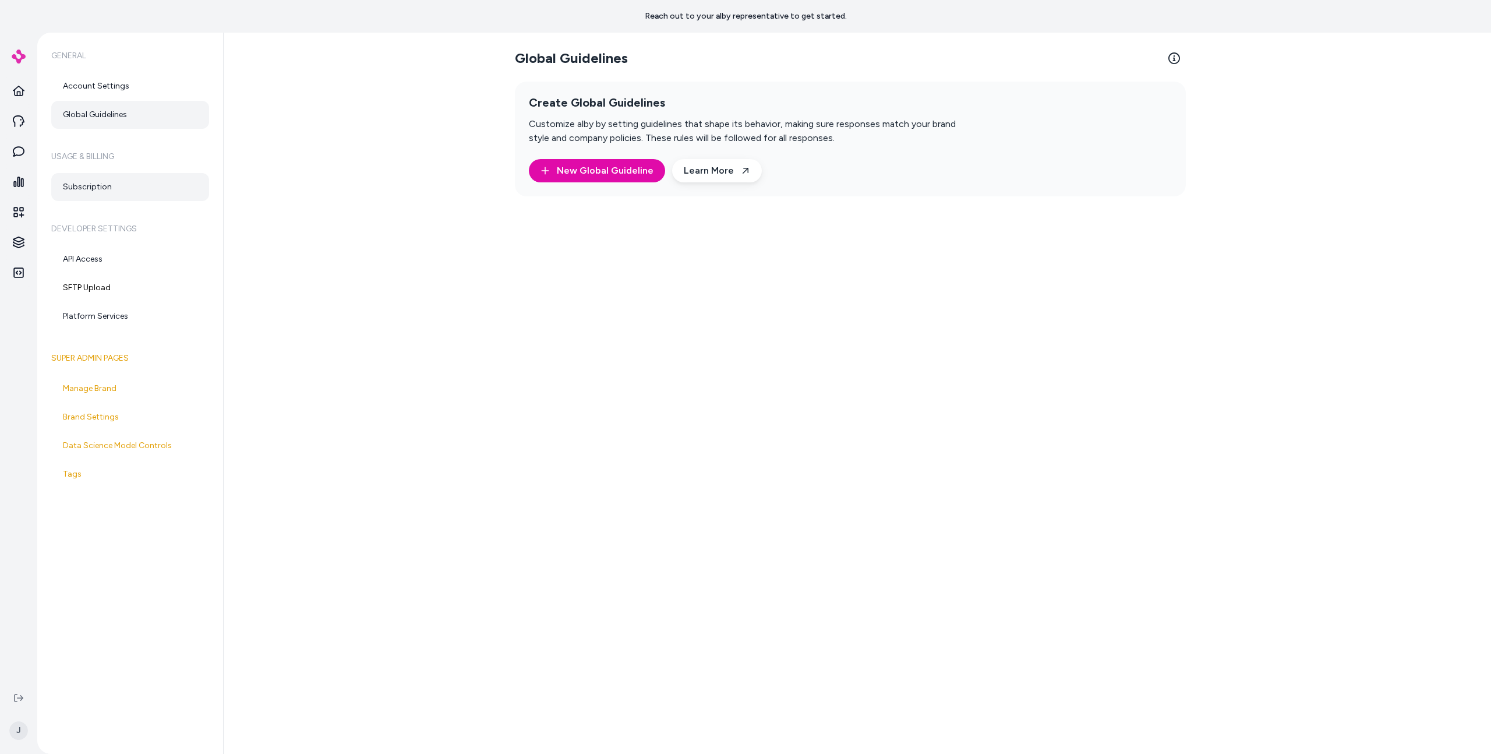
click at [139, 199] on link "Subscription" at bounding box center [130, 187] width 158 height 28
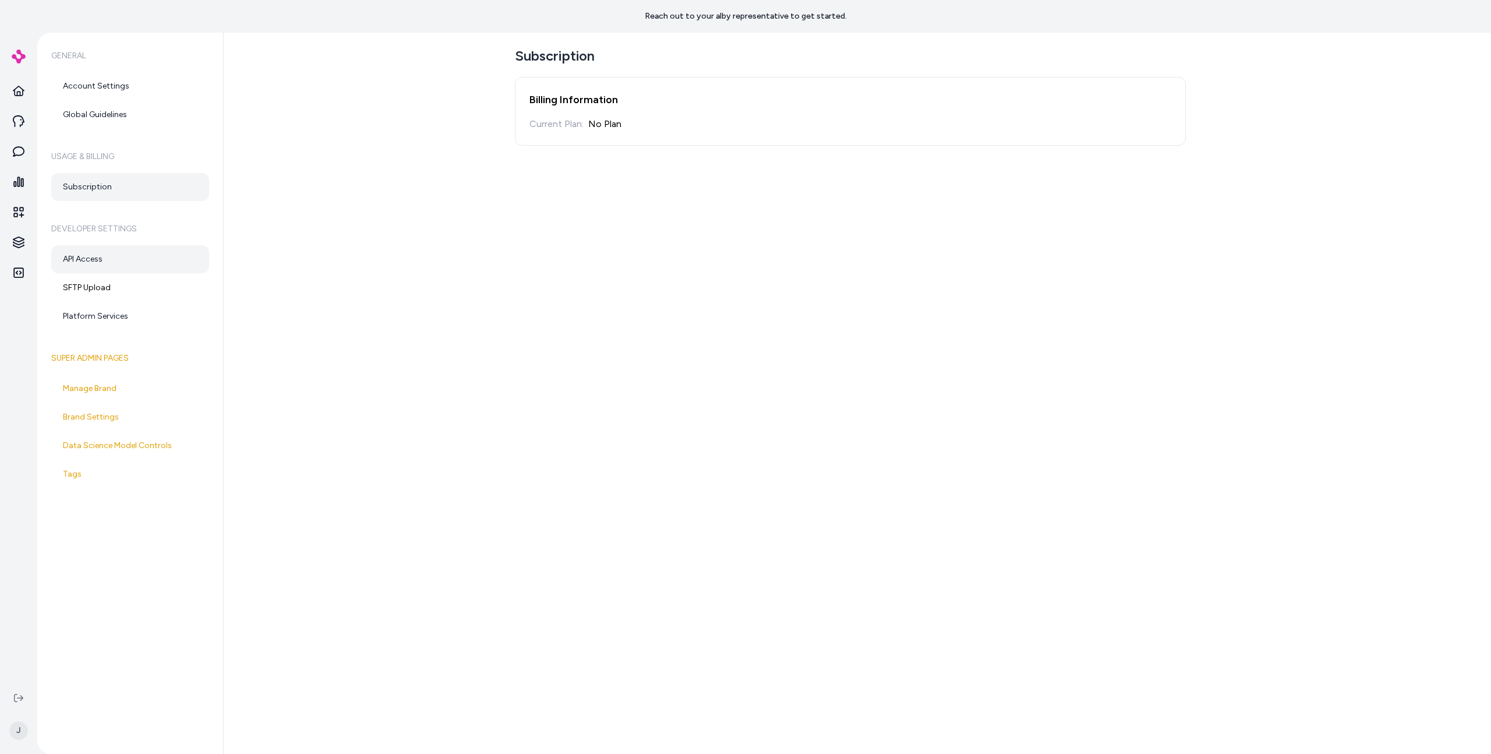
click at [144, 248] on link "API Access" at bounding box center [130, 259] width 158 height 28
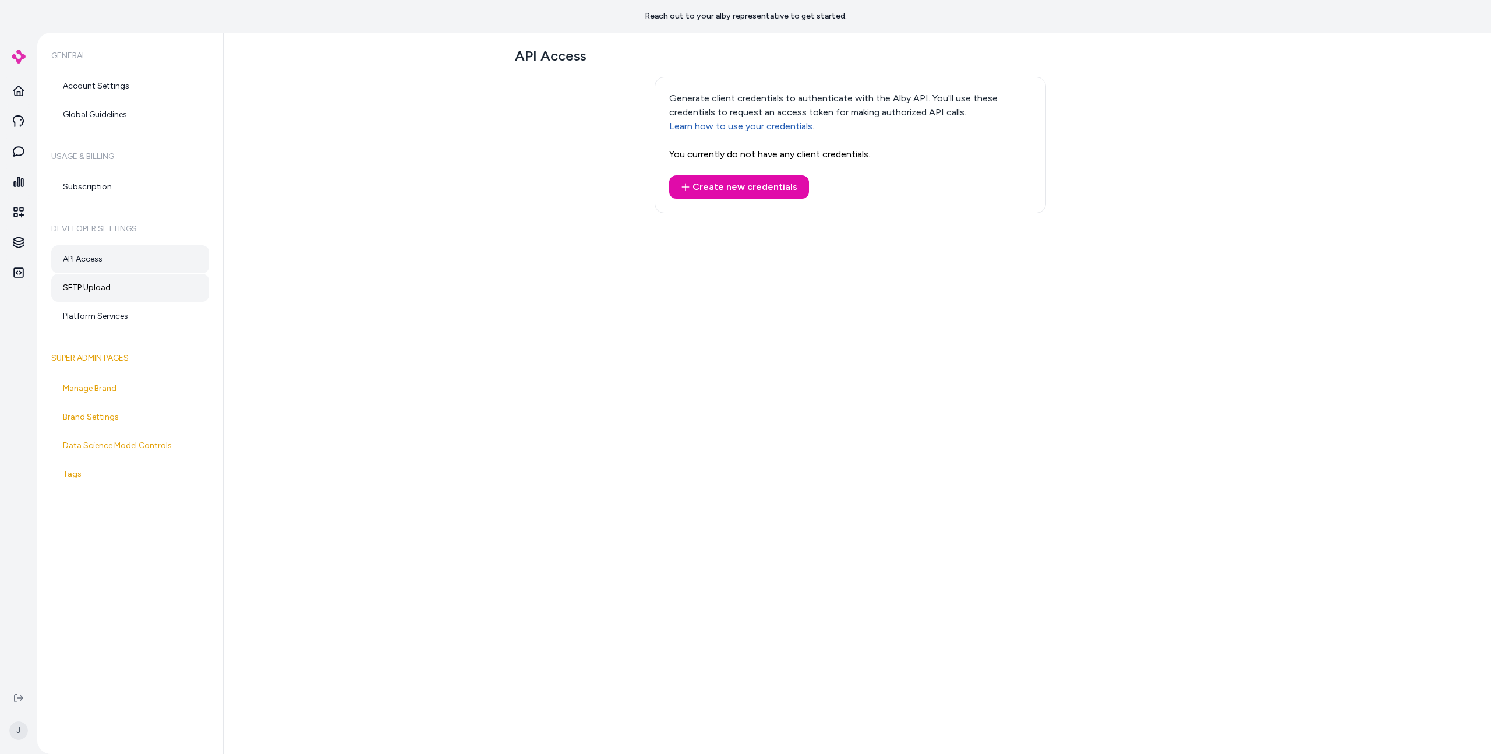
click at [142, 277] on link "SFTP Upload" at bounding box center [130, 288] width 158 height 28
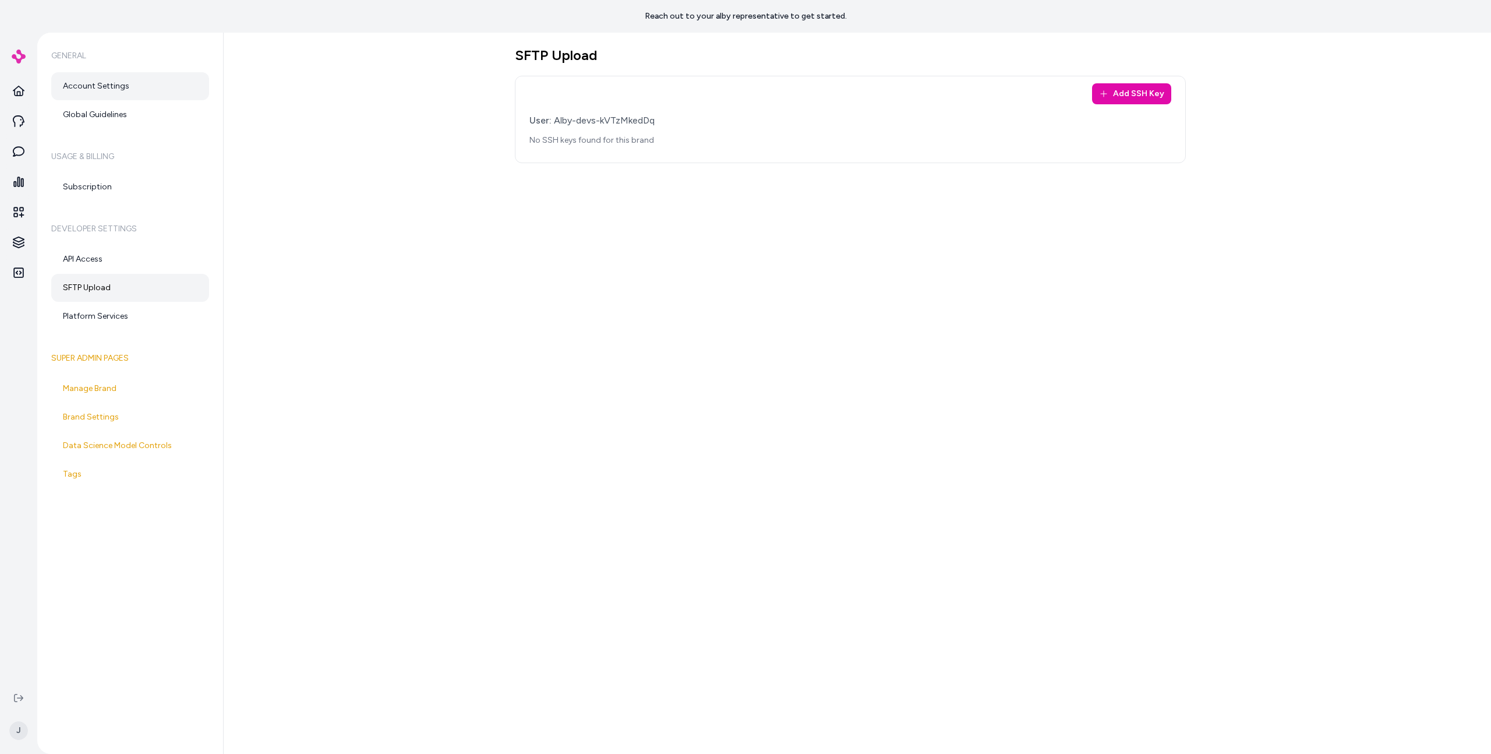
click at [126, 80] on link "Account Settings" at bounding box center [130, 86] width 158 height 28
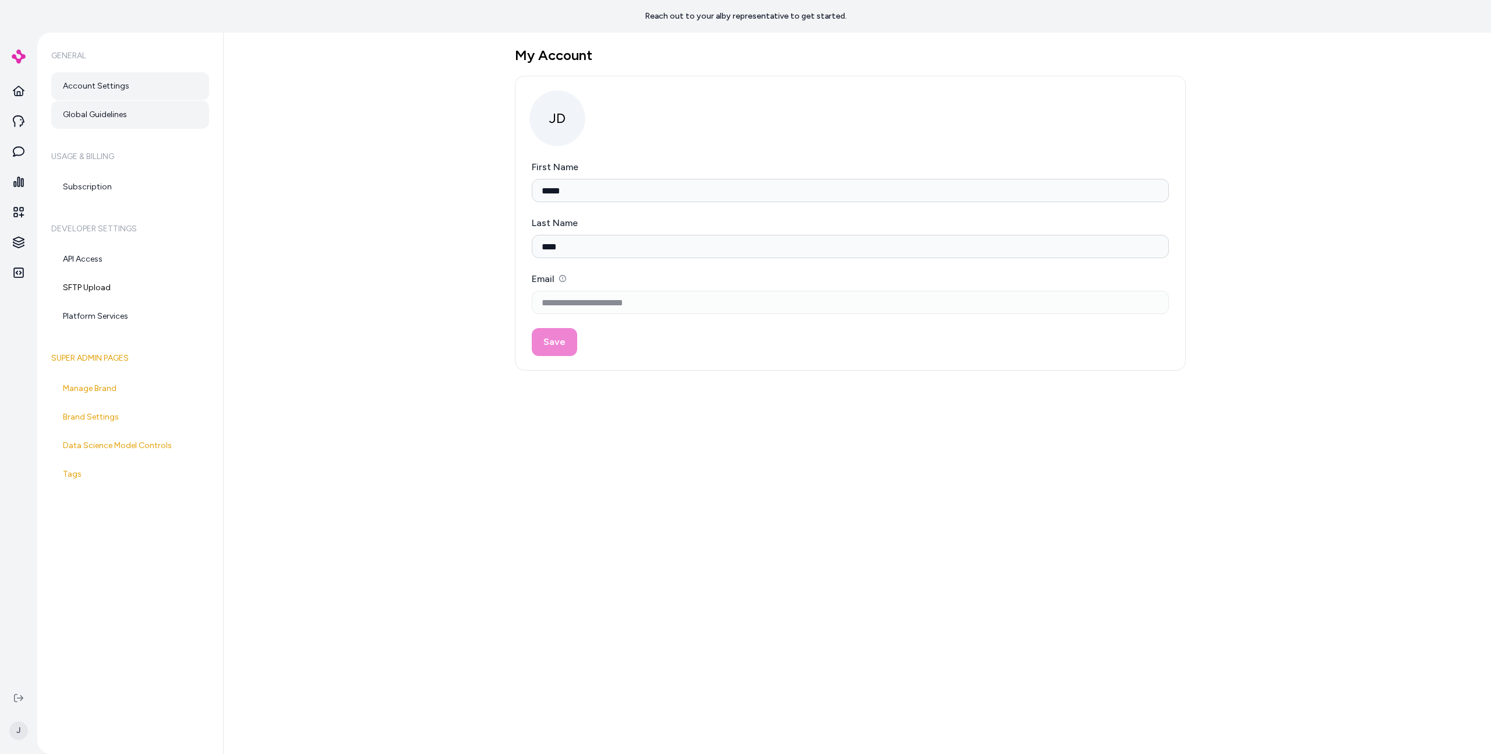
click at [130, 111] on link "Global Guidelines" at bounding box center [130, 115] width 158 height 28
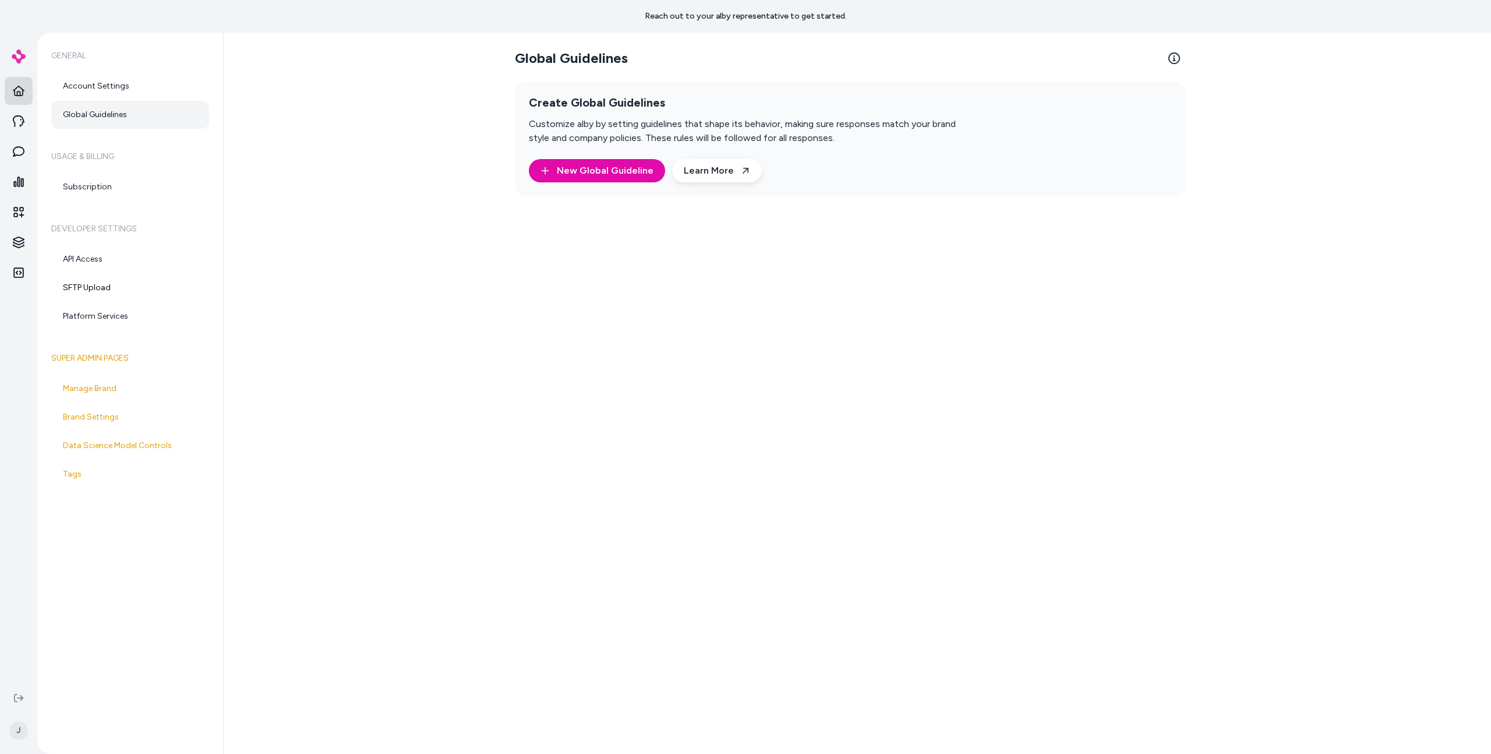
click at [16, 98] on link "Home" at bounding box center [19, 91] width 28 height 28
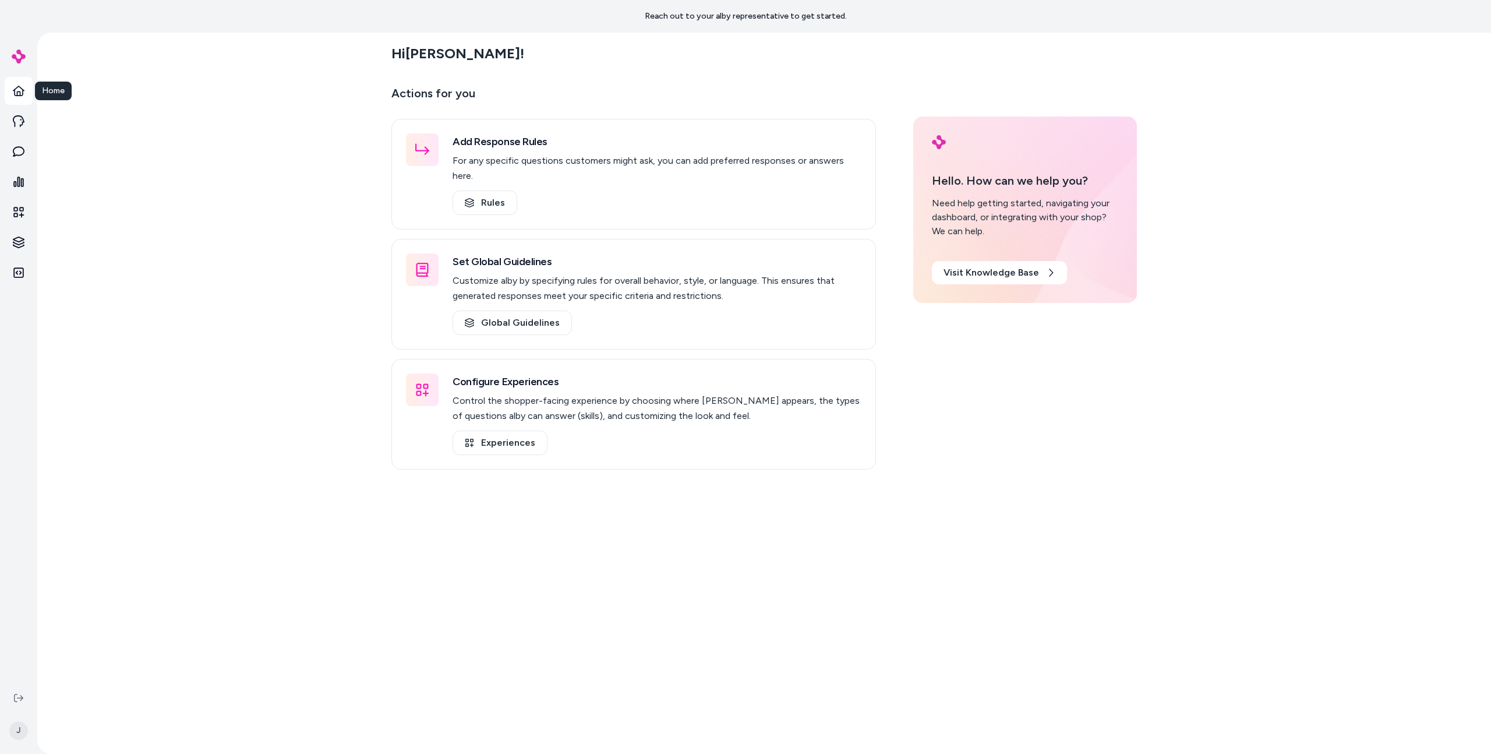
click at [259, 157] on div "Hi [PERSON_NAME] ! Actions for you Add Response Rules For any specific question…" at bounding box center [764, 393] width 1454 height 721
click at [319, 355] on div "Hi [PERSON_NAME] ! Actions for you Add Response Rules For any specific question…" at bounding box center [764, 393] width 1454 height 721
click at [447, 193] on div "Add Response Rules For any specific questions customers might ask, you can add …" at bounding box center [633, 174] width 485 height 111
click at [486, 190] on link "Rules" at bounding box center [485, 202] width 65 height 24
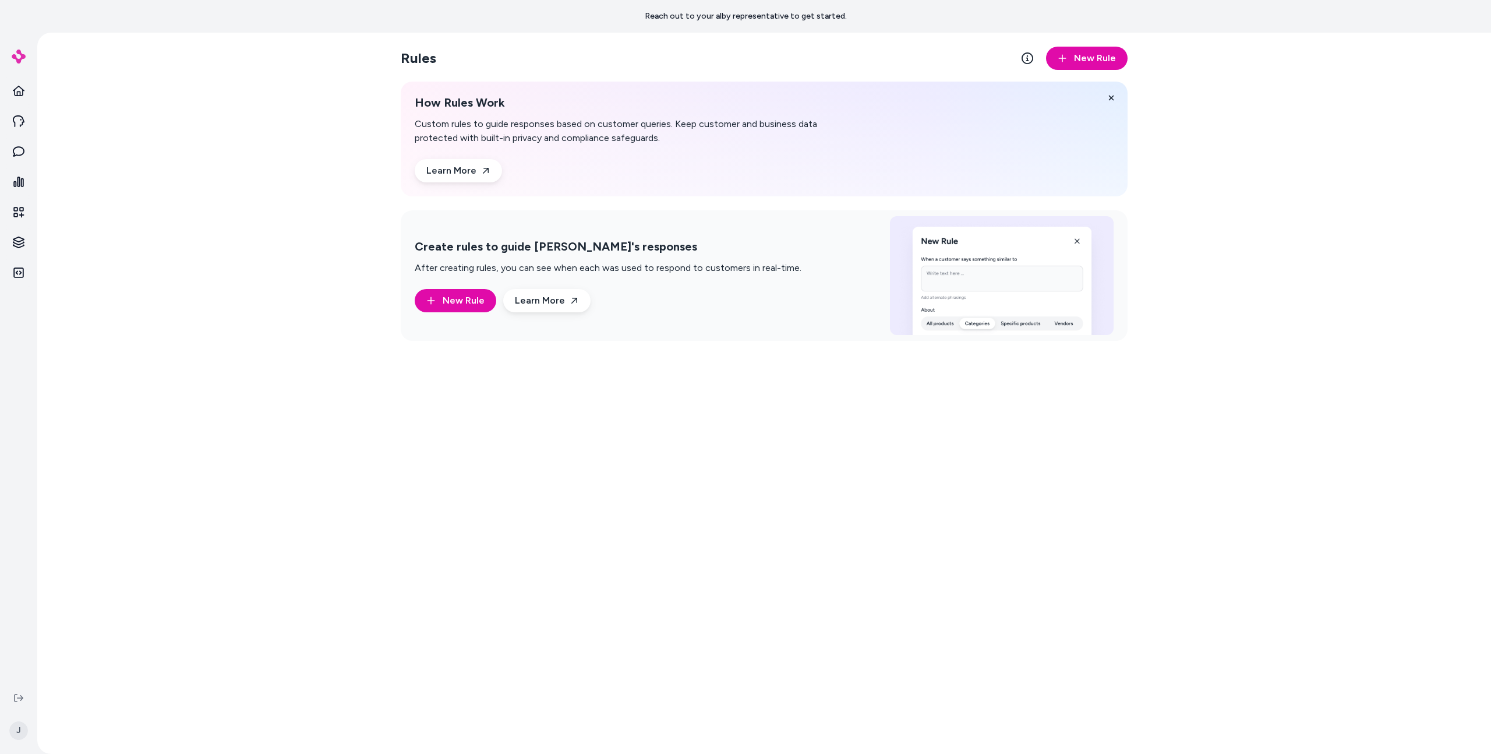
click at [463, 313] on div "Create rules to guide alby's responses After creating rules, you can see when e…" at bounding box center [764, 275] width 727 height 130
click at [479, 309] on button "New Rule" at bounding box center [456, 300] width 82 height 23
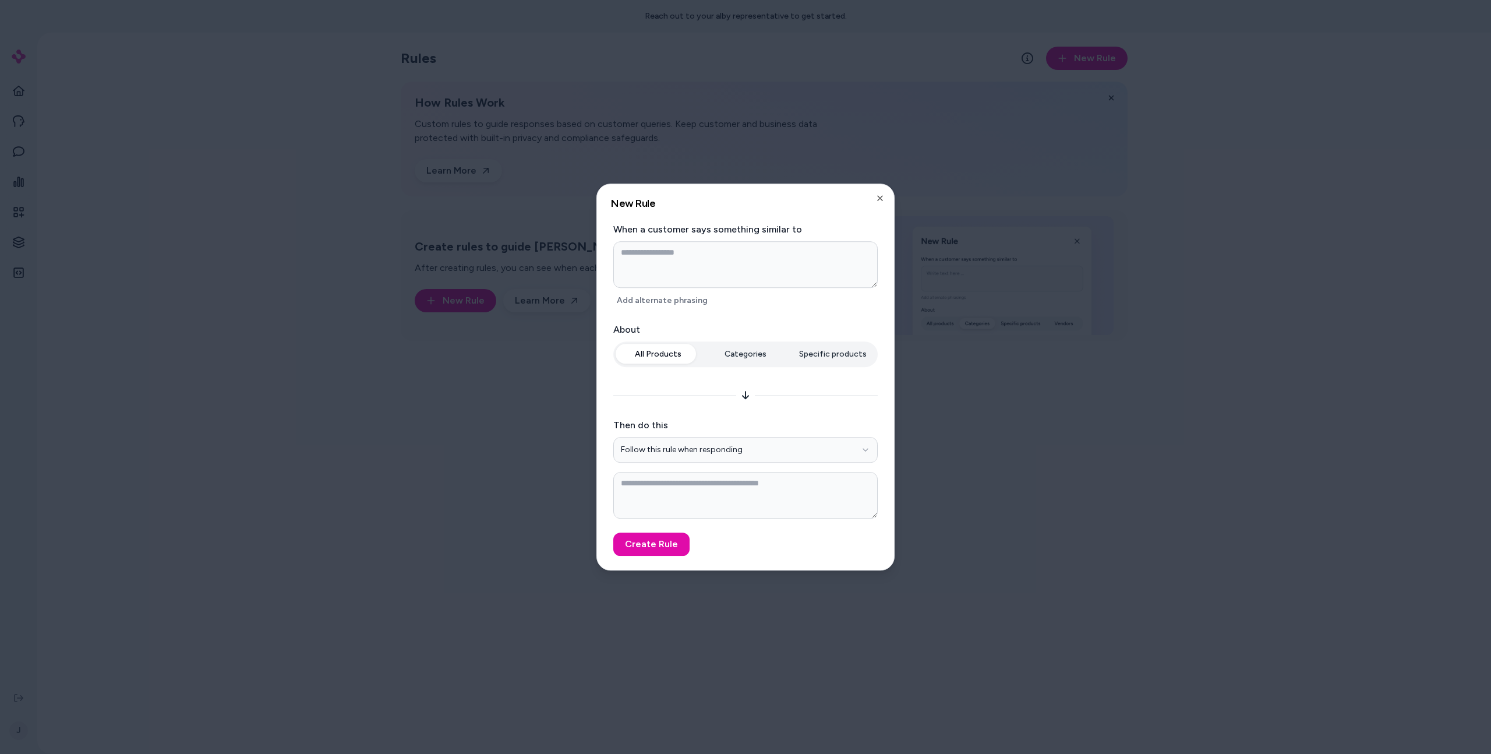
click at [479, 309] on div at bounding box center [745, 377] width 1491 height 754
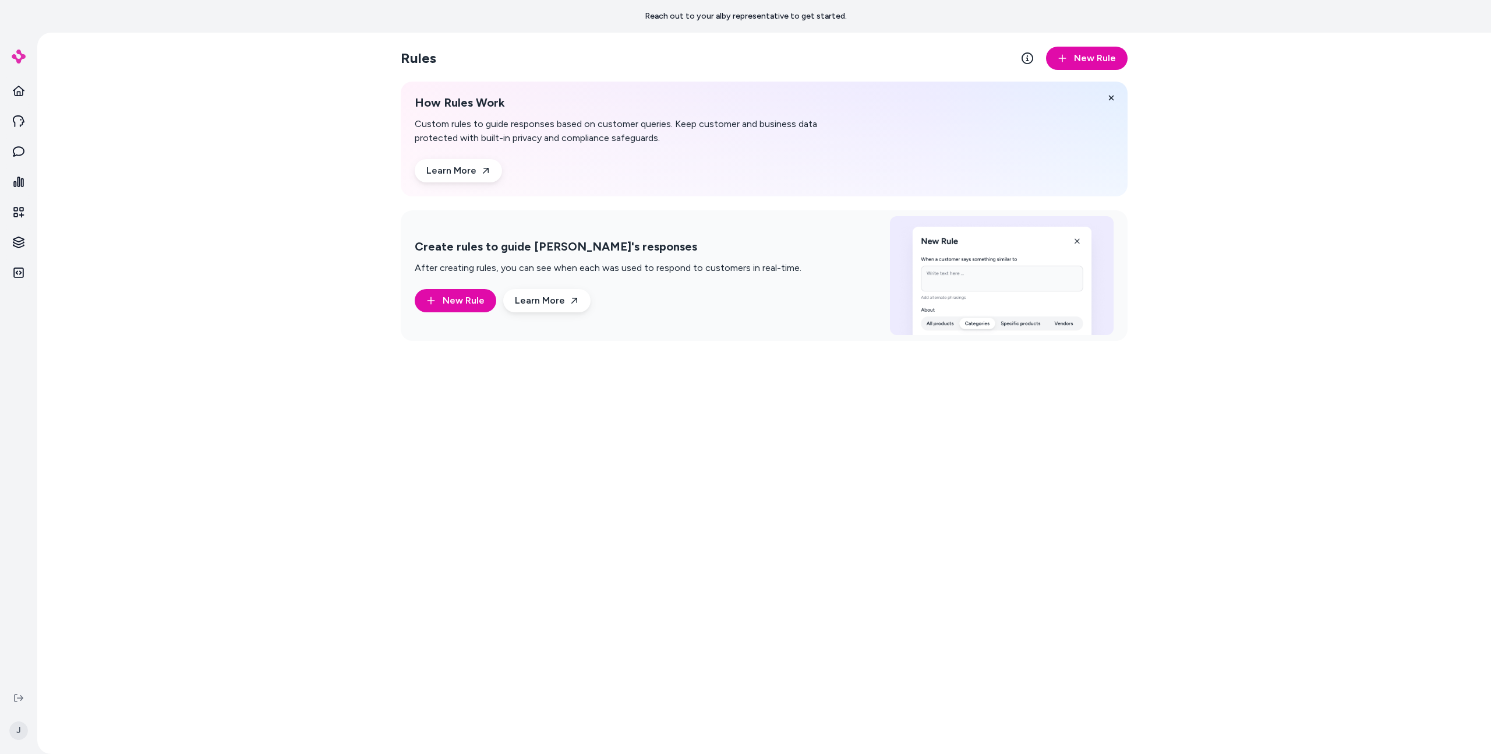
click at [479, 309] on button "New Rule" at bounding box center [456, 300] width 82 height 23
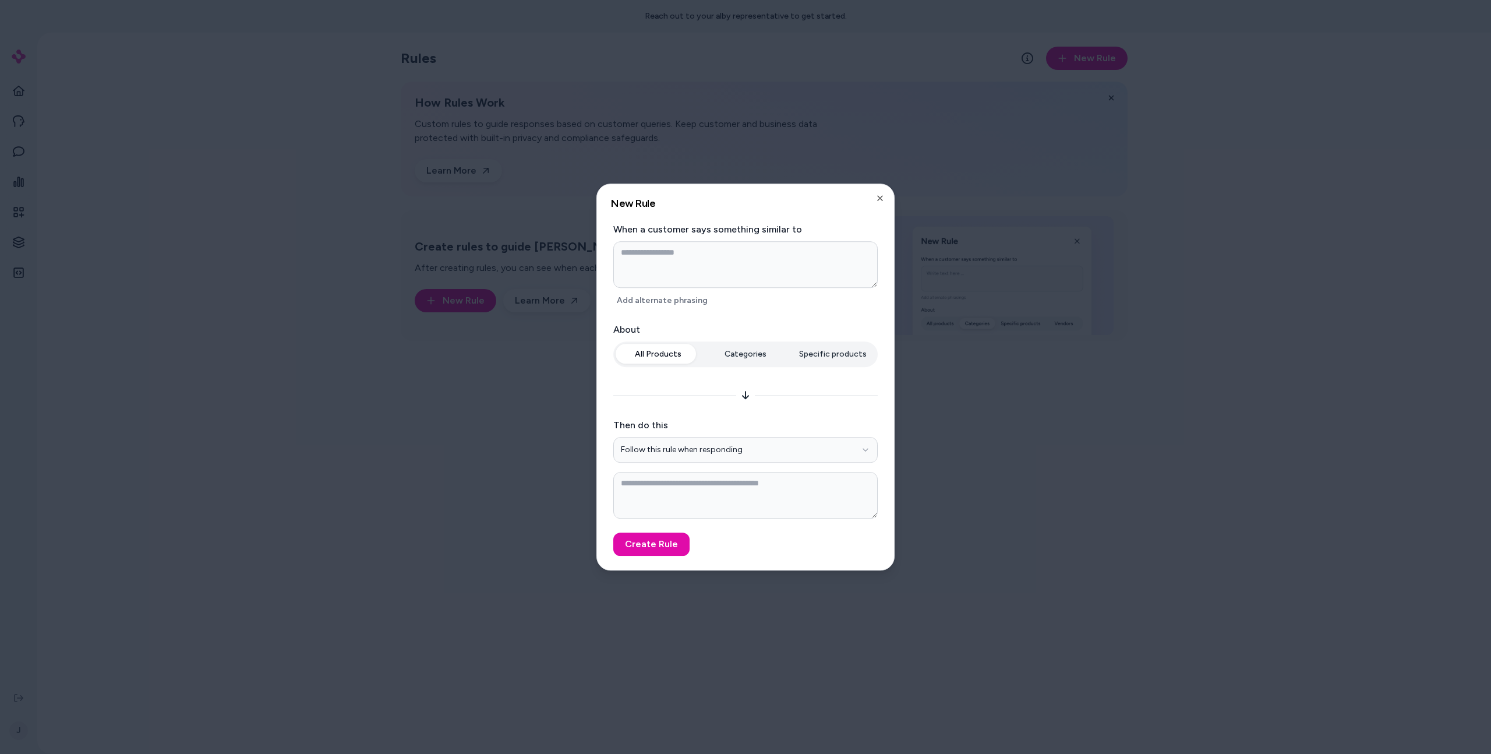
click at [479, 309] on div at bounding box center [745, 377] width 1491 height 754
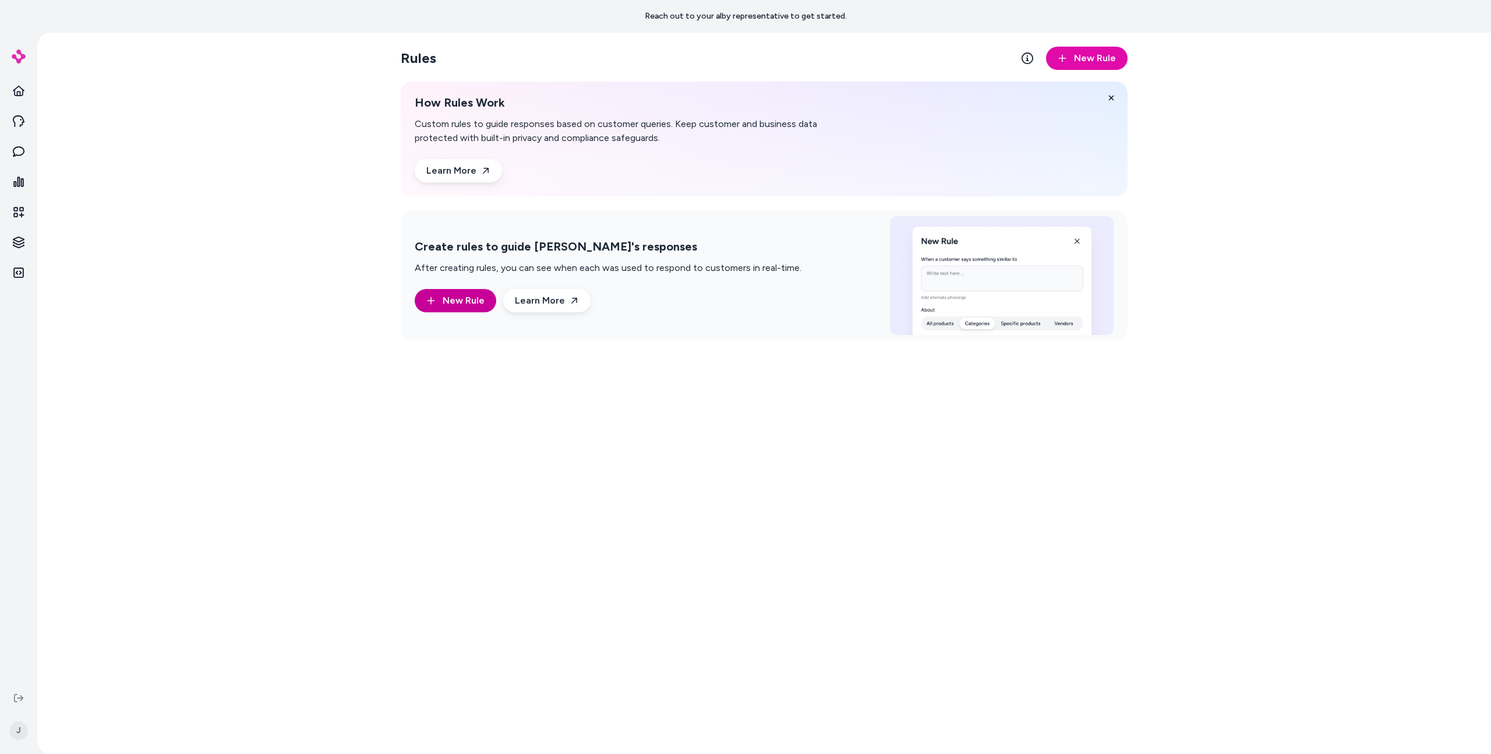
click at [481, 309] on button "New Rule" at bounding box center [456, 300] width 82 height 23
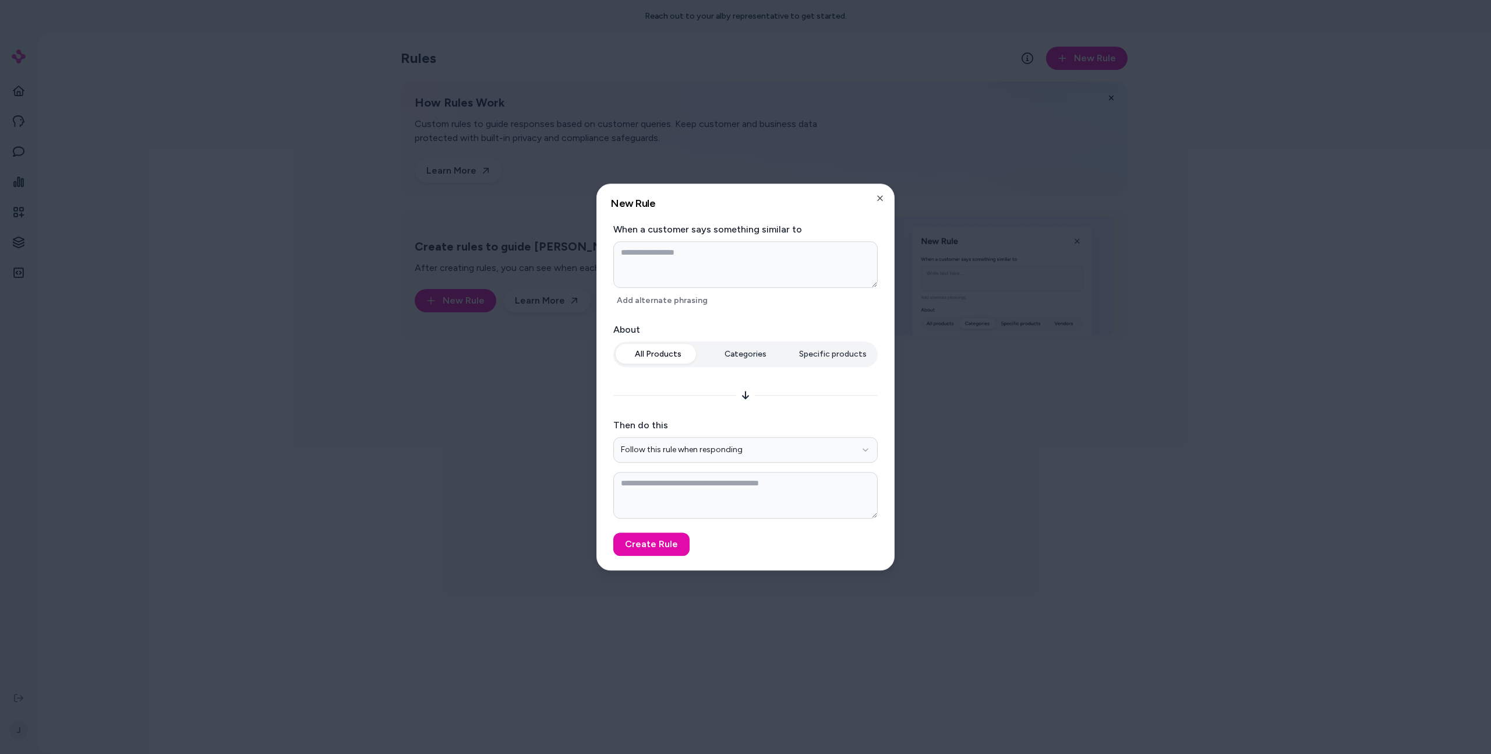
click at [481, 309] on div at bounding box center [745, 377] width 1491 height 754
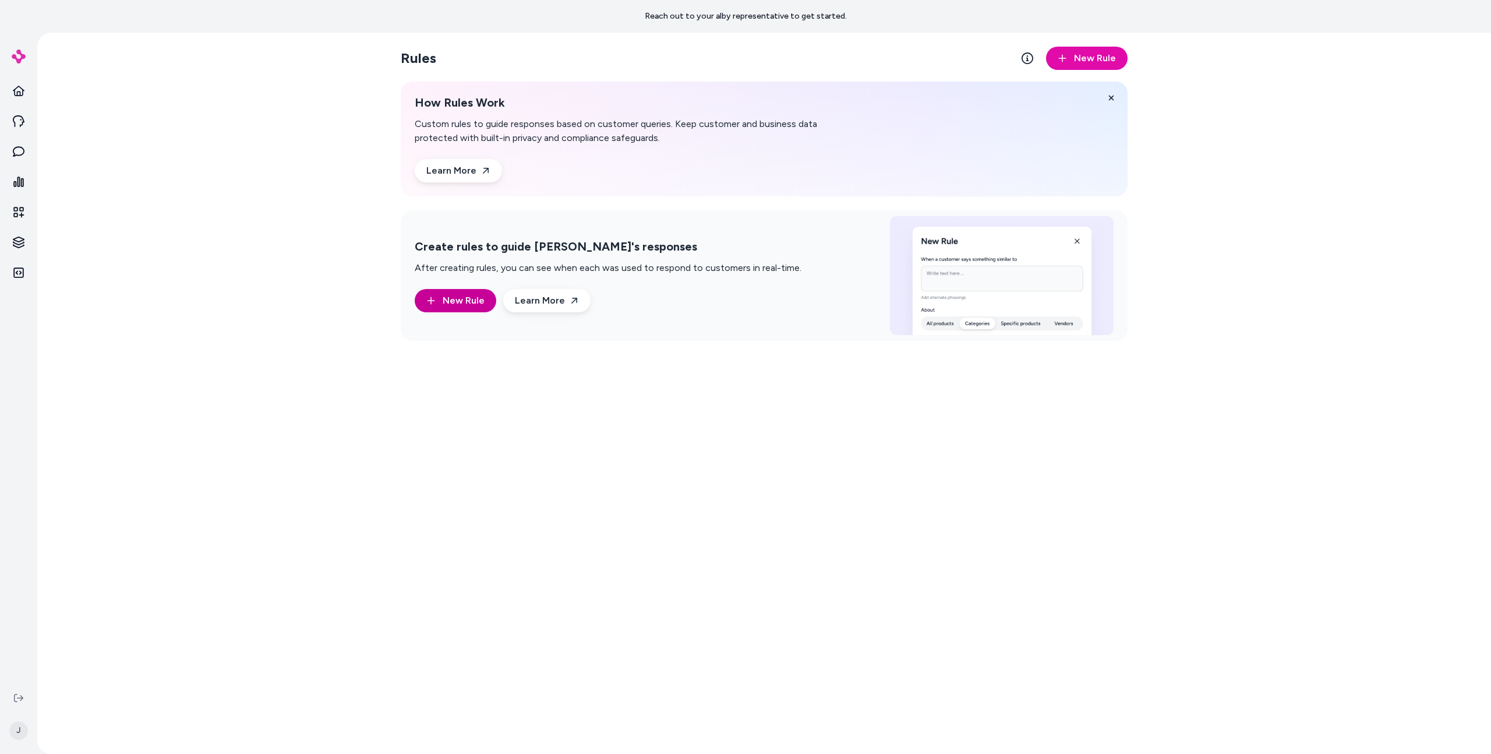
click at [487, 299] on button "New Rule" at bounding box center [456, 300] width 82 height 23
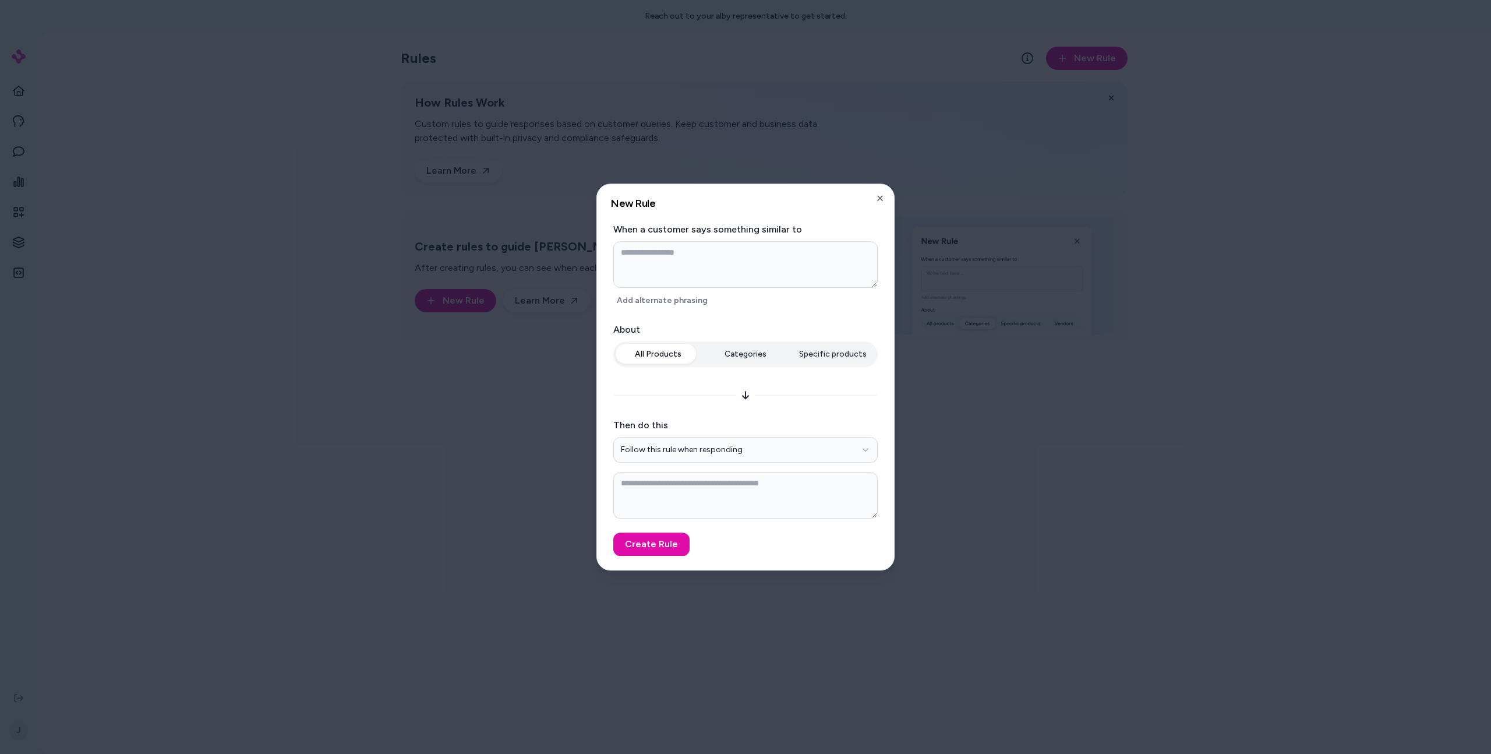
click at [487, 300] on div at bounding box center [745, 377] width 1491 height 754
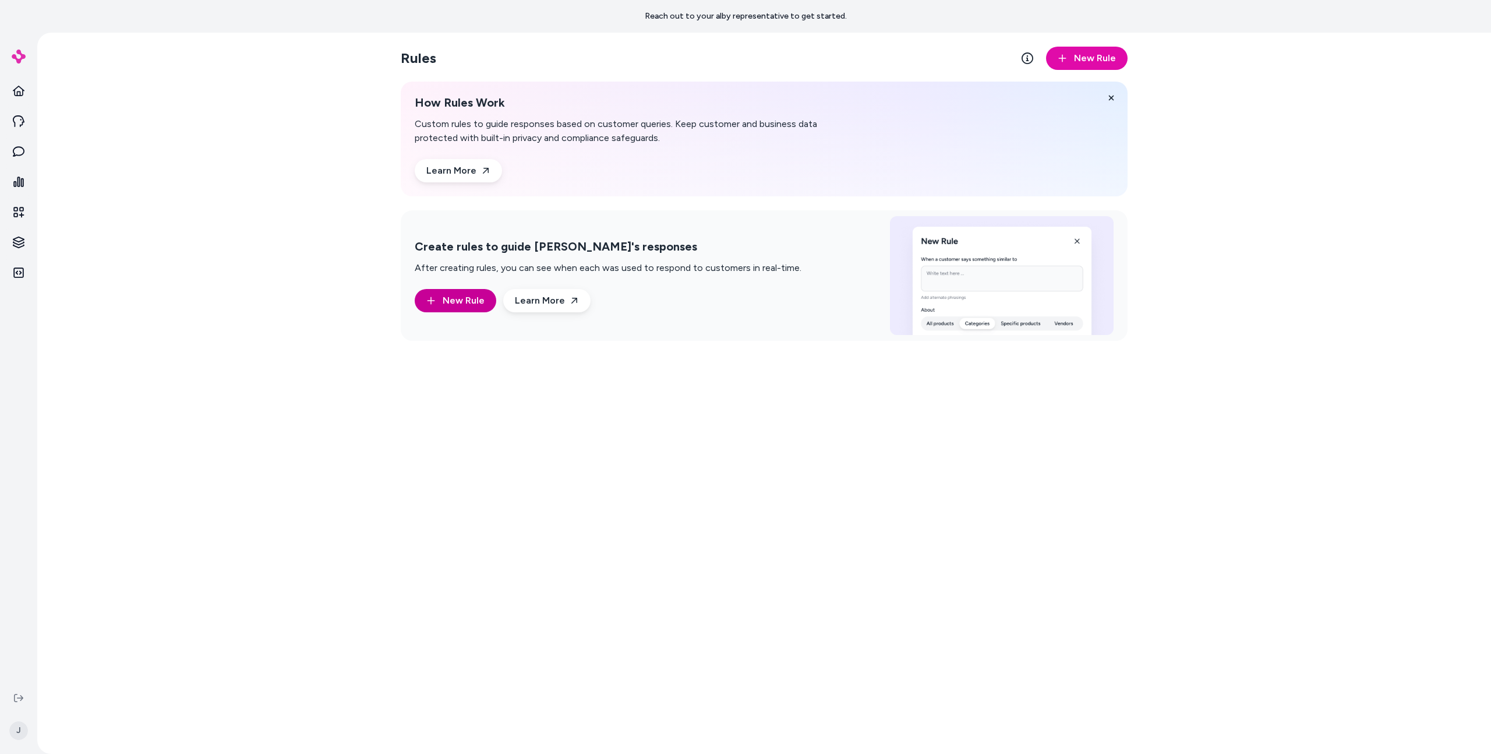
click at [475, 294] on span "New Rule" at bounding box center [464, 301] width 42 height 14
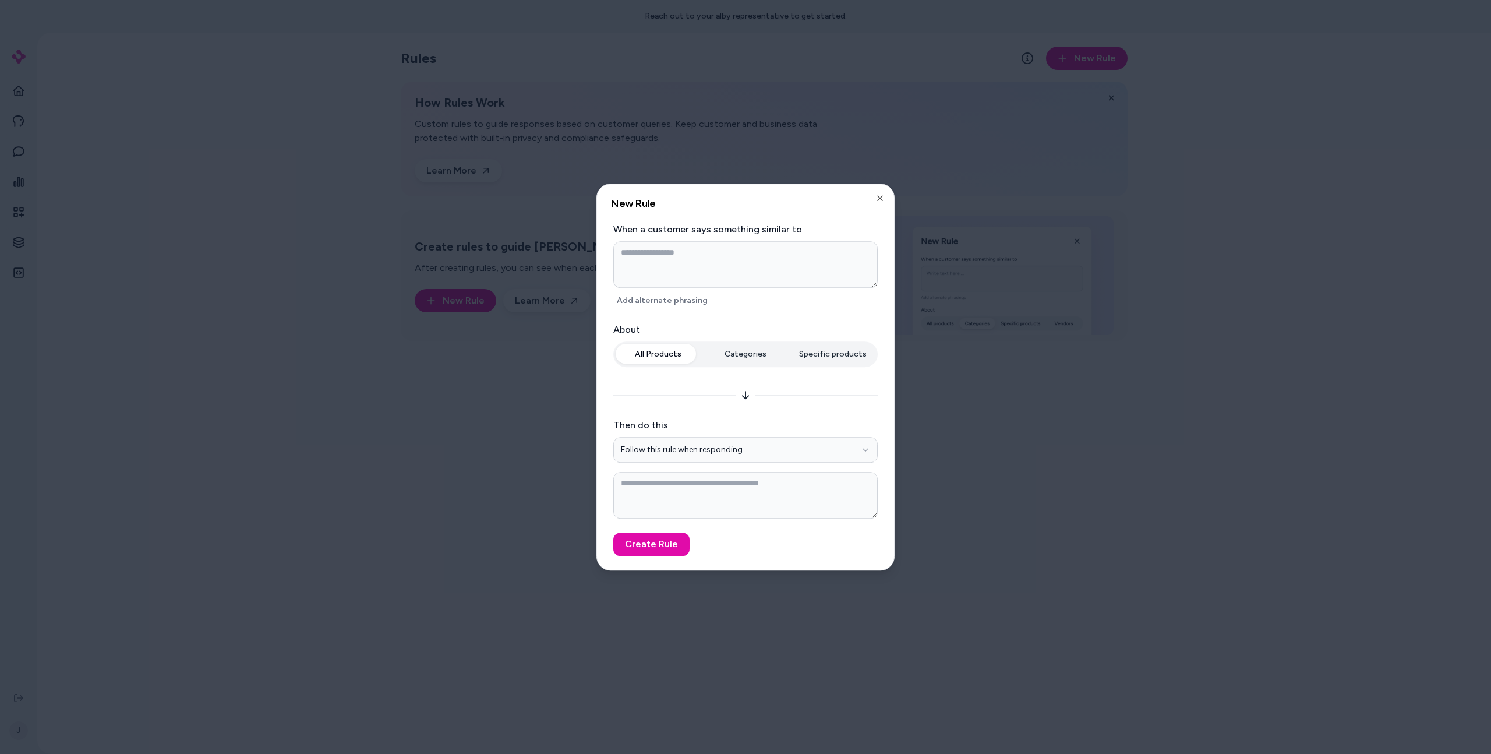
click at [450, 305] on div at bounding box center [745, 377] width 1491 height 754
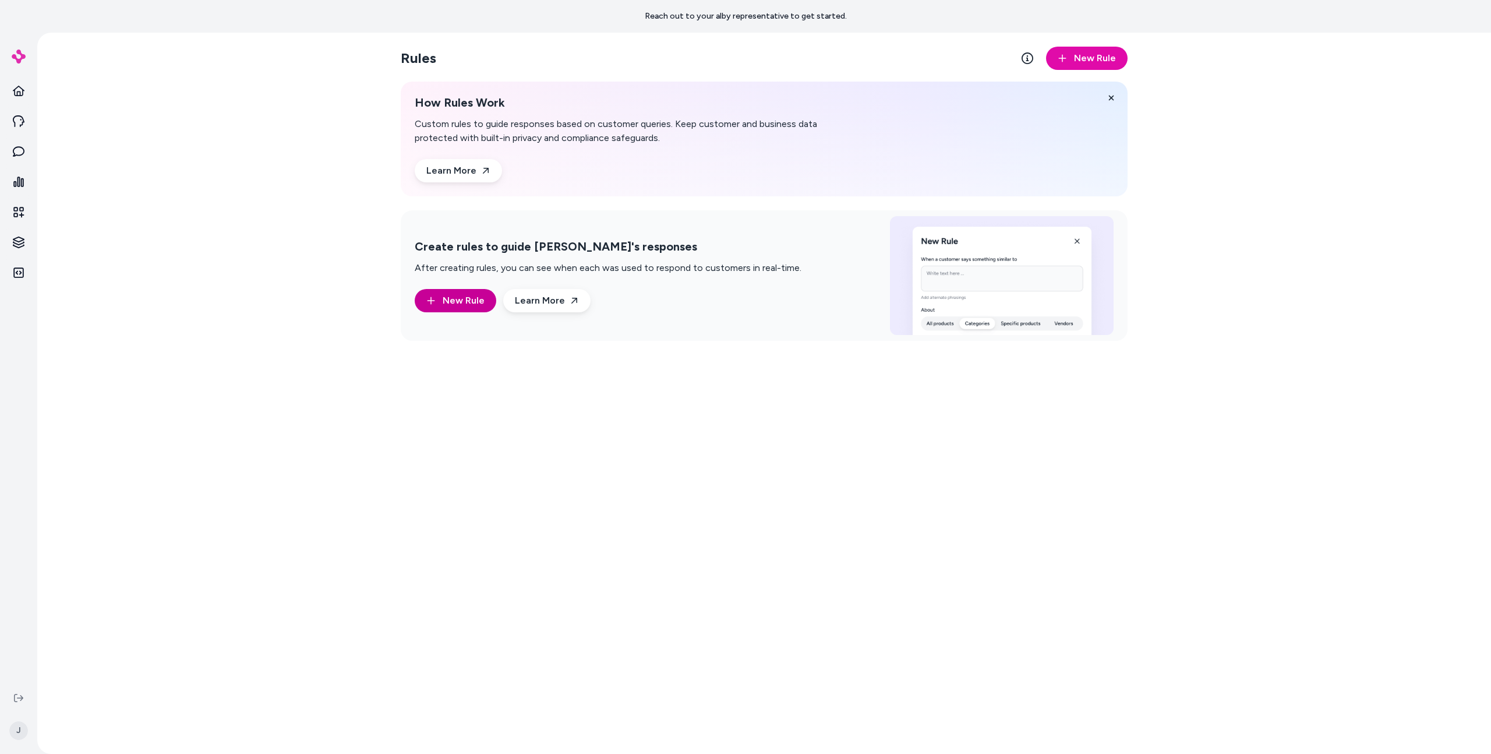
click at [450, 305] on span "New Rule" at bounding box center [464, 301] width 42 height 14
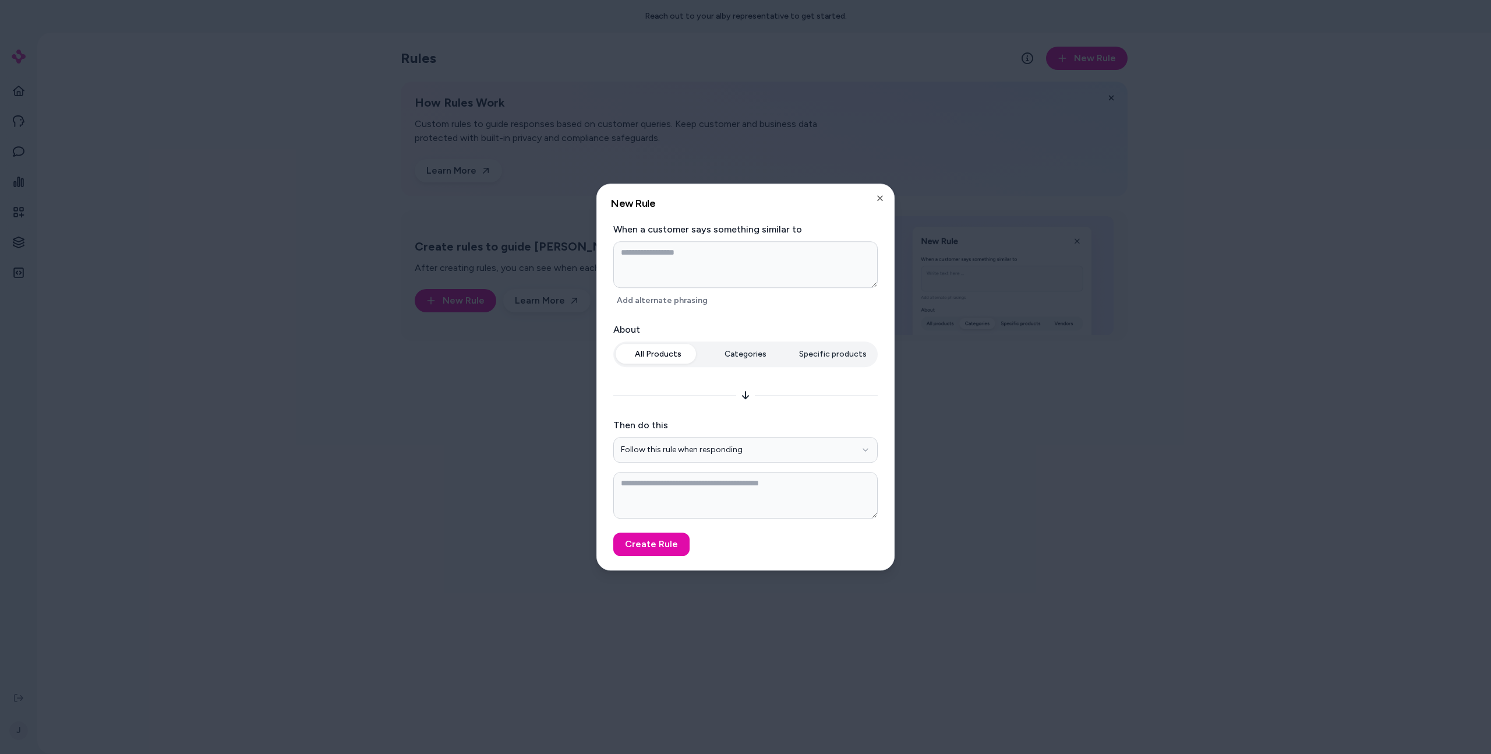
click at [450, 305] on div at bounding box center [745, 377] width 1491 height 754
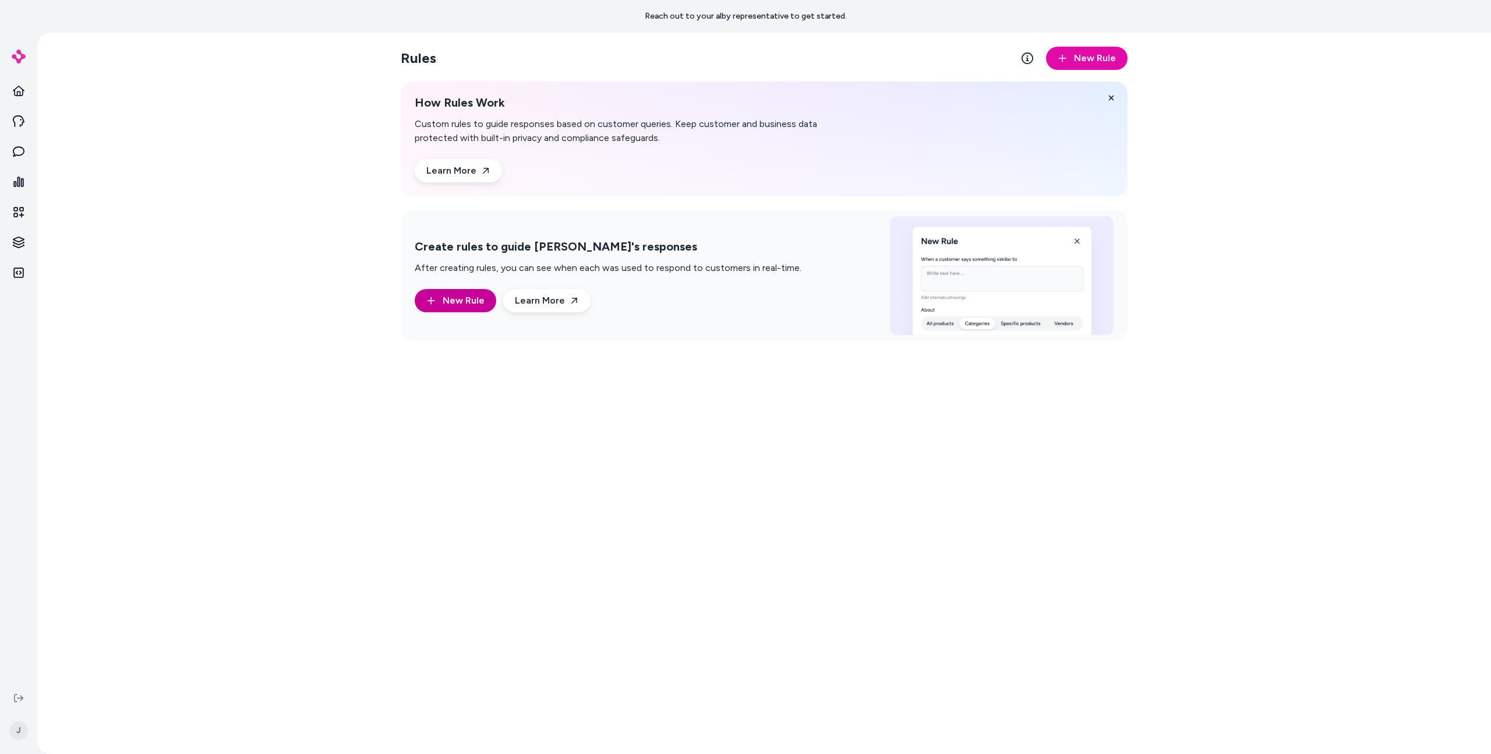
click at [450, 305] on span "New Rule" at bounding box center [464, 301] width 42 height 14
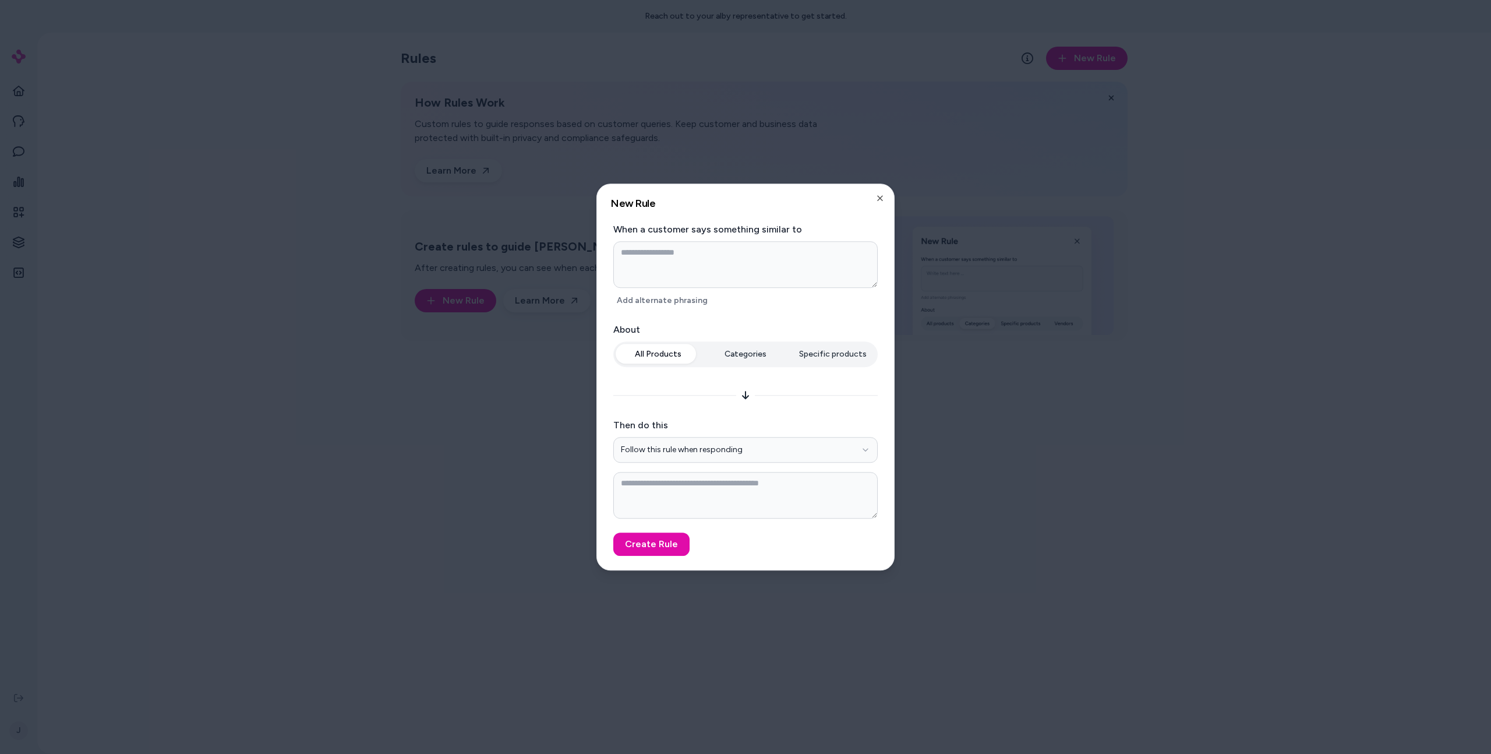
click at [648, 294] on button "Add alternate phrasing" at bounding box center [662, 300] width 98 height 16
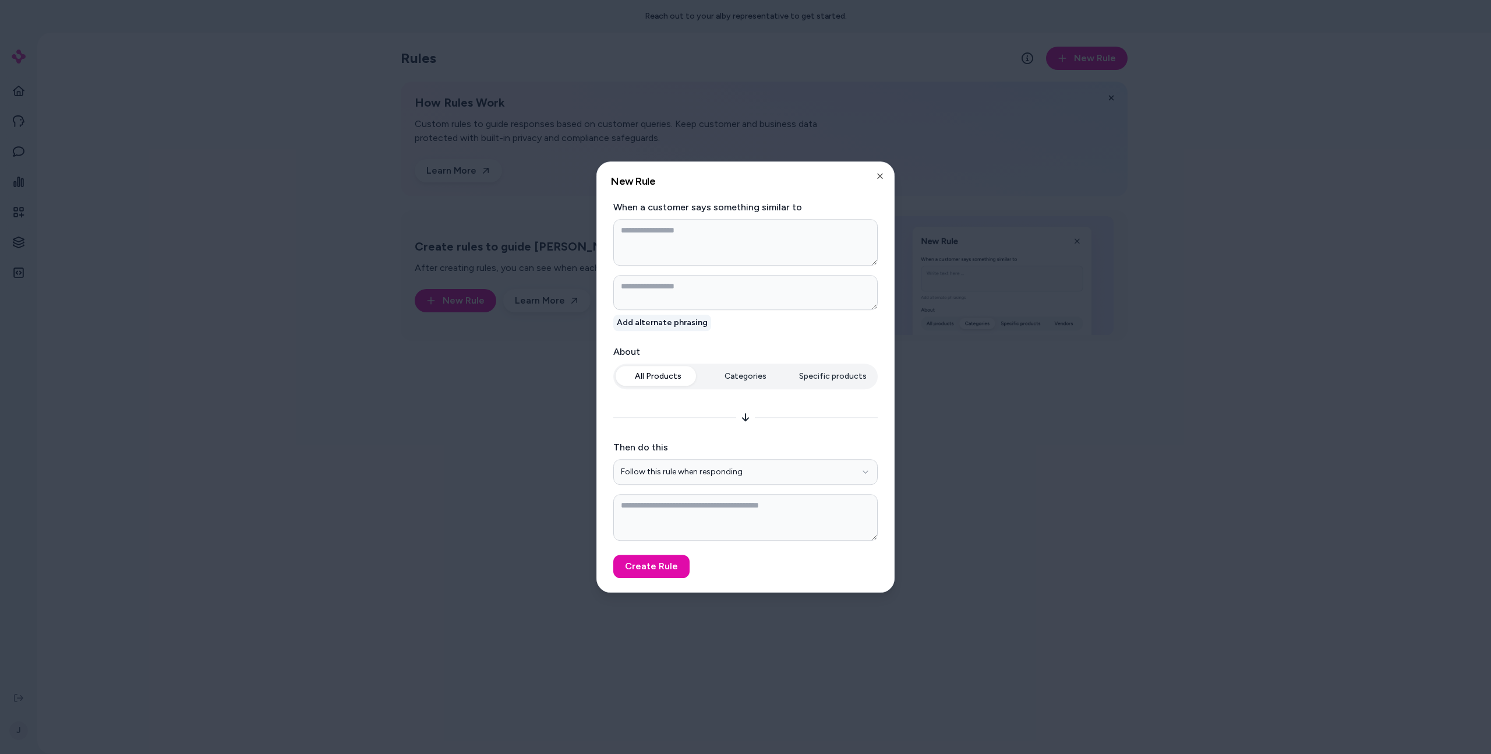
click at [651, 317] on button "Add alternate phrasing" at bounding box center [662, 323] width 98 height 16
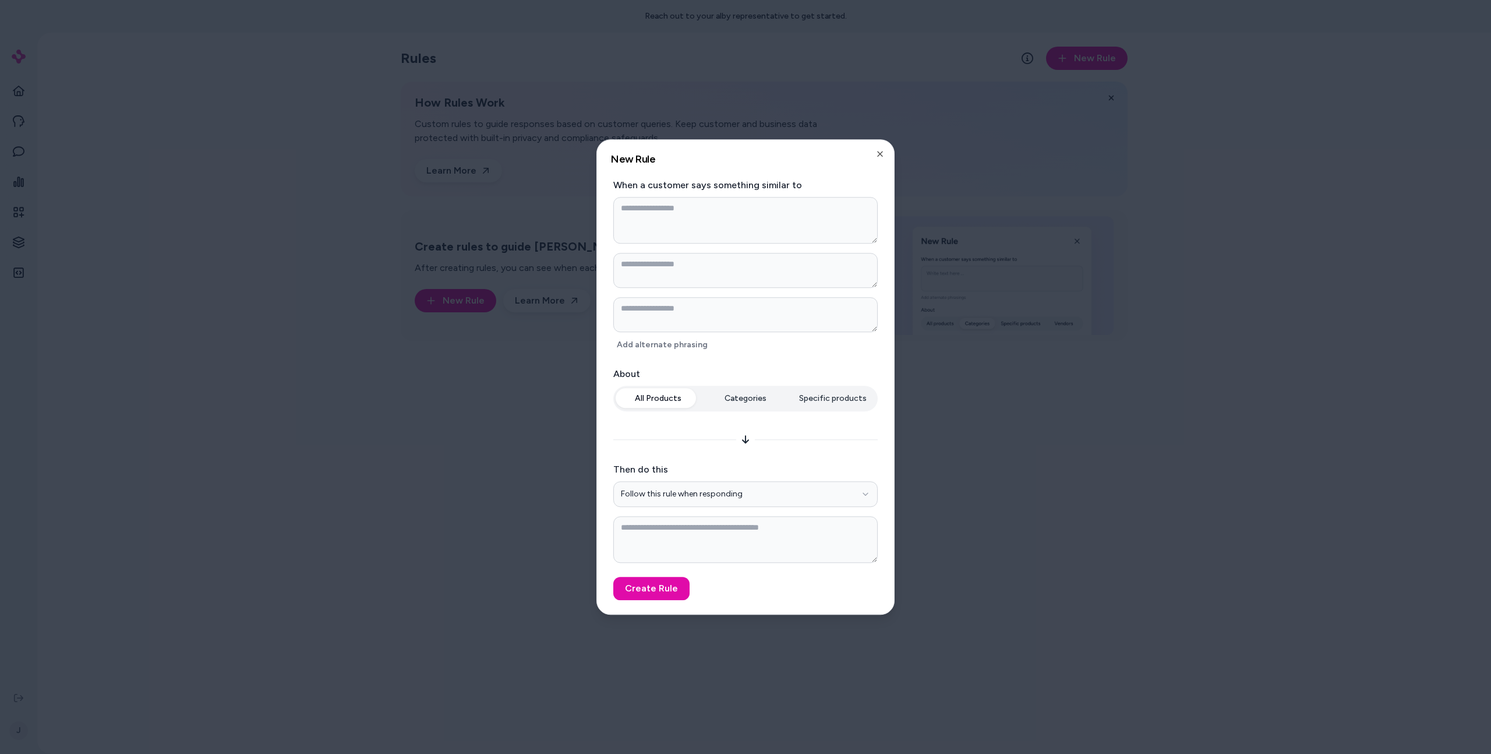
click at [560, 352] on div at bounding box center [745, 377] width 1491 height 754
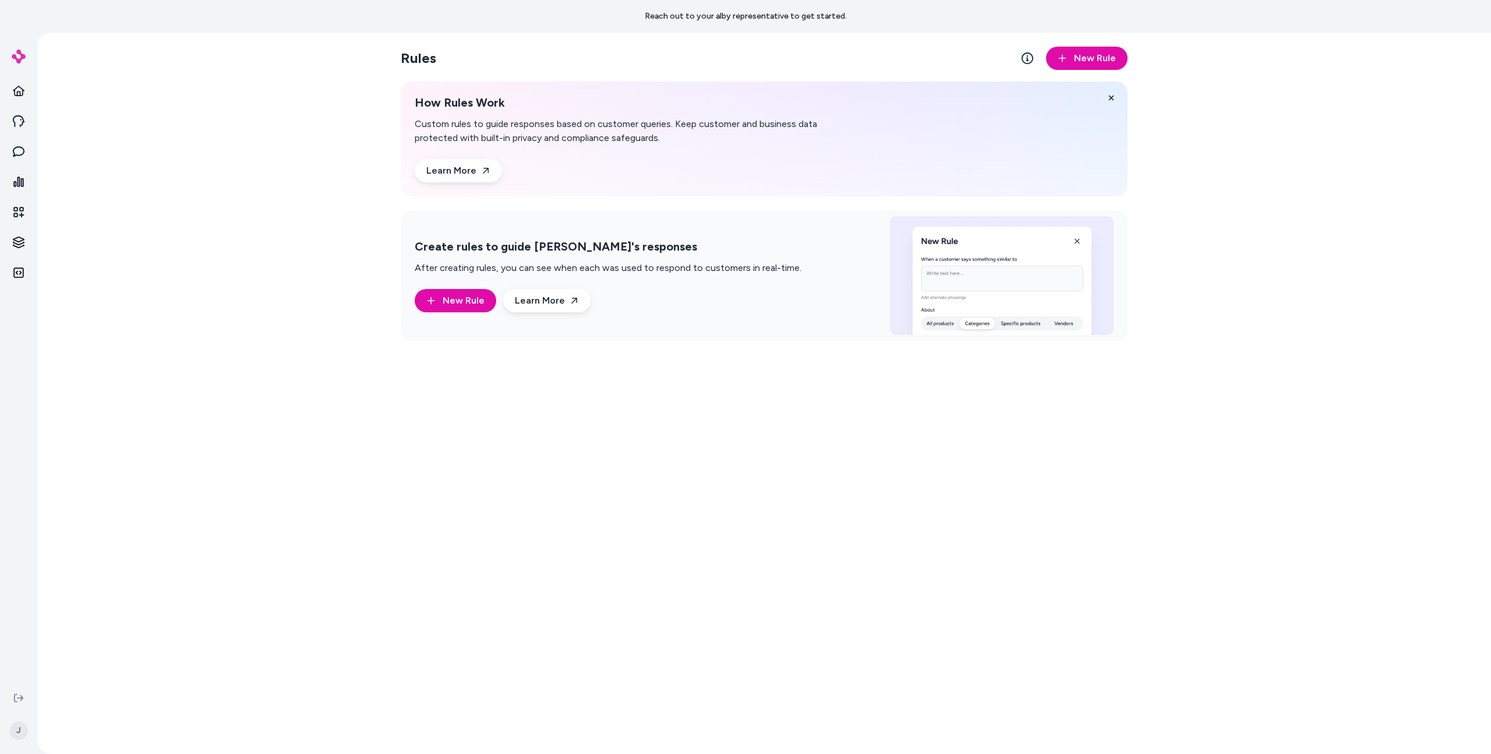
click at [230, 369] on div "Rules New Rule How Rules Work Custom rules to guide responses based on customer…" at bounding box center [764, 393] width 1454 height 721
click at [410, 305] on div "Create rules to guide alby's responses After creating rules, you can see when e…" at bounding box center [764, 275] width 727 height 130
click at [440, 295] on button "New Rule" at bounding box center [456, 300] width 82 height 23
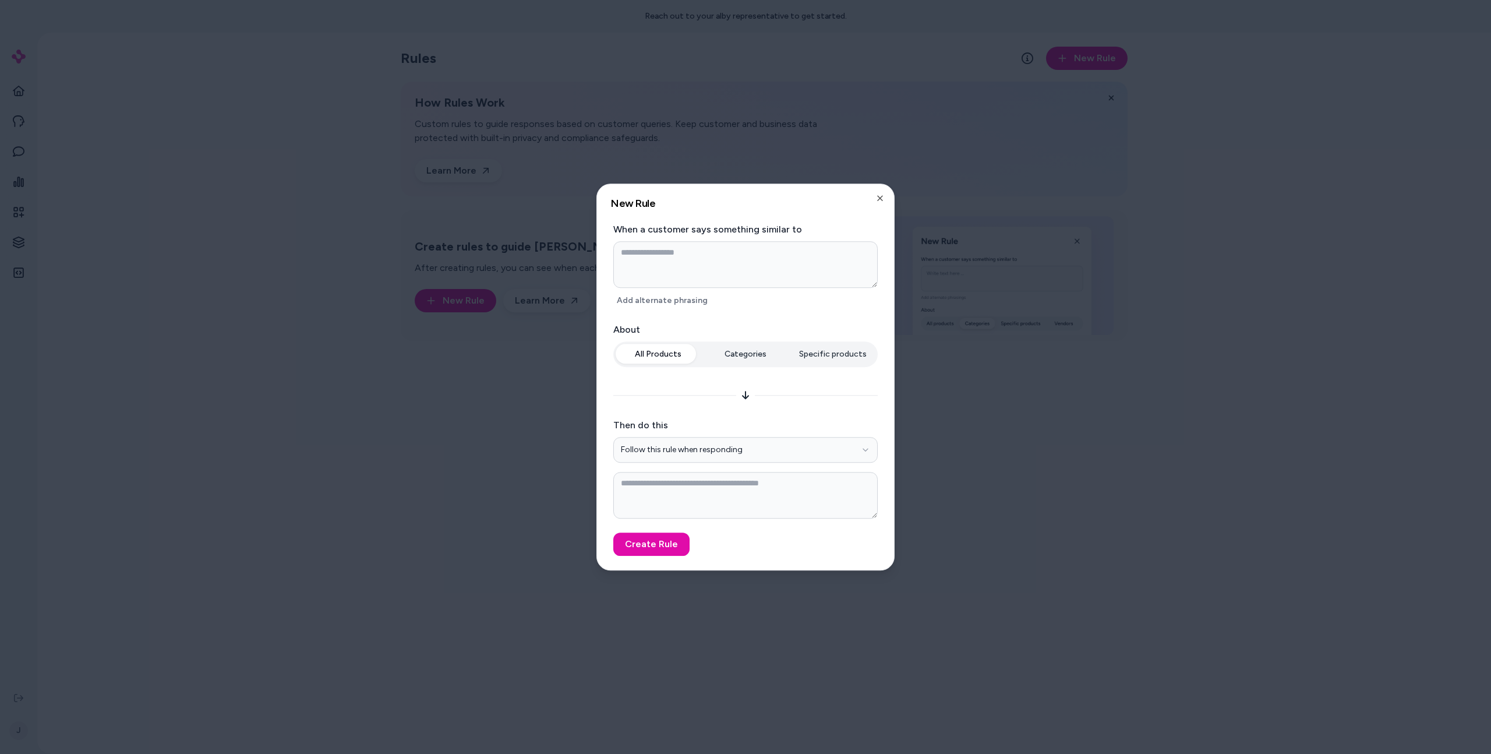
click at [381, 327] on div at bounding box center [745, 377] width 1491 height 754
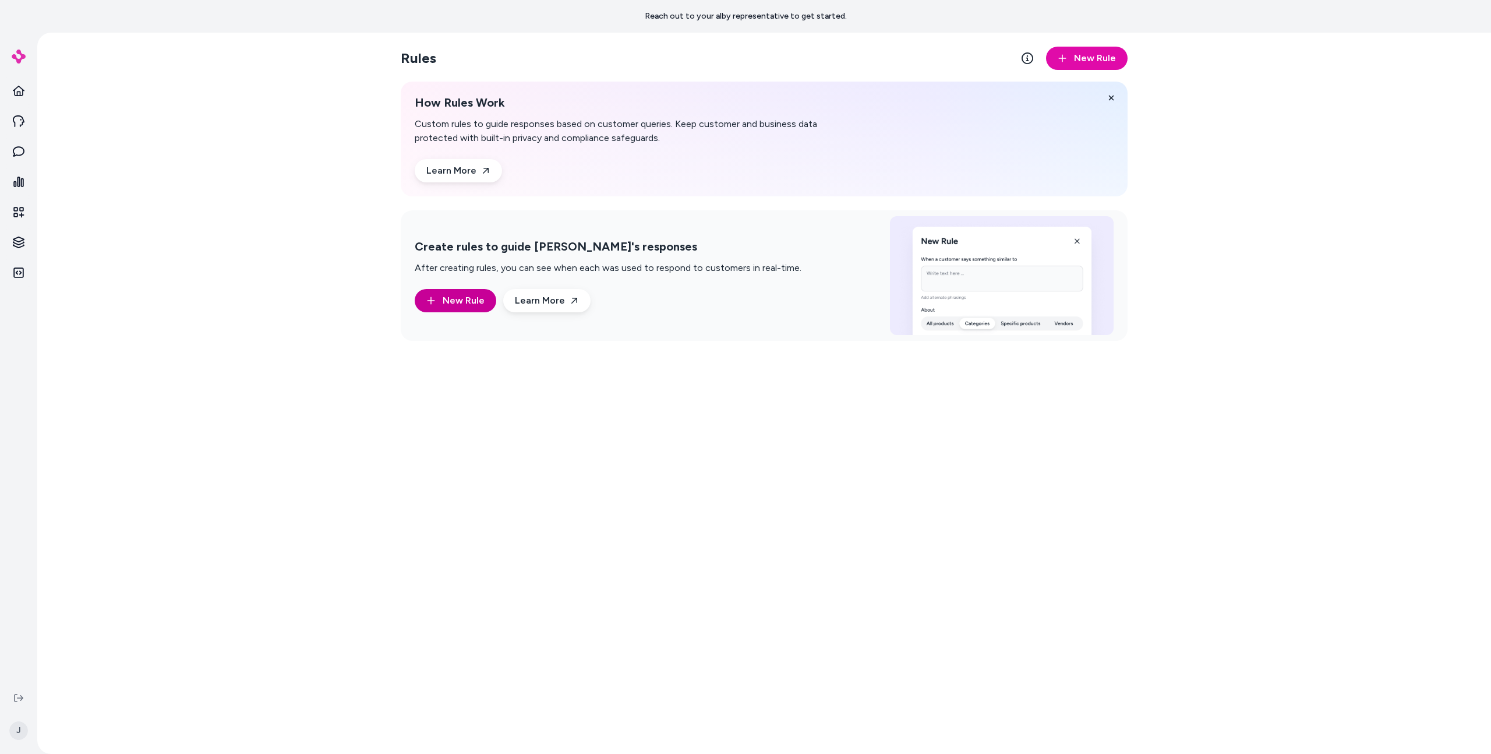
click at [465, 294] on span "New Rule" at bounding box center [464, 301] width 42 height 14
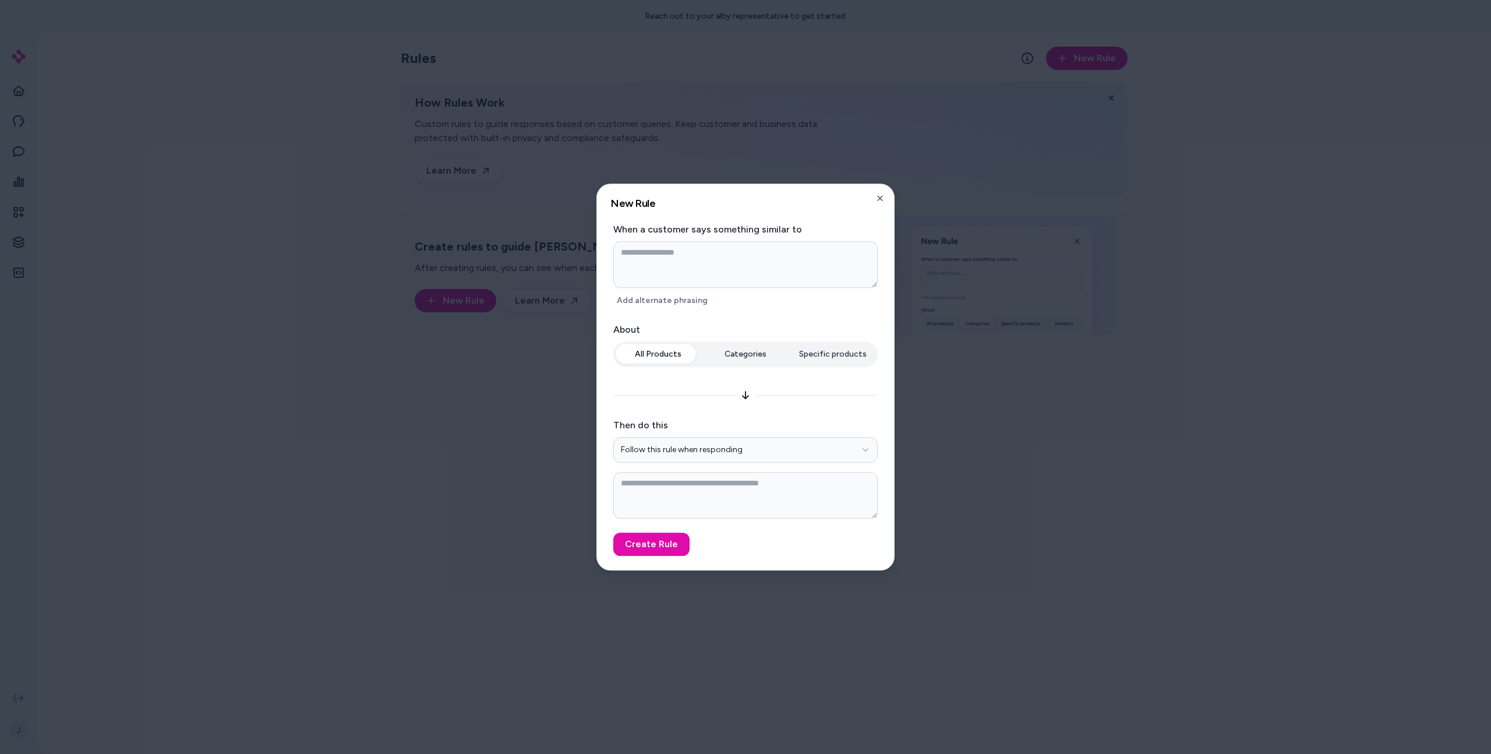
type textarea "*"
click at [342, 338] on div at bounding box center [745, 377] width 1491 height 754
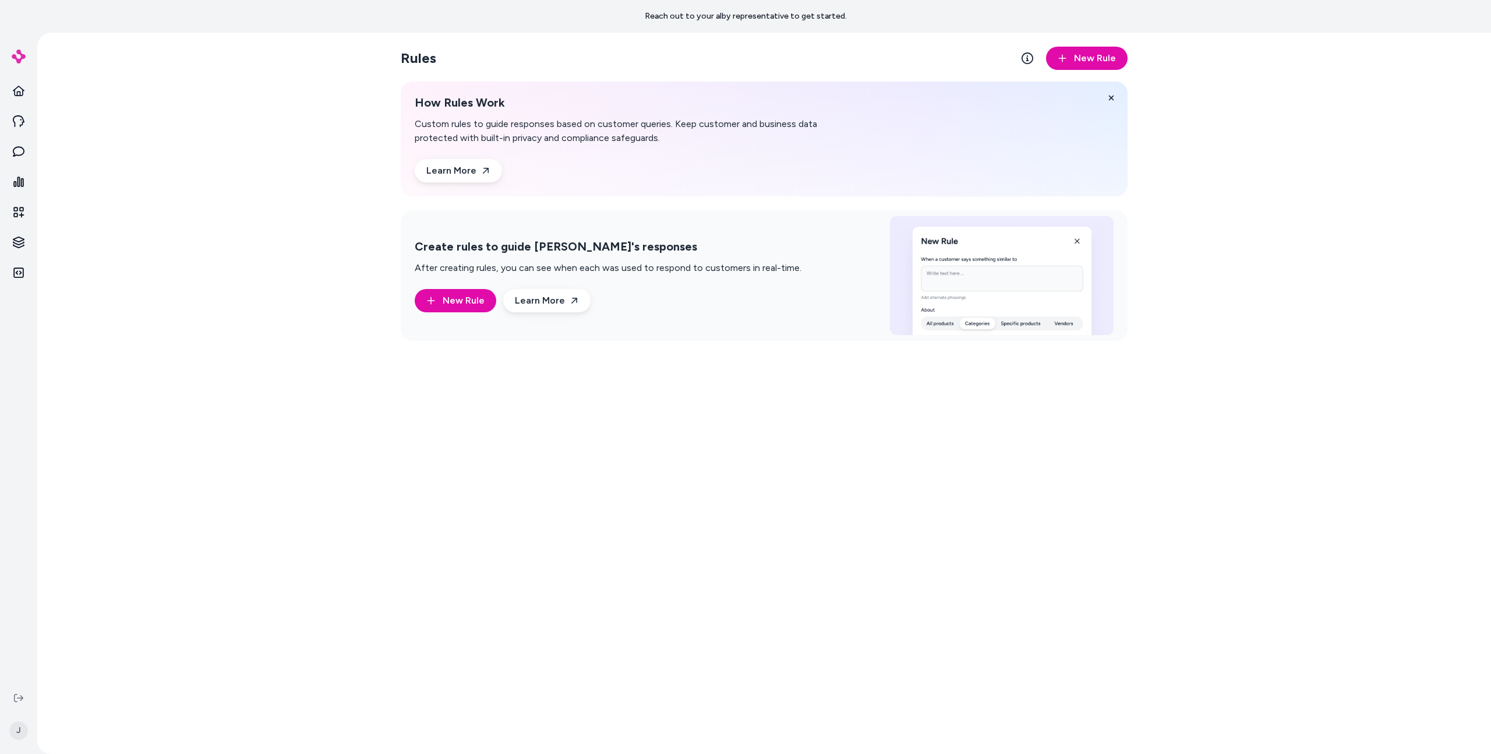
click at [467, 522] on div "Rules New Rule How Rules Work Custom rules to guide responses based on customer…" at bounding box center [764, 393] width 746 height 721
click at [19, 157] on link "Inbox" at bounding box center [19, 151] width 28 height 28
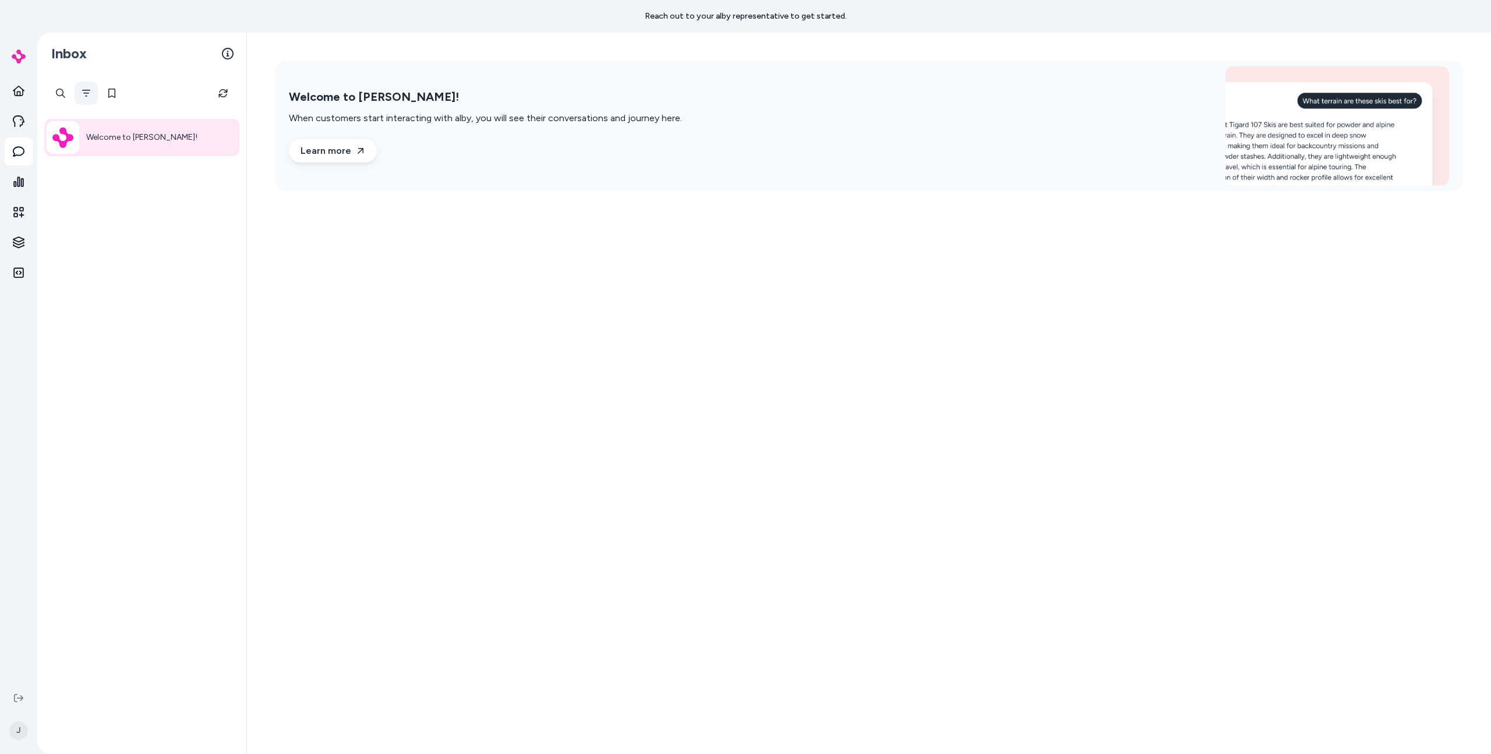
click at [89, 101] on button "Filter" at bounding box center [86, 93] width 23 height 23
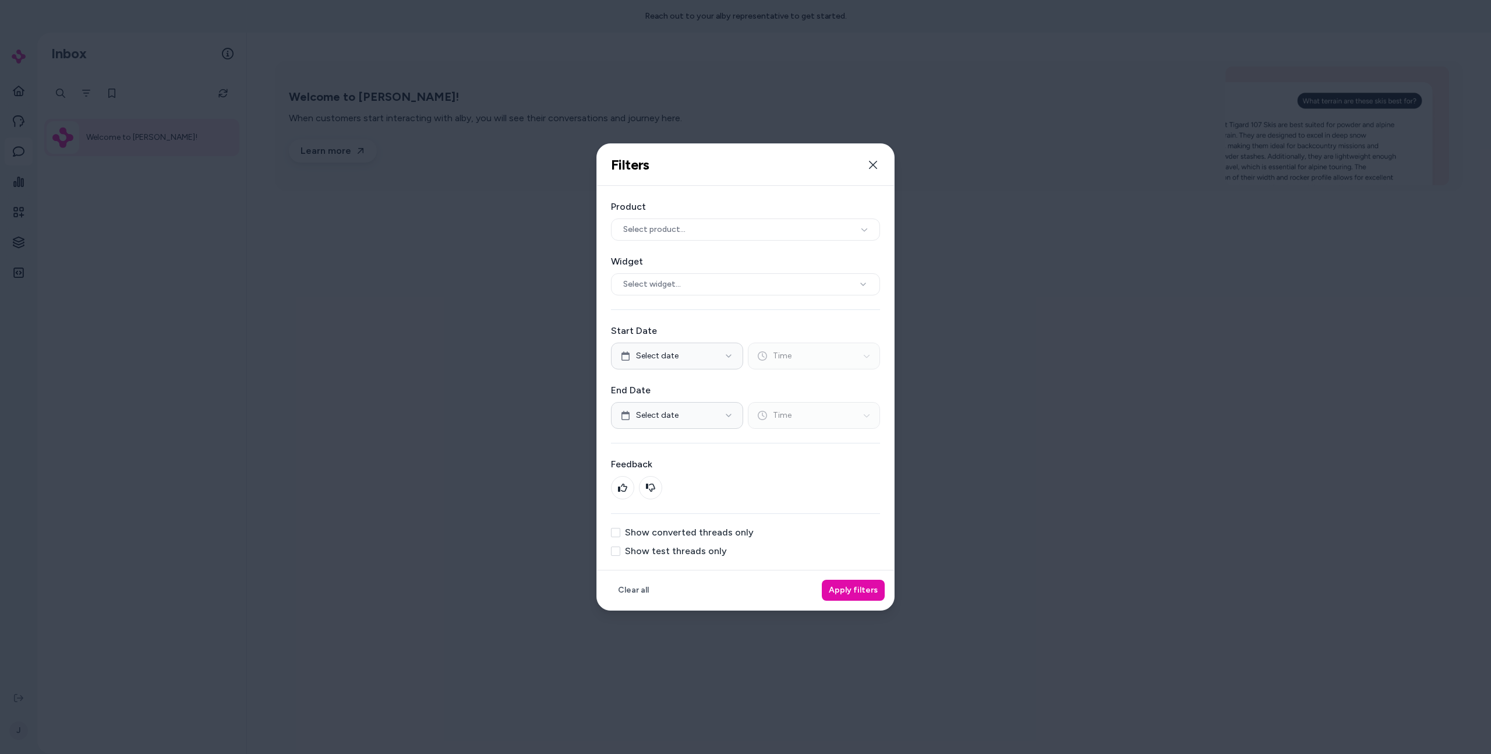
click at [689, 548] on label "Show test threads only" at bounding box center [676, 550] width 102 height 9
click at [620, 548] on button "Show test threads only" at bounding box center [615, 550] width 9 height 9
click at [858, 580] on button "Apply filters" at bounding box center [853, 590] width 63 height 21
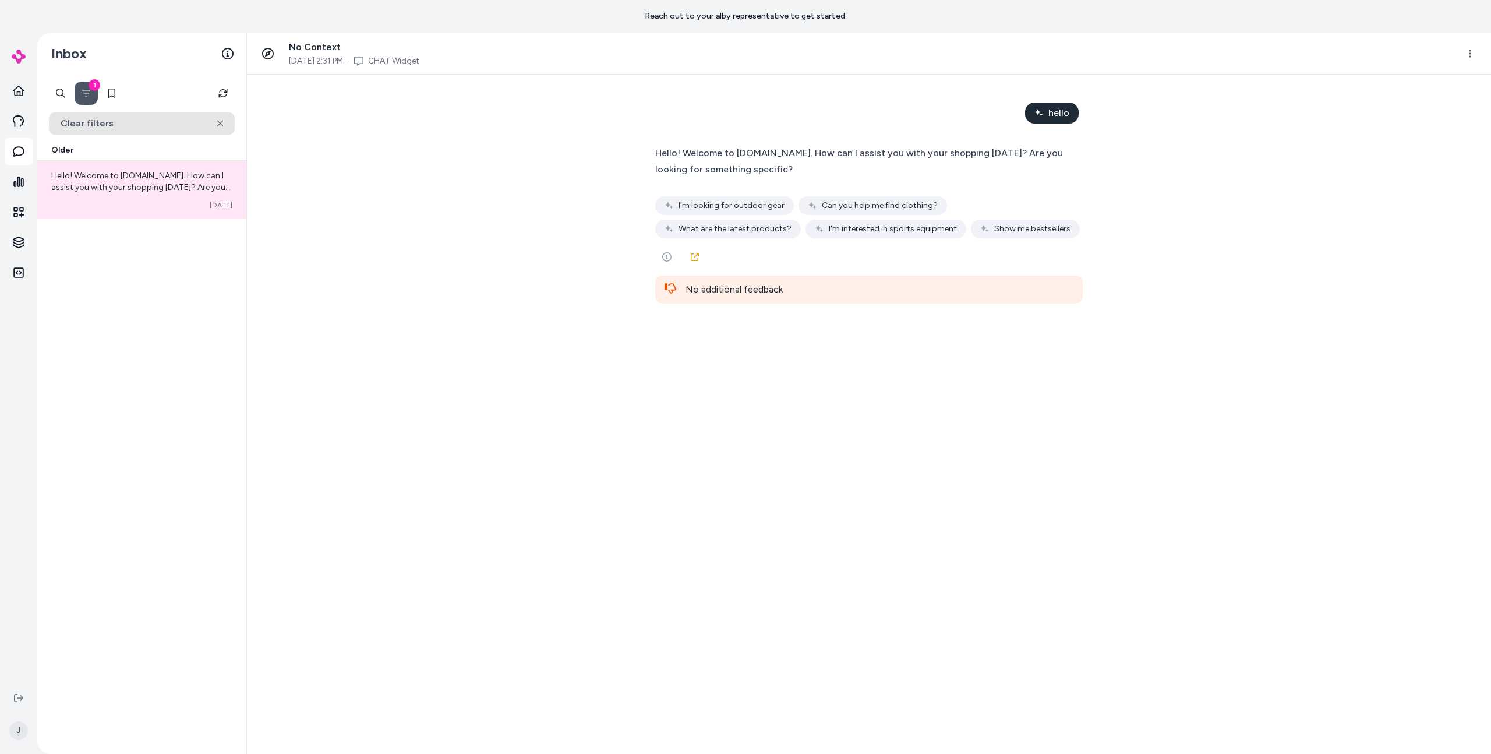
click at [176, 121] on button "Clear filters" at bounding box center [142, 123] width 186 height 23
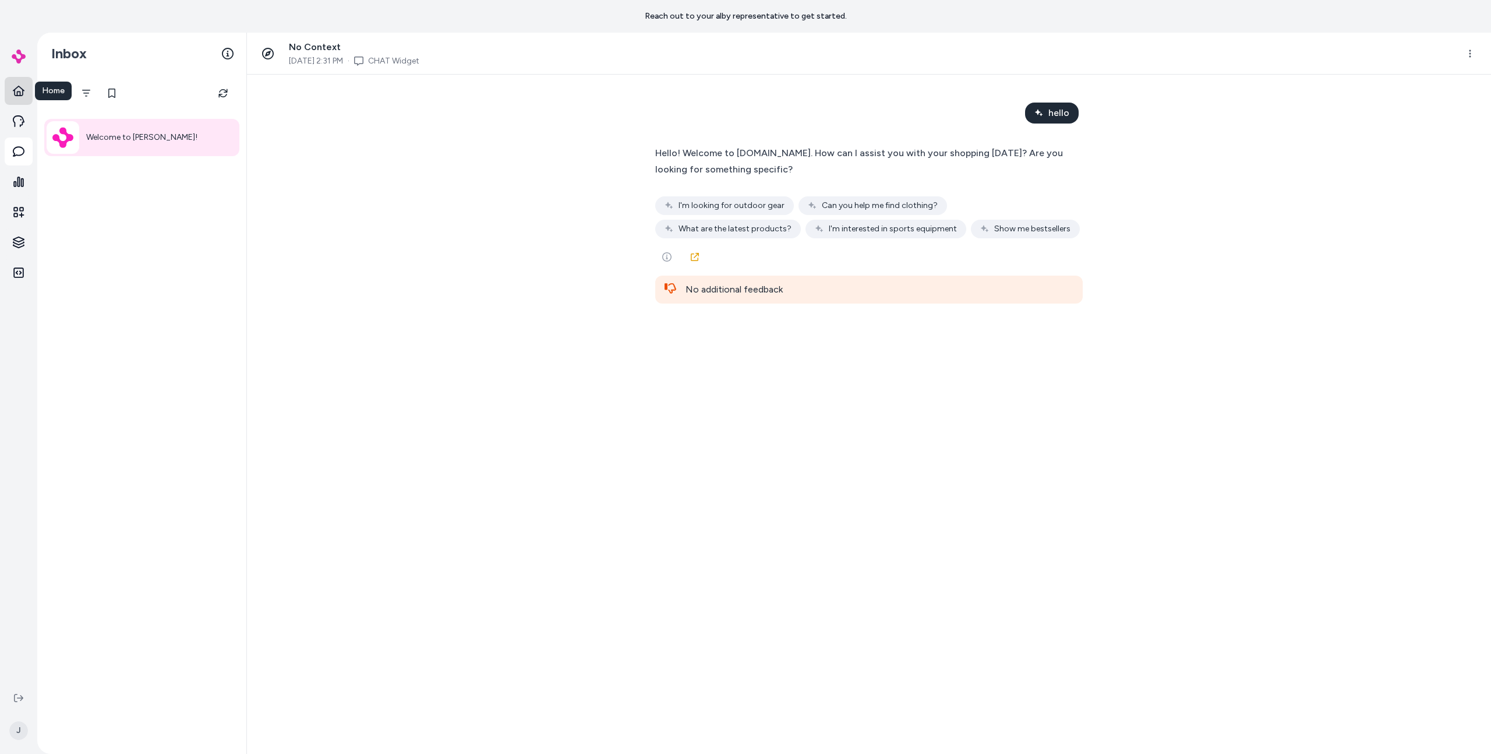
click at [27, 96] on link "Home" at bounding box center [19, 91] width 28 height 28
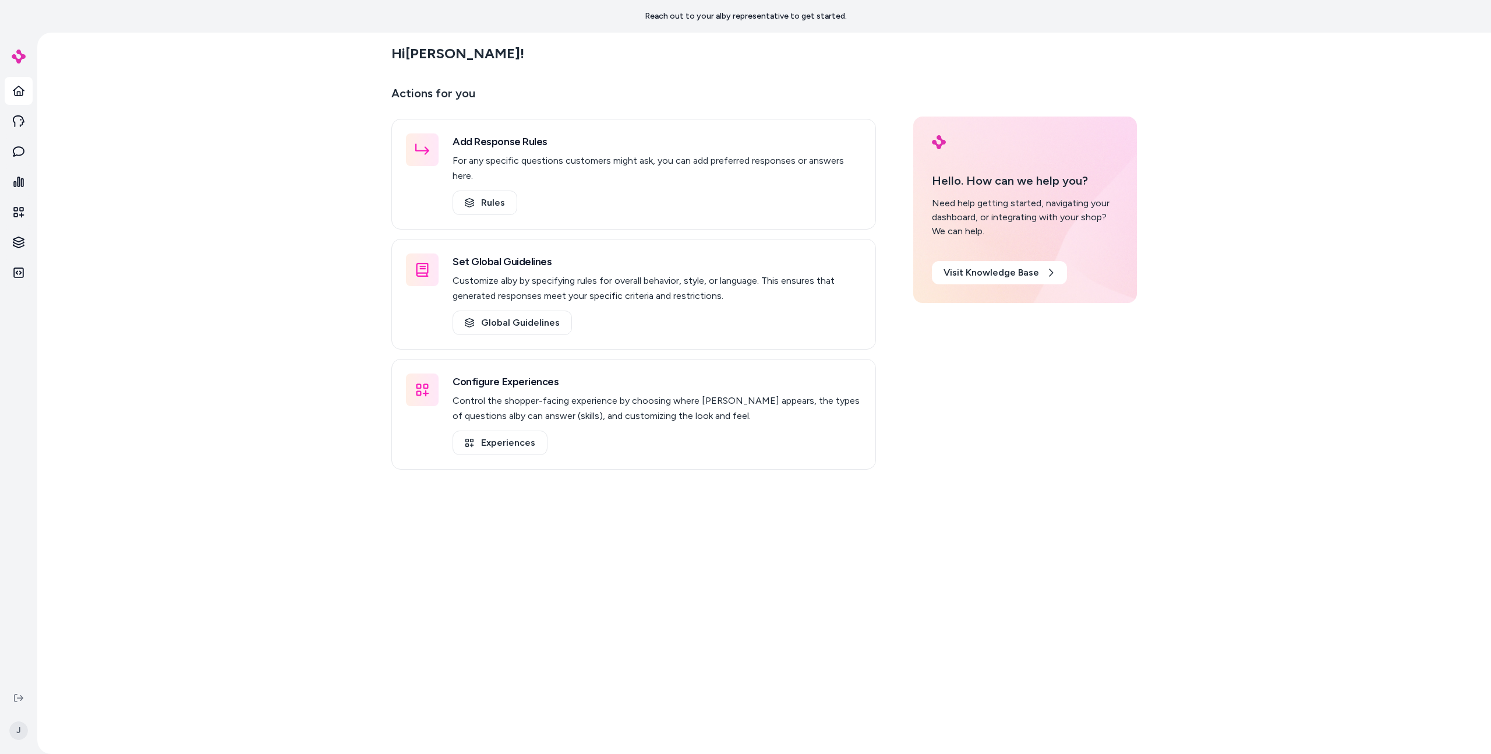
click at [1295, 345] on div "Hi [PERSON_NAME] ! Actions for you Add Response Rules For any specific question…" at bounding box center [764, 393] width 1454 height 721
click at [151, 84] on div "Hi [PERSON_NAME] ! Actions for you Add Response Rules For any specific question…" at bounding box center [764, 393] width 1454 height 721
click at [104, 386] on div "Hi [PERSON_NAME] ! Actions for you Add Response Rules For any specific question…" at bounding box center [764, 393] width 1454 height 721
click at [186, 294] on div "Hi [PERSON_NAME] ! Actions for you Add Response Rules For any specific question…" at bounding box center [764, 393] width 1454 height 721
click at [125, 373] on div "Hi [PERSON_NAME] ! Actions for you Add Response Rules For any specific question…" at bounding box center [764, 393] width 1454 height 721
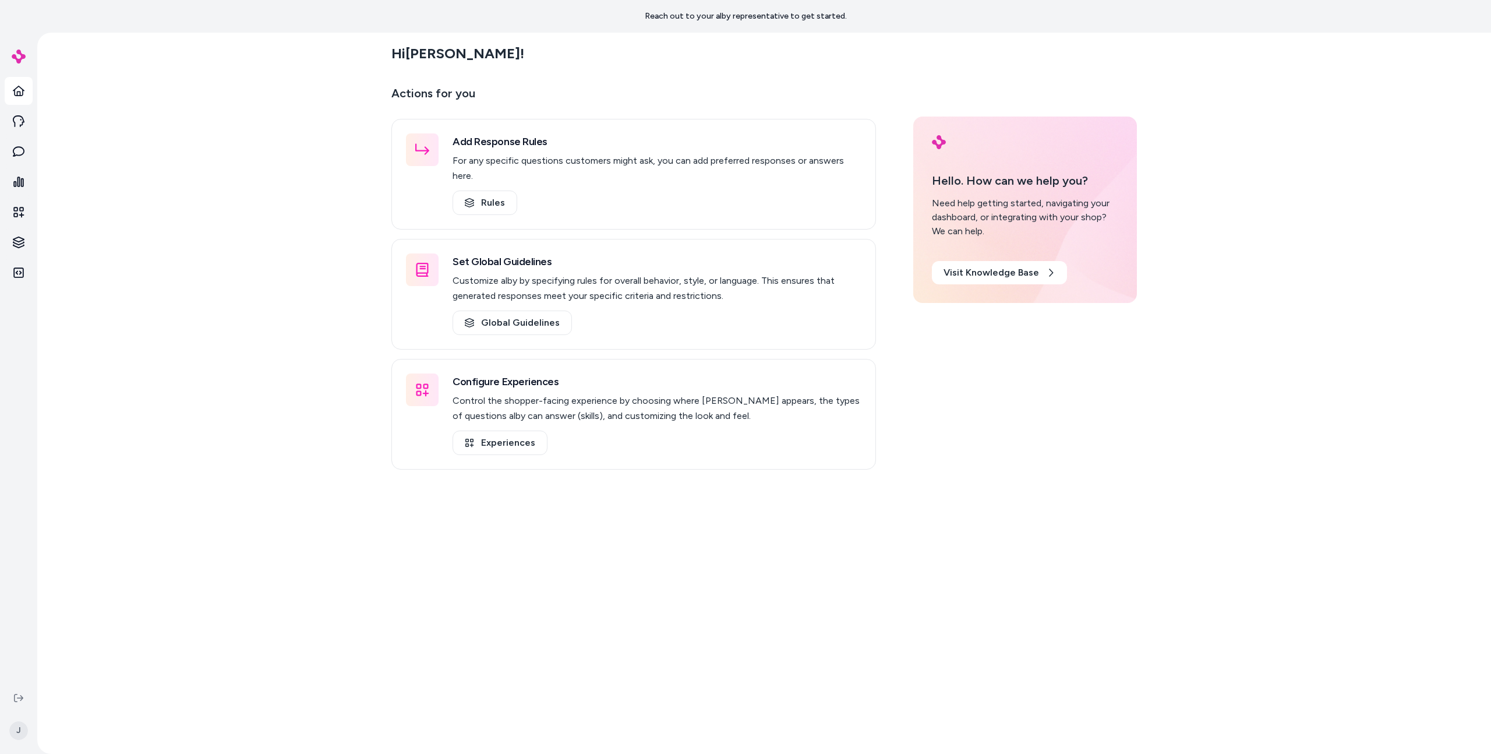
click at [233, 285] on div "Hi [PERSON_NAME] ! Actions for you Add Response Rules For any specific question…" at bounding box center [764, 393] width 1454 height 721
click at [472, 198] on icon at bounding box center [469, 202] width 9 height 9
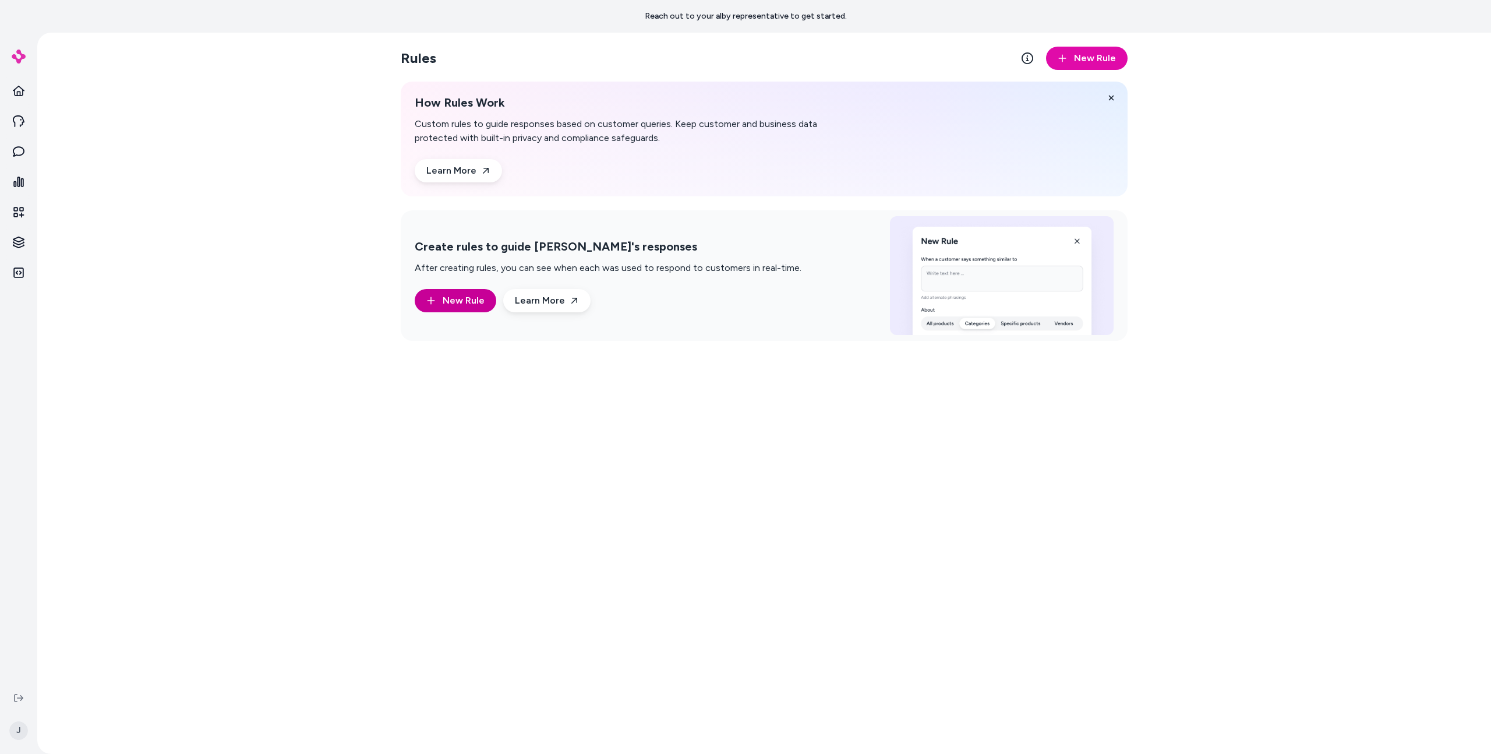
click at [433, 296] on icon "button" at bounding box center [430, 300] width 9 height 9
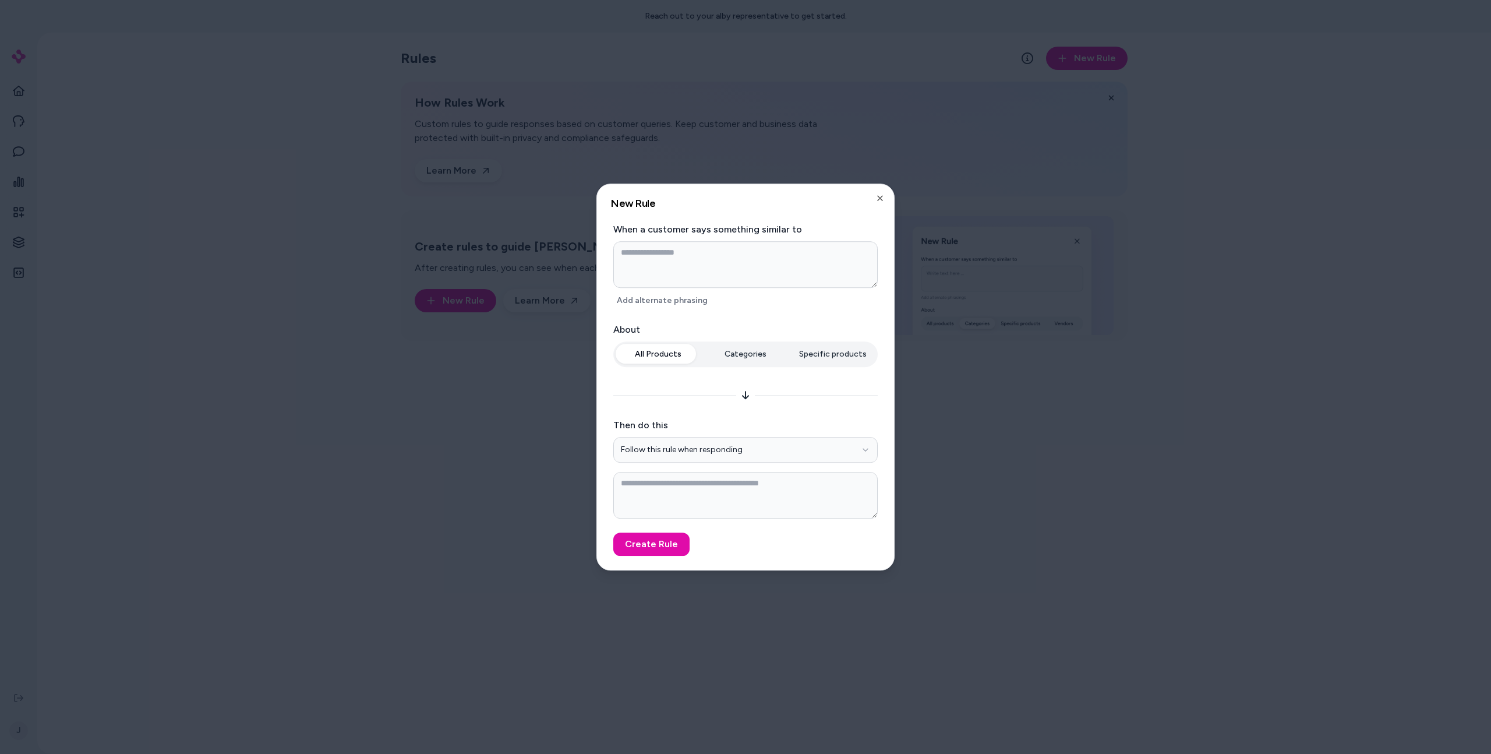
type textarea "*"
click at [281, 356] on div at bounding box center [745, 377] width 1491 height 754
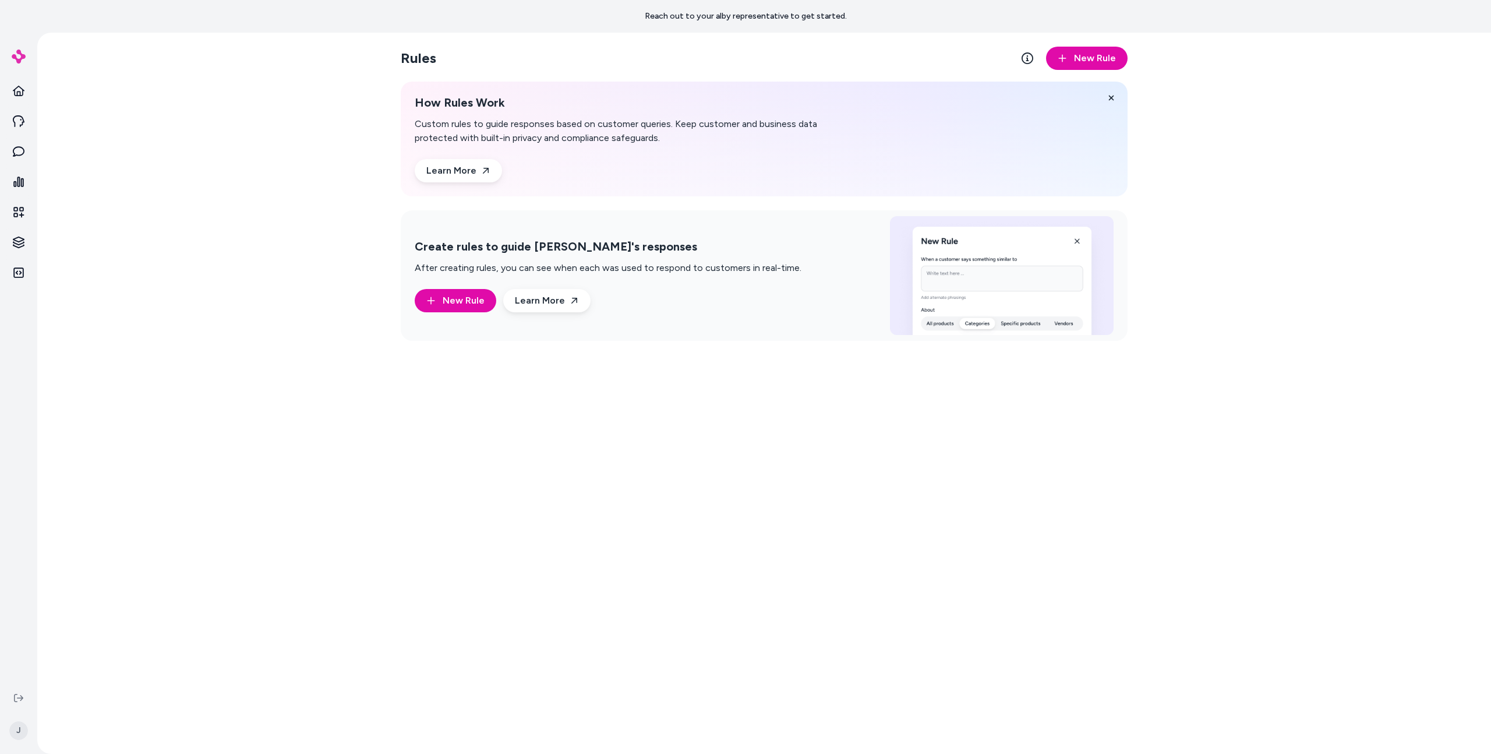
drag, startPoint x: 322, startPoint y: 359, endPoint x: 477, endPoint y: 369, distance: 155.9
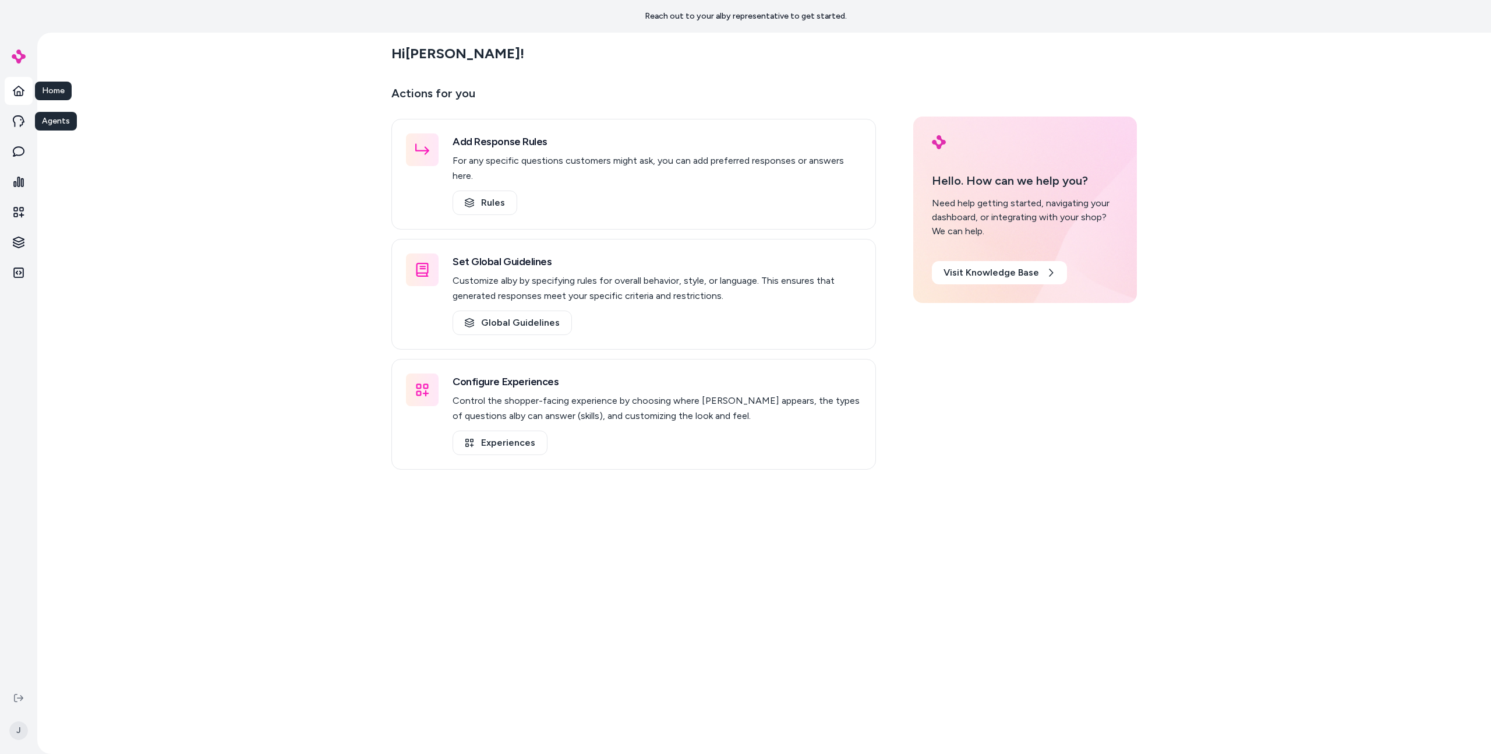
click at [26, 90] on link "Home" at bounding box center [19, 91] width 28 height 28
click at [10, 150] on link "Inbox" at bounding box center [19, 151] width 28 height 28
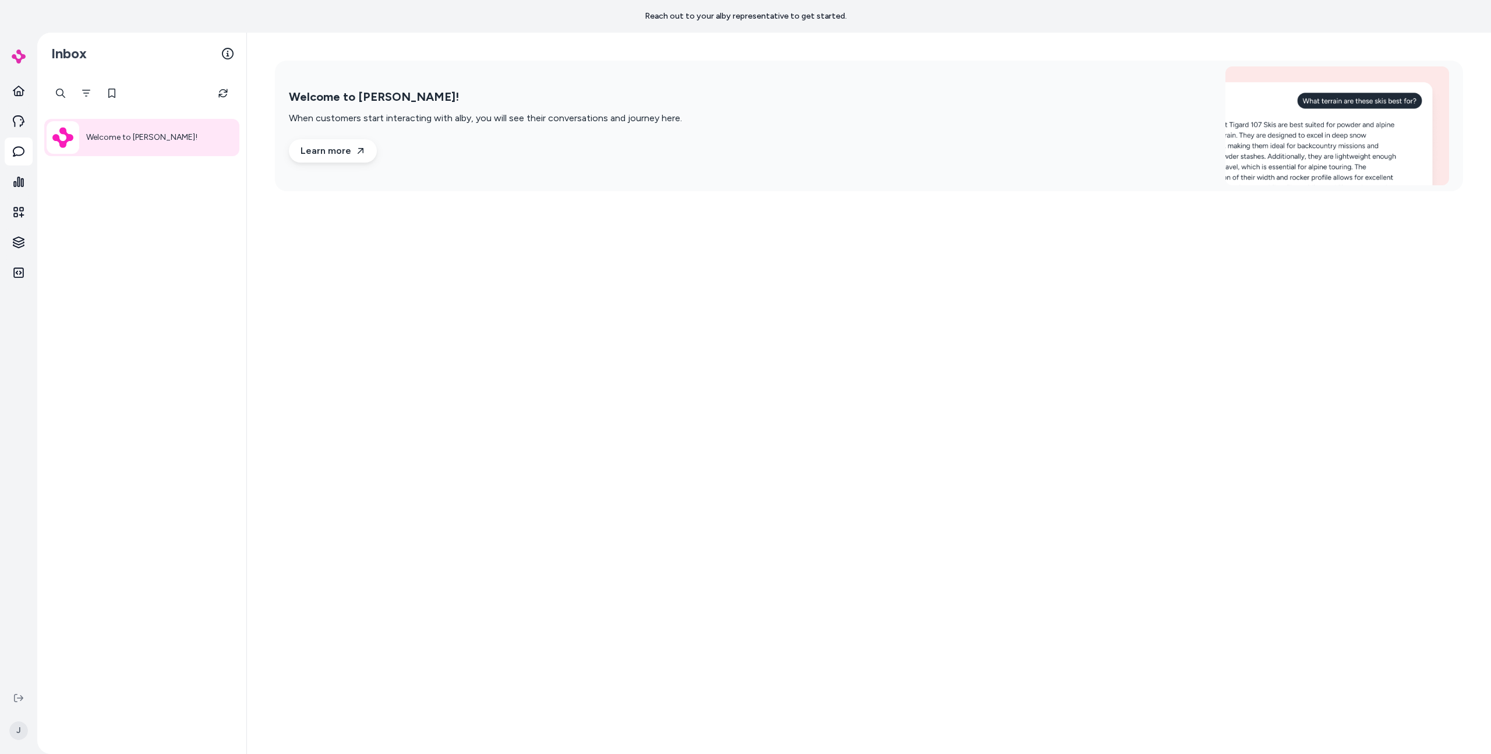
click at [193, 323] on div "Welcome to alby!" at bounding box center [141, 414] width 209 height 679
click at [627, 490] on div "Welcome to alby! When customers start interacting with alby, you will see their…" at bounding box center [869, 393] width 1244 height 721
click at [531, 117] on p "When customers start interacting with alby, you will see their conversations an…" at bounding box center [485, 118] width 393 height 14
drag, startPoint x: 531, startPoint y: 117, endPoint x: 518, endPoint y: 163, distance: 47.2
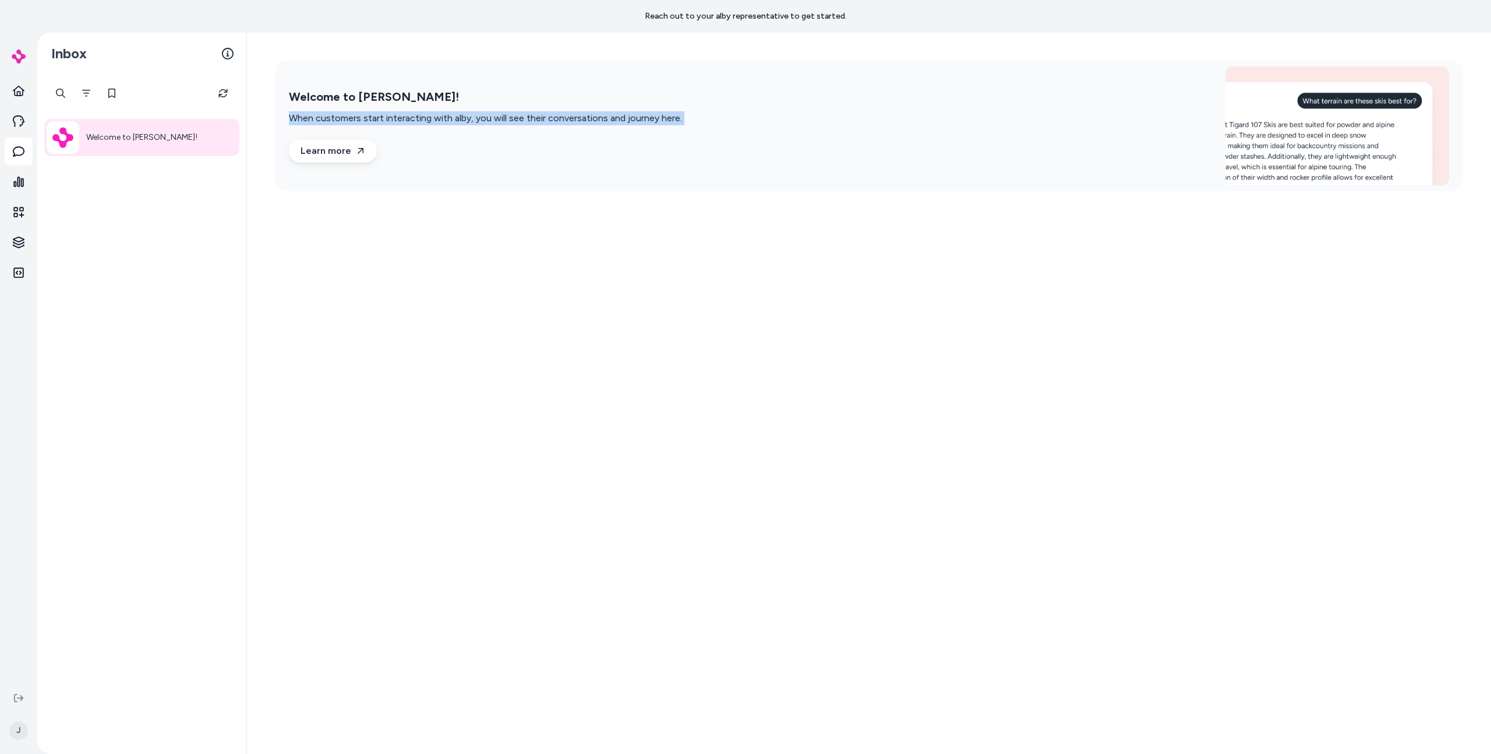
click at [531, 117] on p "When customers start interacting with alby, you will see their conversations an…" at bounding box center [485, 118] width 393 height 14
click at [492, 253] on div "Welcome to alby! When customers start interacting with alby, you will see their…" at bounding box center [869, 393] width 1244 height 721
click at [15, 192] on link "Analytics" at bounding box center [19, 182] width 28 height 28
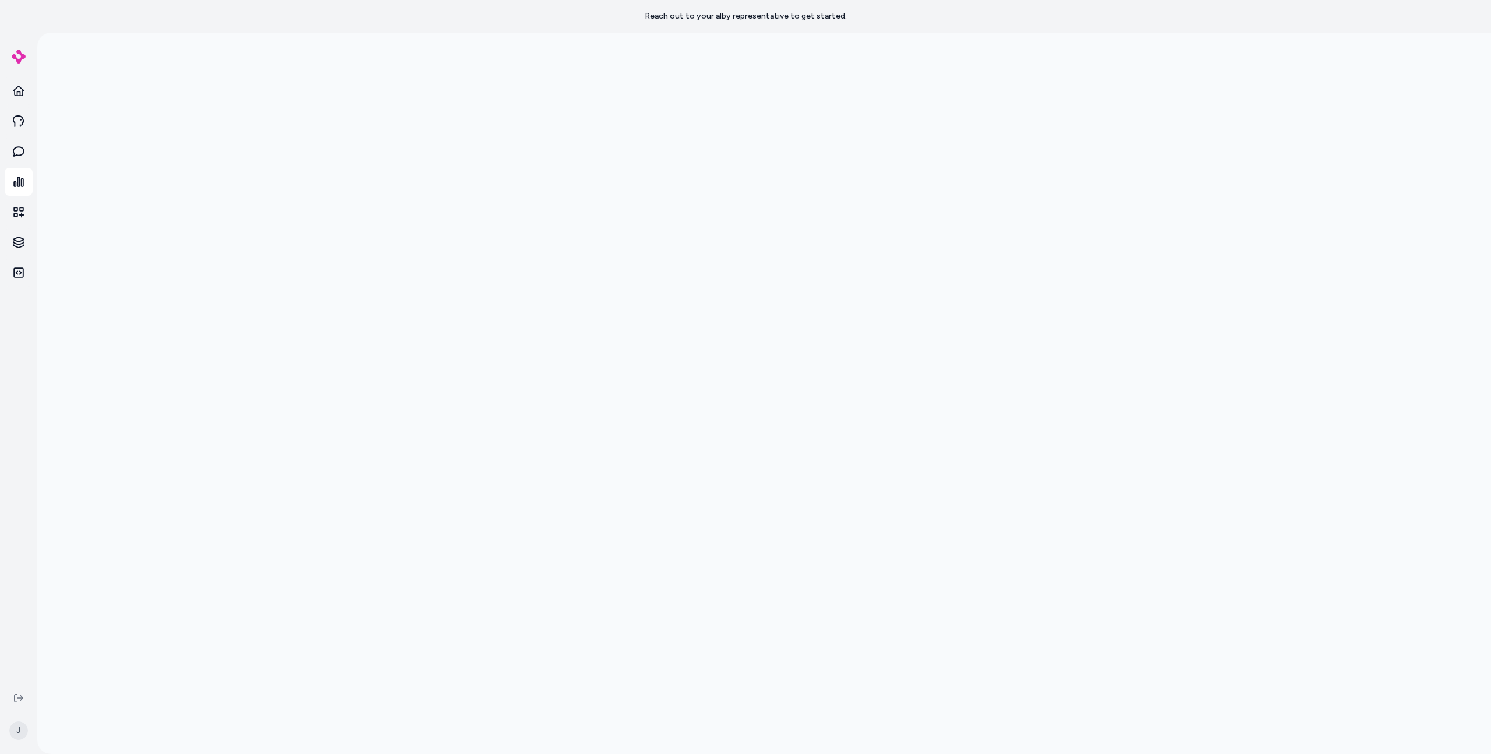
click at [310, 317] on div at bounding box center [764, 410] width 1454 height 754
